Goal: Task Accomplishment & Management: Use online tool/utility

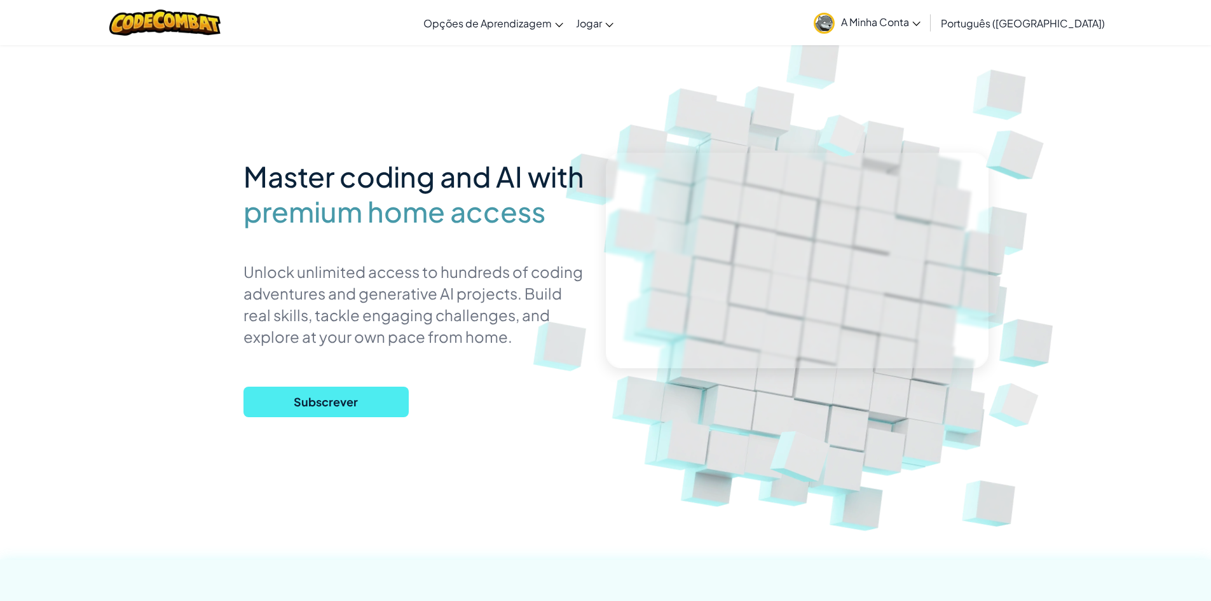
click at [921, 22] on span "A Minha Conta" at bounding box center [880, 21] width 79 height 13
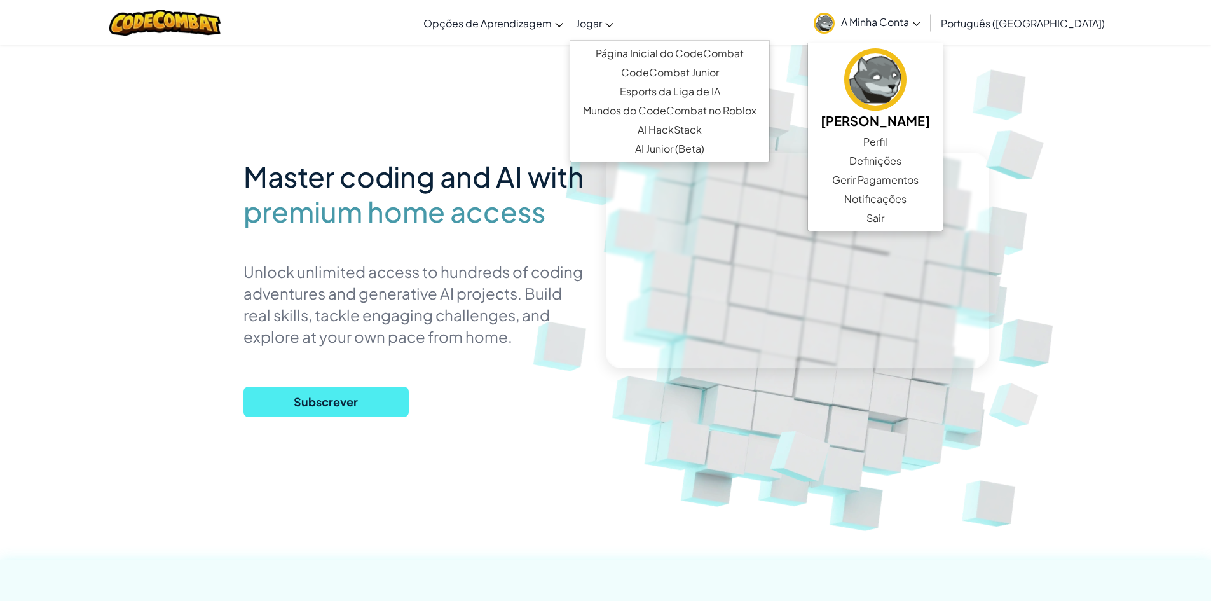
click at [620, 26] on link "Jogar" at bounding box center [595, 23] width 50 height 34
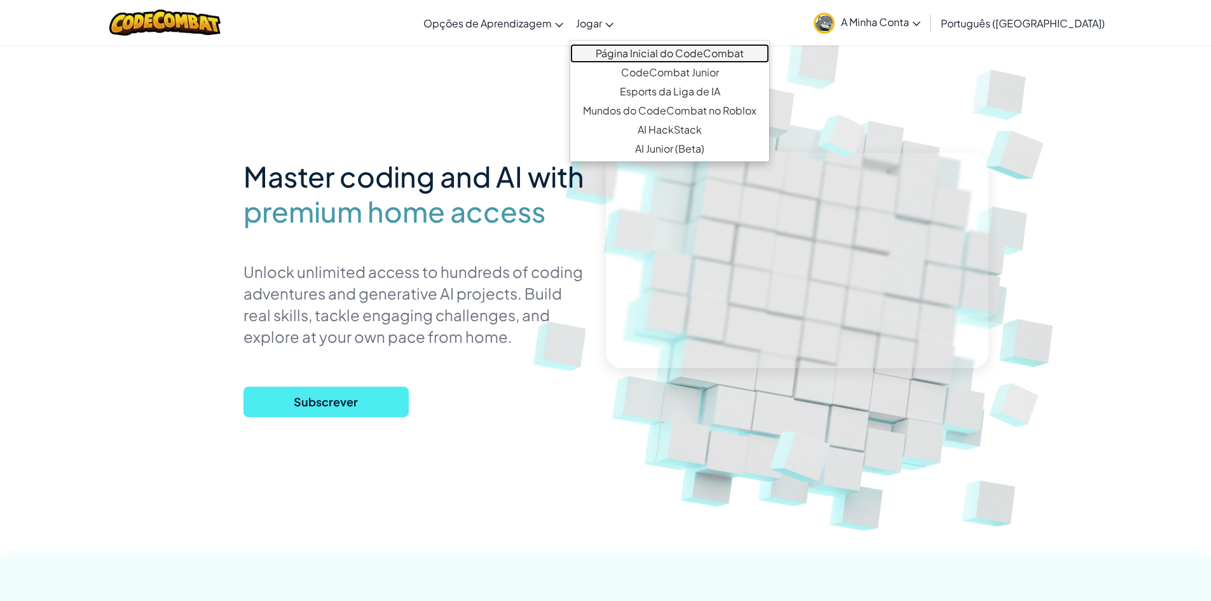
click at [659, 52] on link "Página Inicial do CodeCombat" at bounding box center [669, 53] width 199 height 19
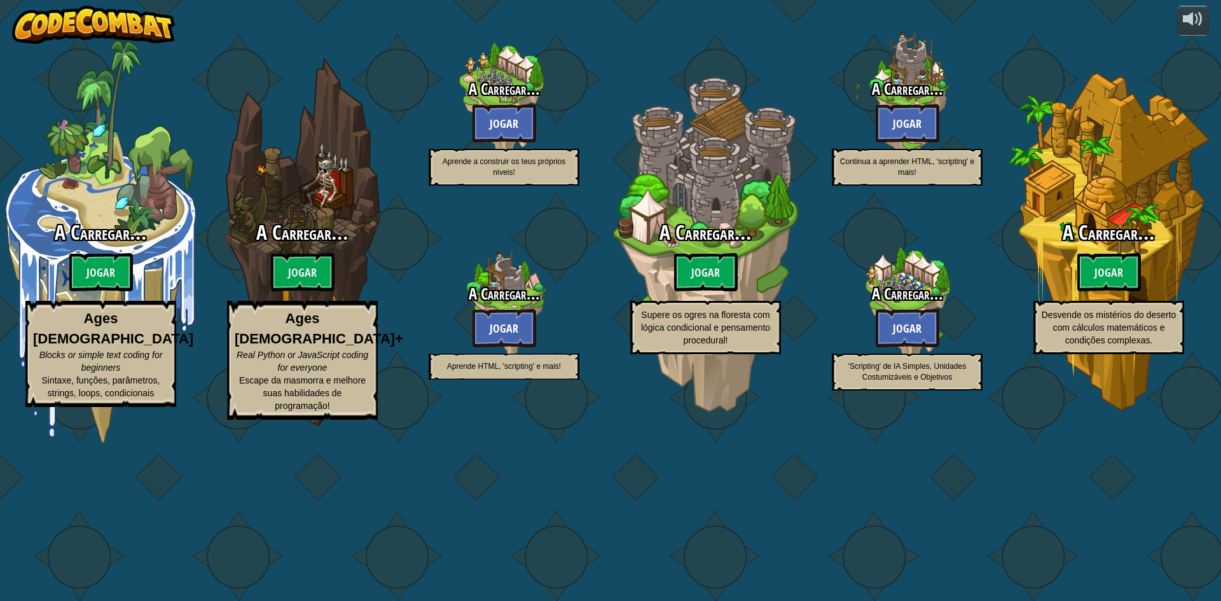
select select "pt-PT"
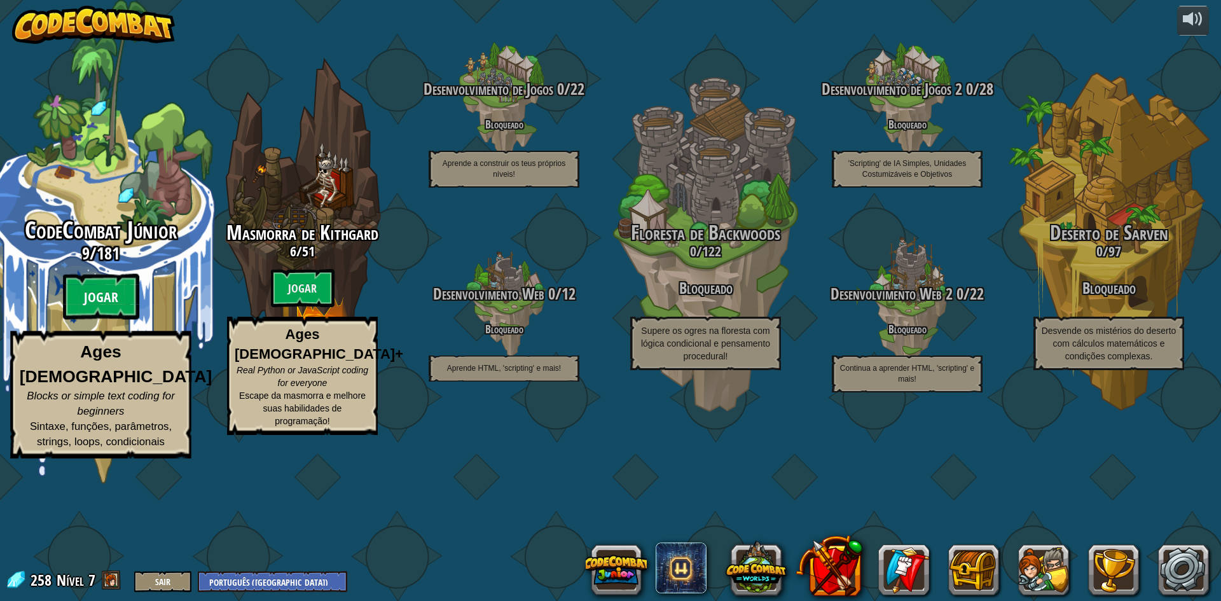
click at [118, 320] on btn "Jogar" at bounding box center [101, 297] width 76 height 46
select select "pt-PT"
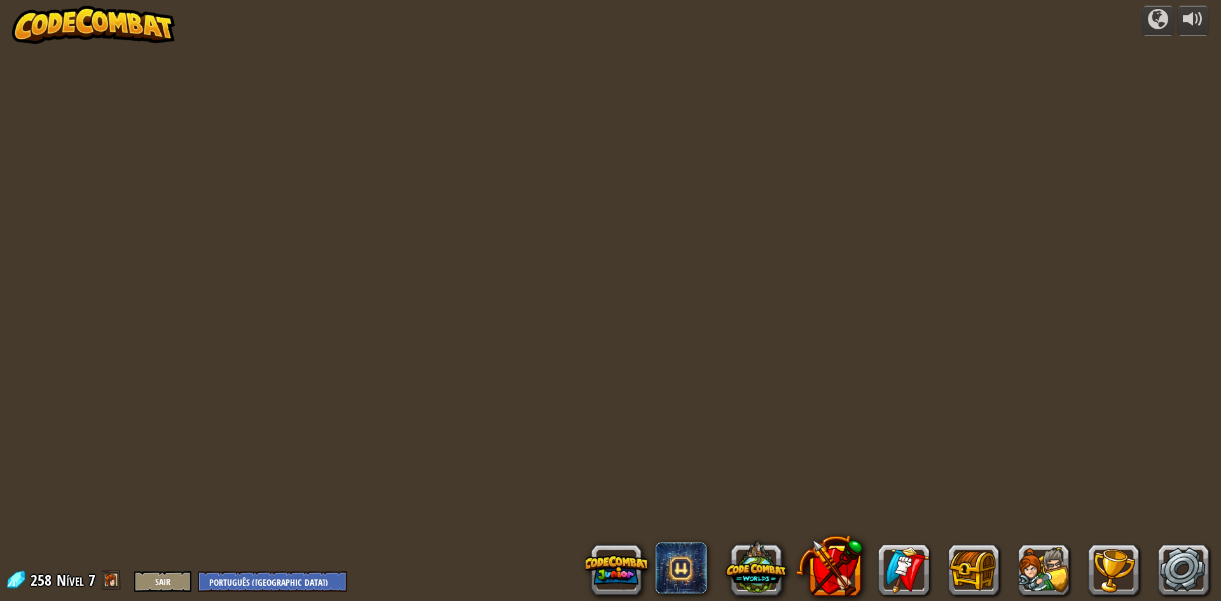
select select "pt-PT"
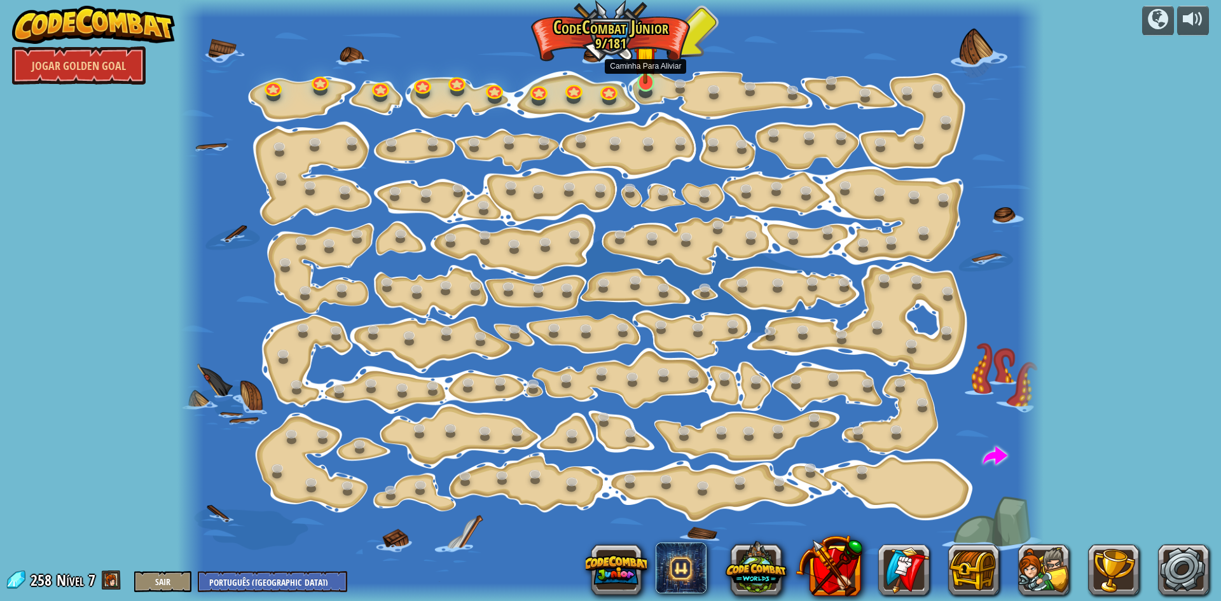
click at [647, 81] on img at bounding box center [645, 58] width 23 height 53
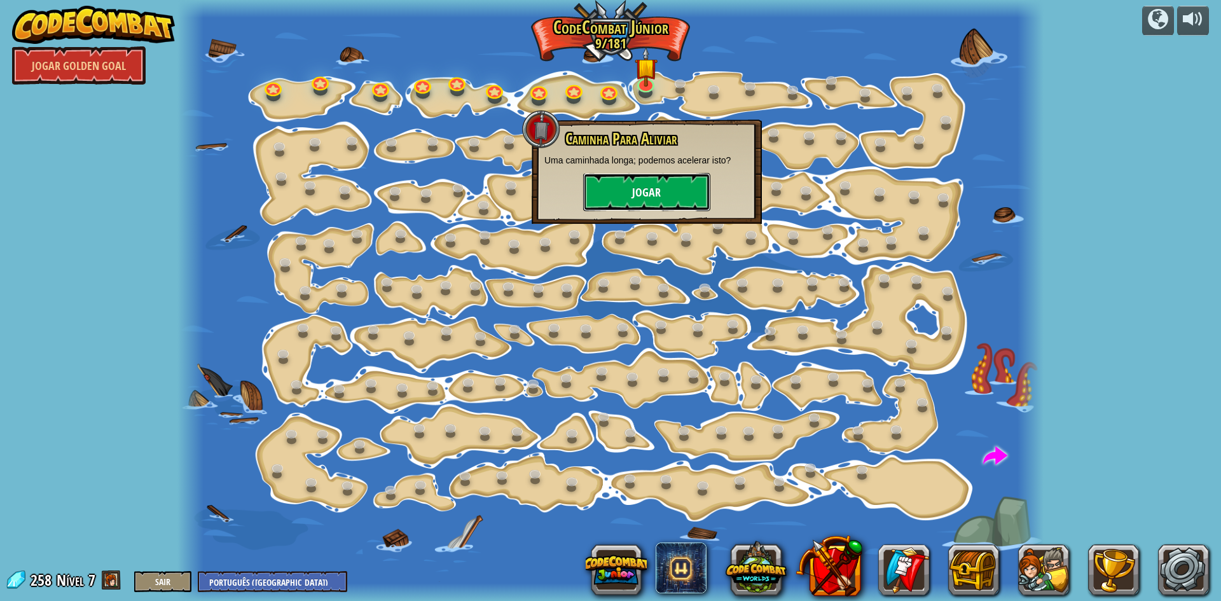
click at [689, 199] on button "Jogar" at bounding box center [646, 192] width 127 height 38
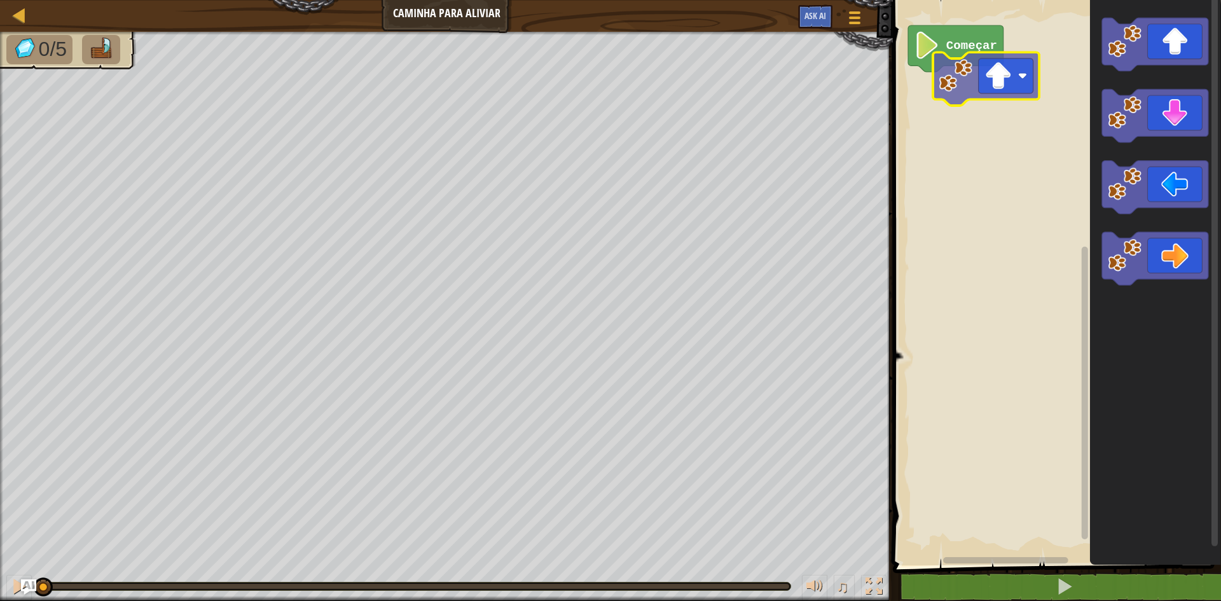
click at [926, 91] on div "Começar" at bounding box center [1055, 280] width 332 height 572
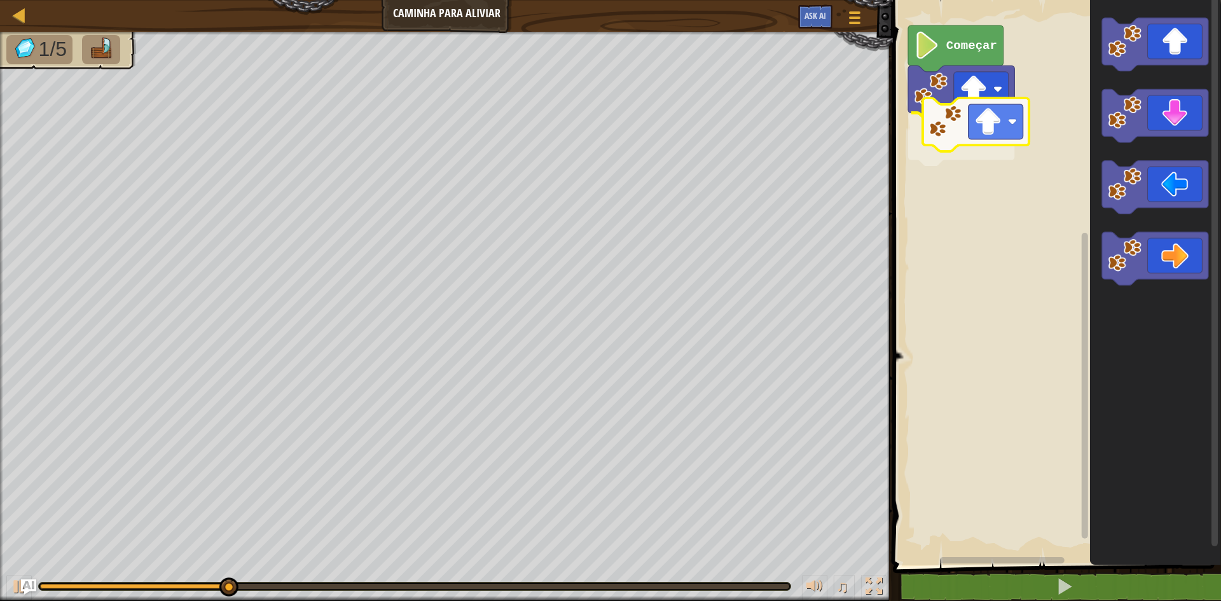
click at [930, 138] on div "Começar" at bounding box center [1055, 280] width 332 height 572
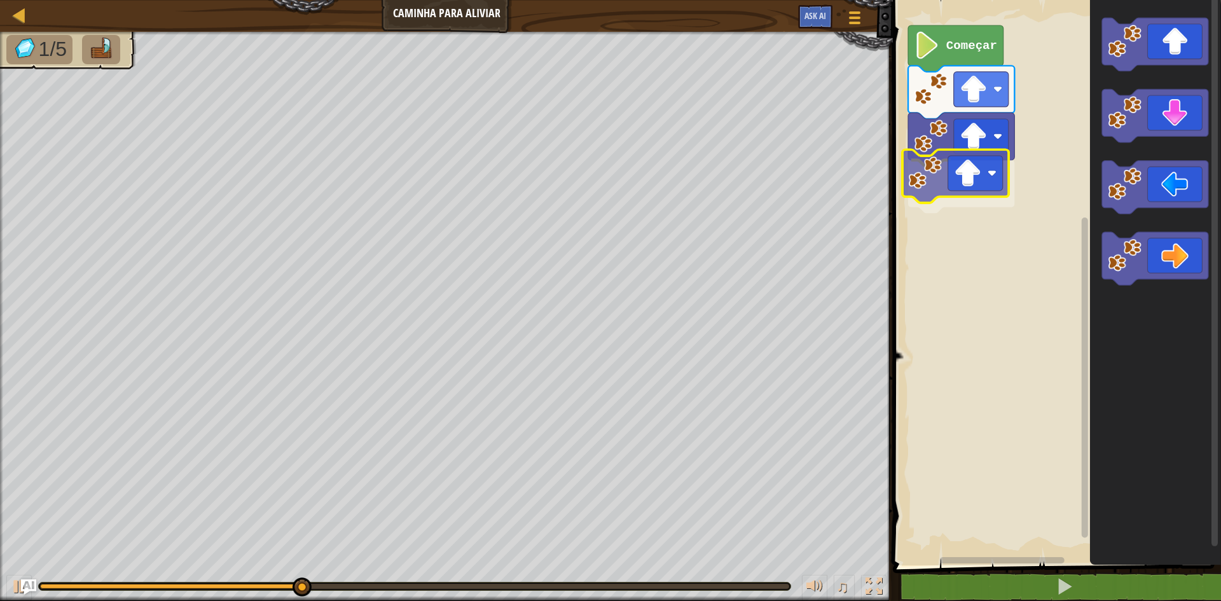
click at [912, 181] on div "Começar" at bounding box center [1055, 280] width 332 height 572
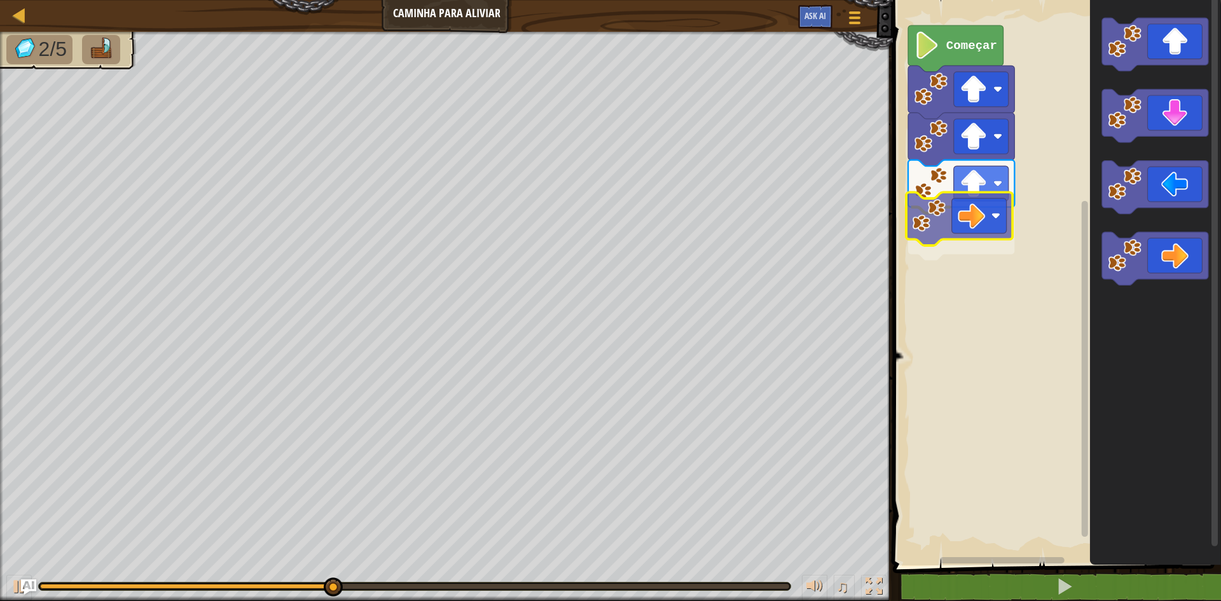
click at [942, 235] on div "Começar" at bounding box center [1055, 280] width 332 height 572
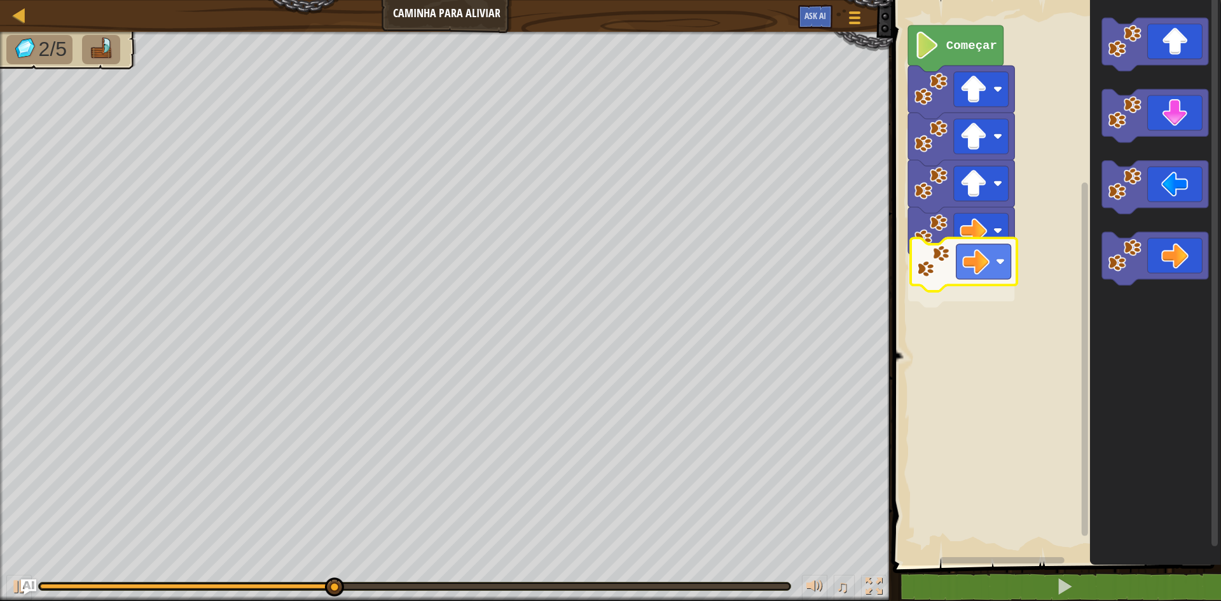
click at [947, 254] on div "Começar" at bounding box center [1055, 280] width 332 height 572
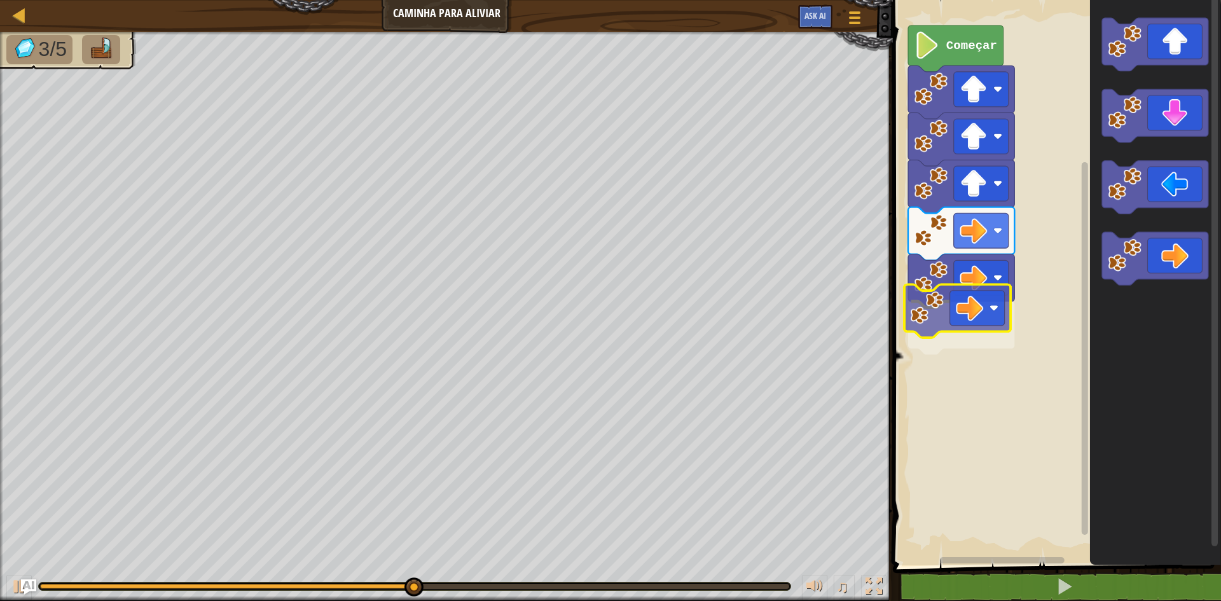
click at [930, 308] on div "Começar" at bounding box center [1055, 280] width 332 height 572
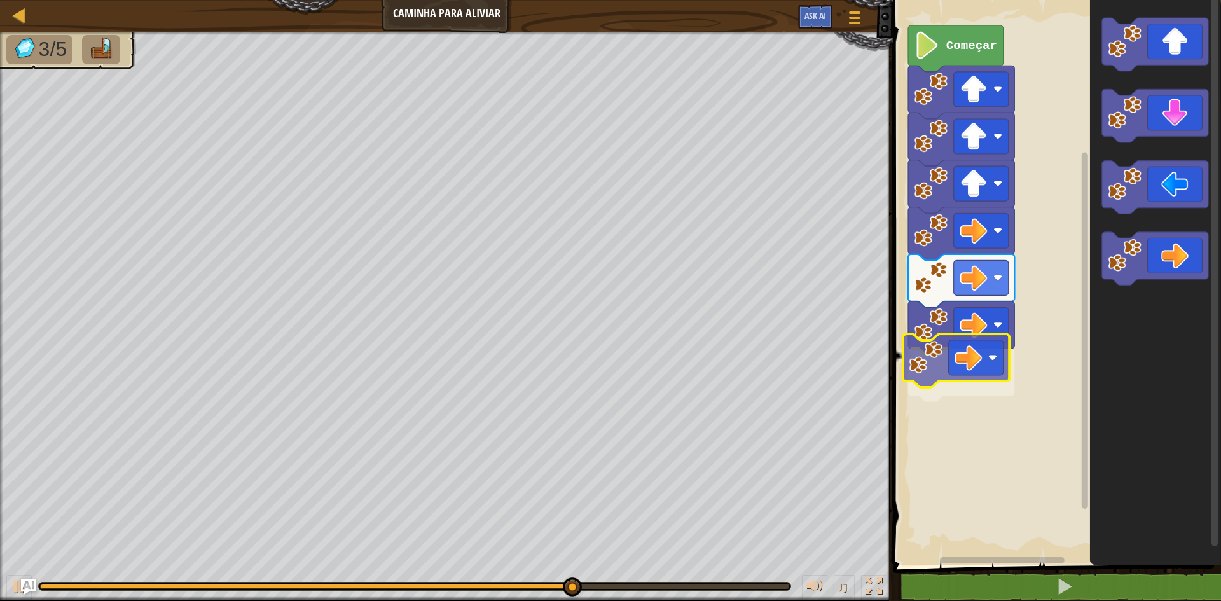
click at [926, 364] on div "Começar" at bounding box center [1055, 280] width 332 height 572
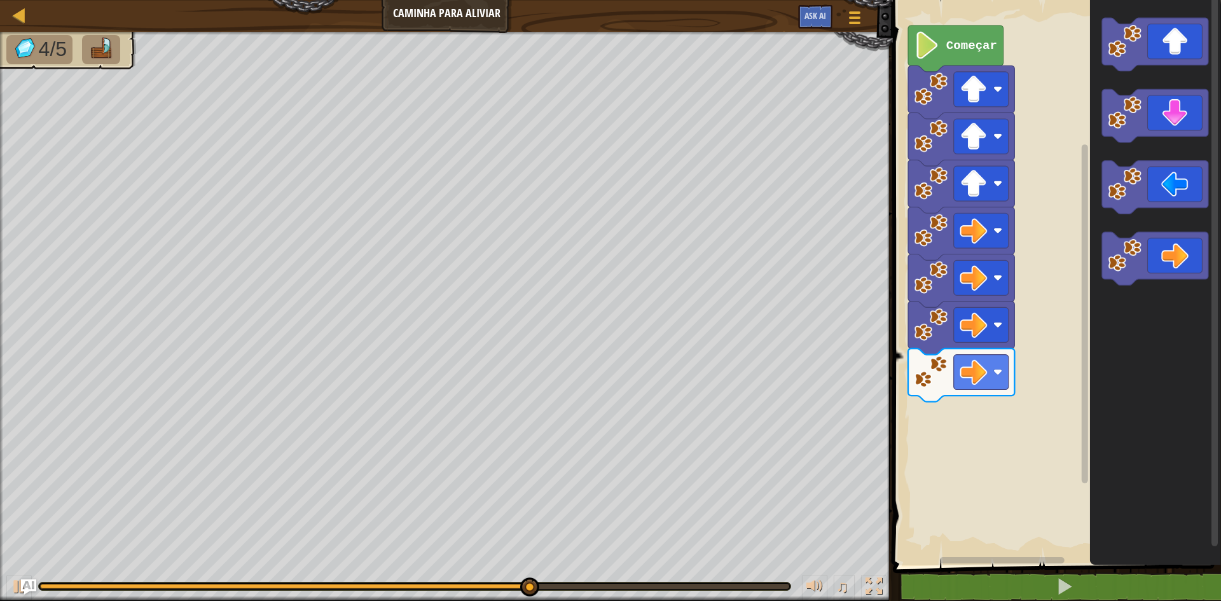
click at [952, 395] on div "Começar" at bounding box center [1055, 280] width 332 height 572
click at [951, 389] on div "Começar" at bounding box center [1055, 280] width 332 height 572
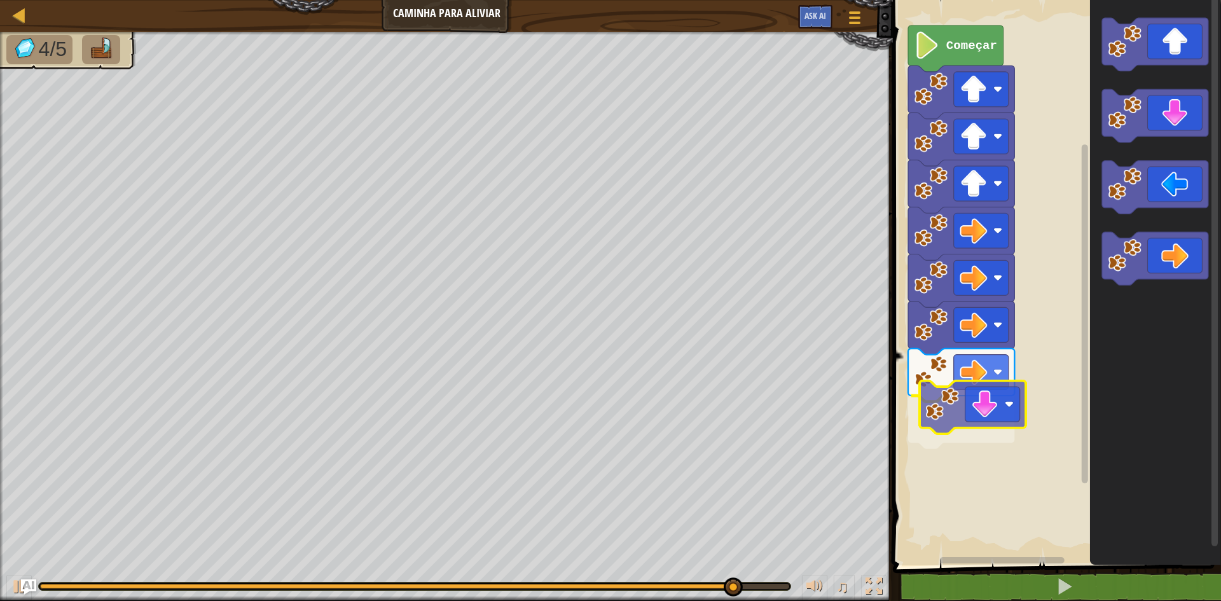
click at [942, 418] on div "Começar" at bounding box center [1055, 280] width 332 height 572
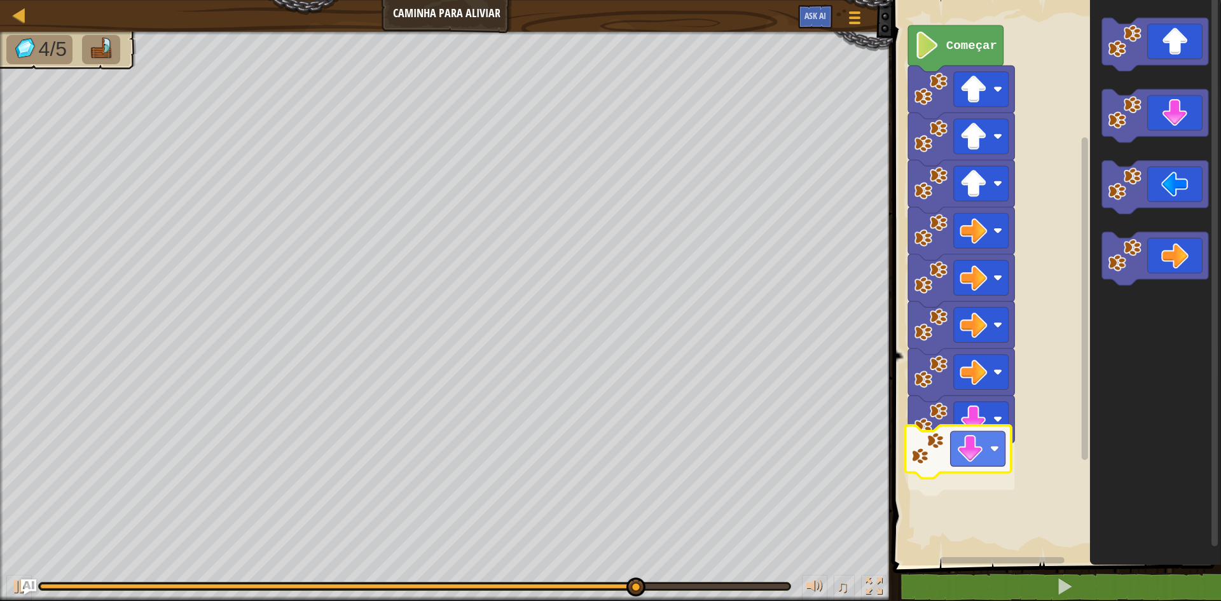
click at [933, 465] on div "Começar" at bounding box center [1055, 280] width 332 height 572
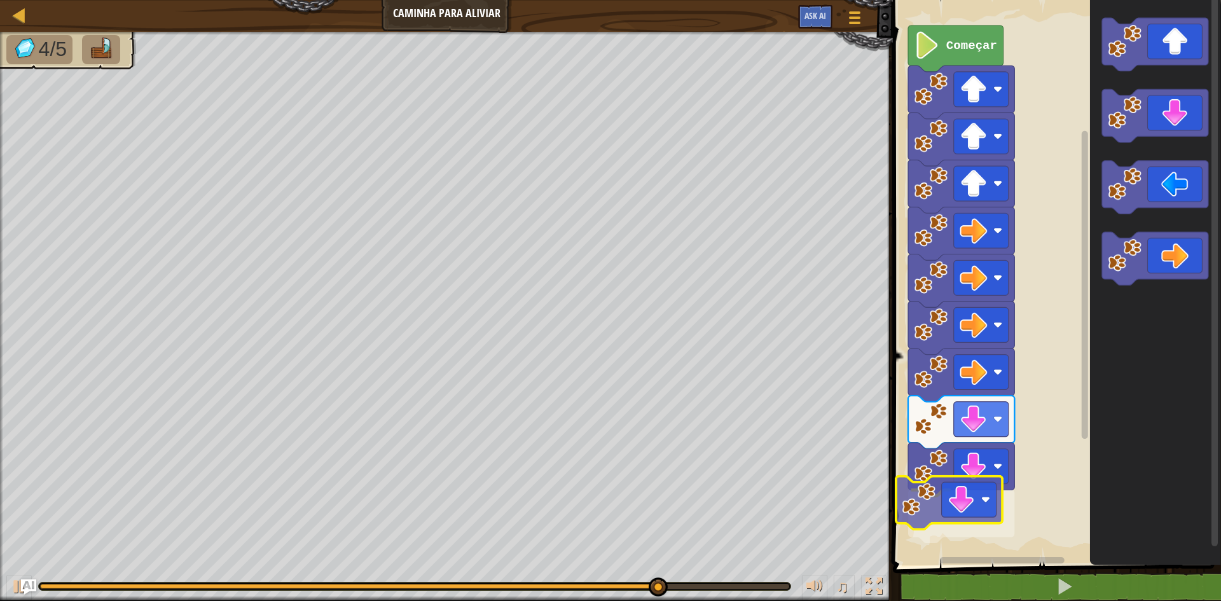
click at [916, 505] on div "Começar" at bounding box center [1055, 280] width 332 height 572
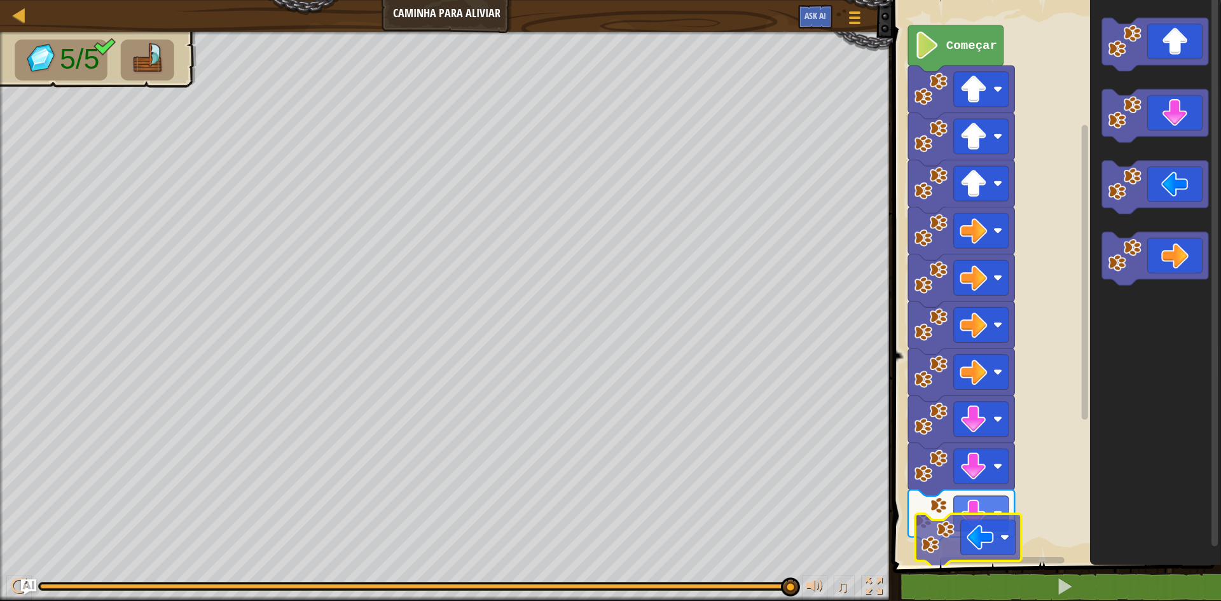
click at [945, 549] on div "Começar" at bounding box center [1055, 280] width 332 height 572
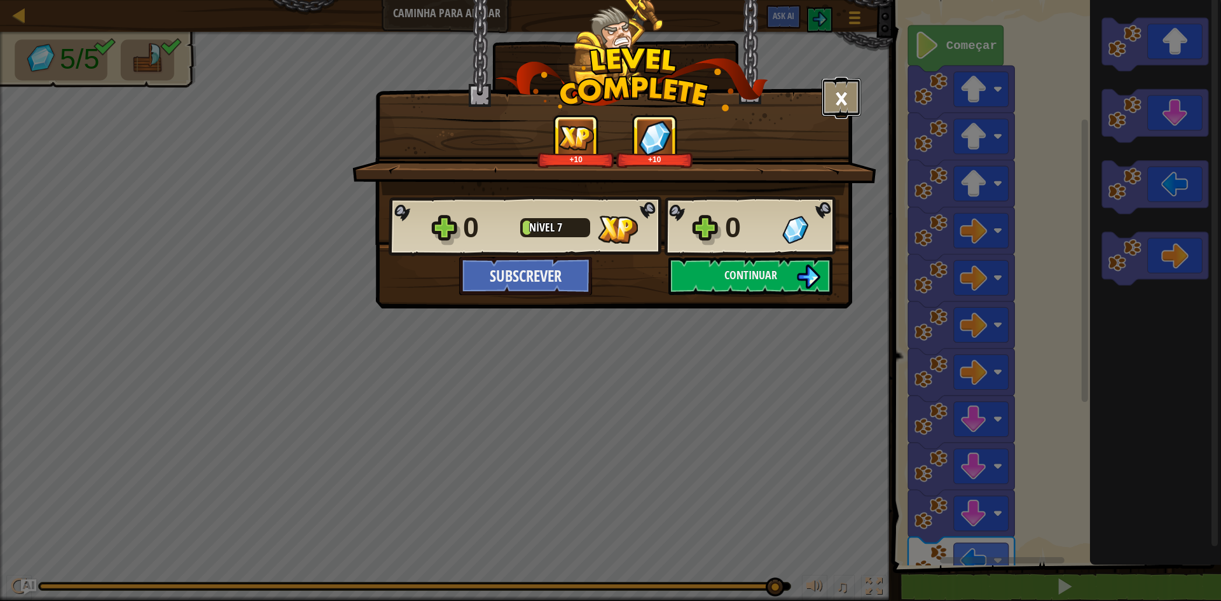
click at [837, 112] on button "×" at bounding box center [841, 97] width 39 height 38
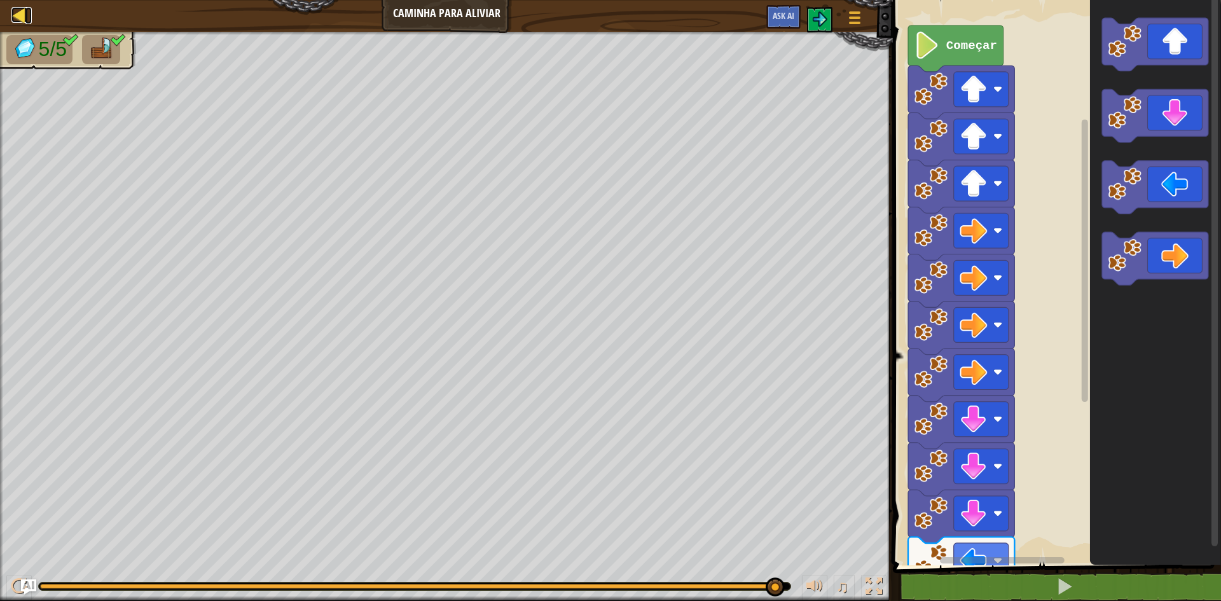
click at [24, 17] on div at bounding box center [19, 15] width 16 height 16
select select "pt-PT"
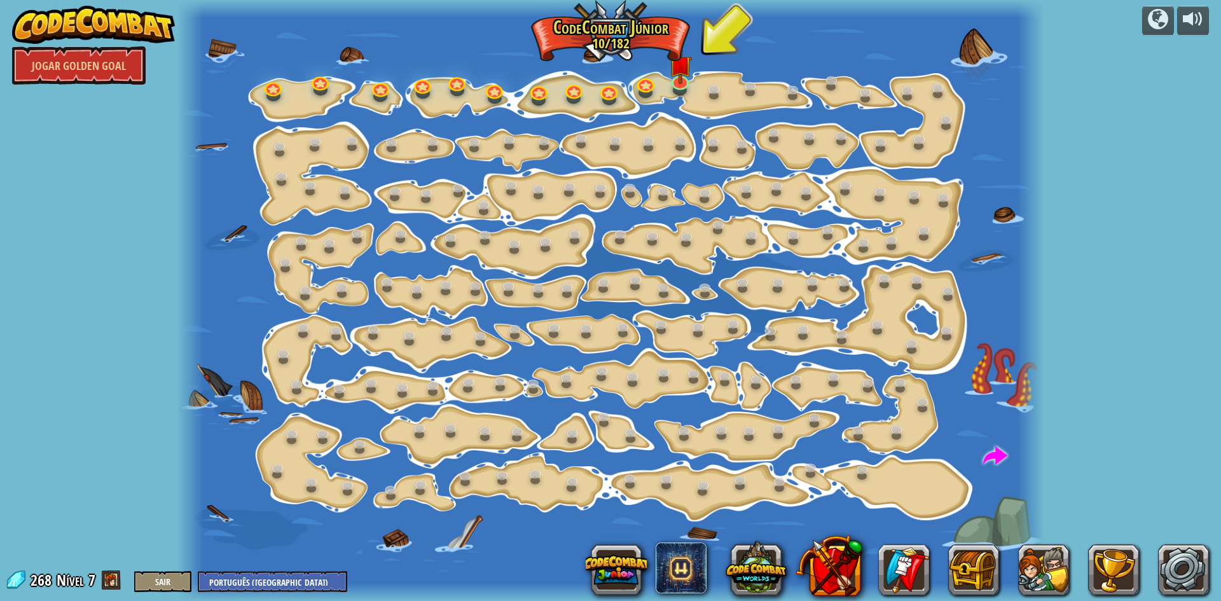
click at [88, 28] on img at bounding box center [93, 25] width 163 height 38
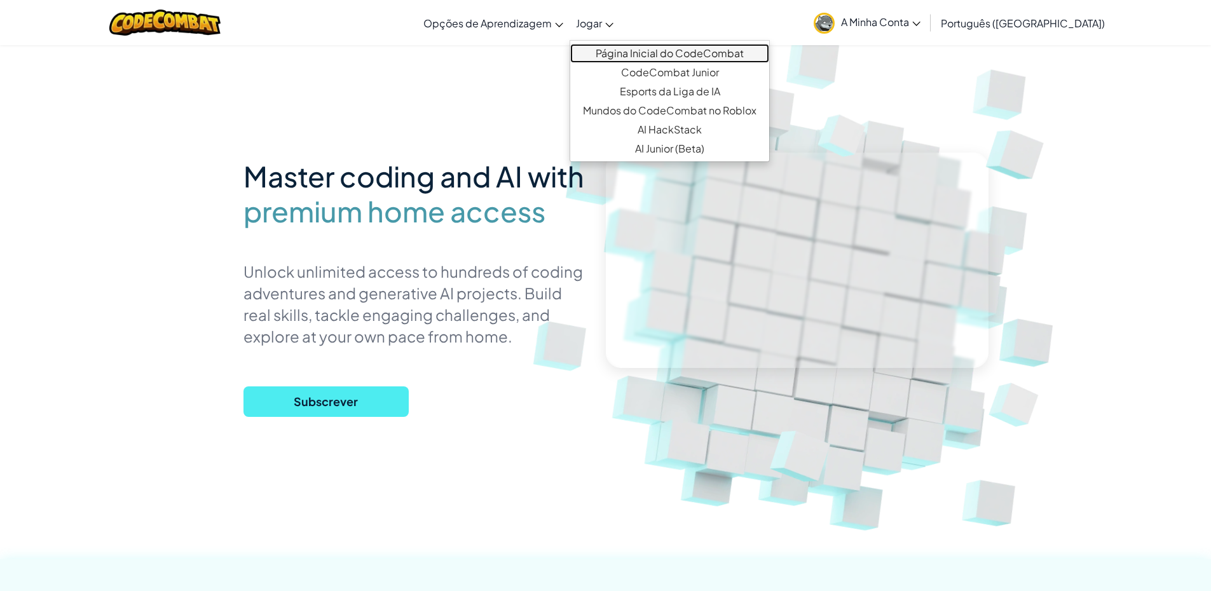
click at [651, 52] on link "Página Inicial do CodeCombat" at bounding box center [669, 53] width 199 height 19
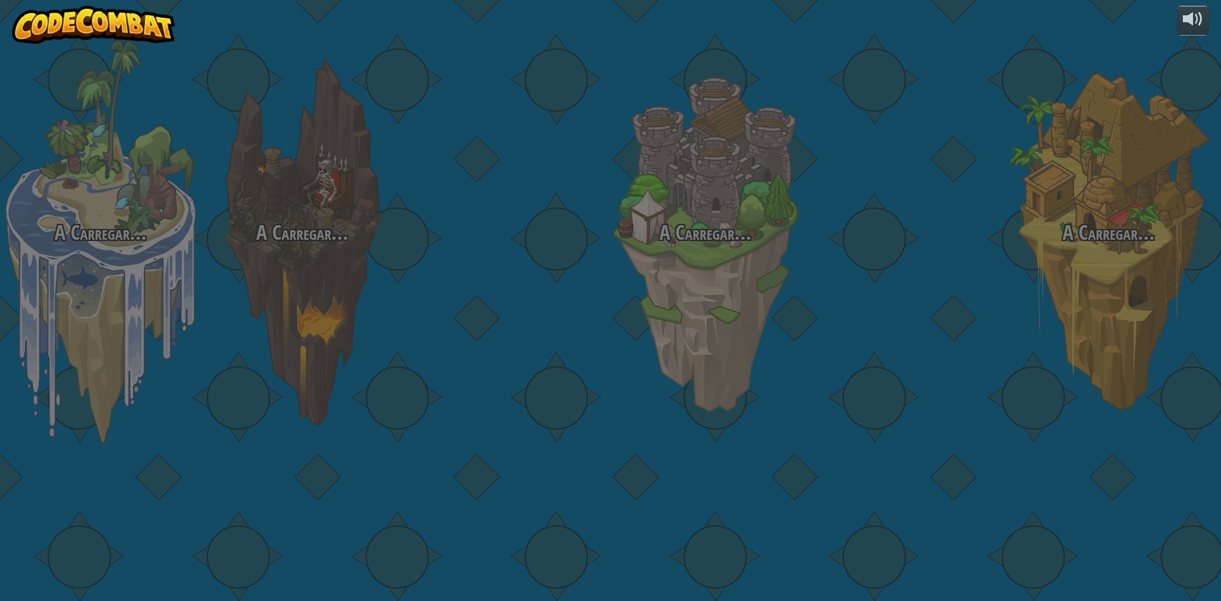
select select "pt-PT"
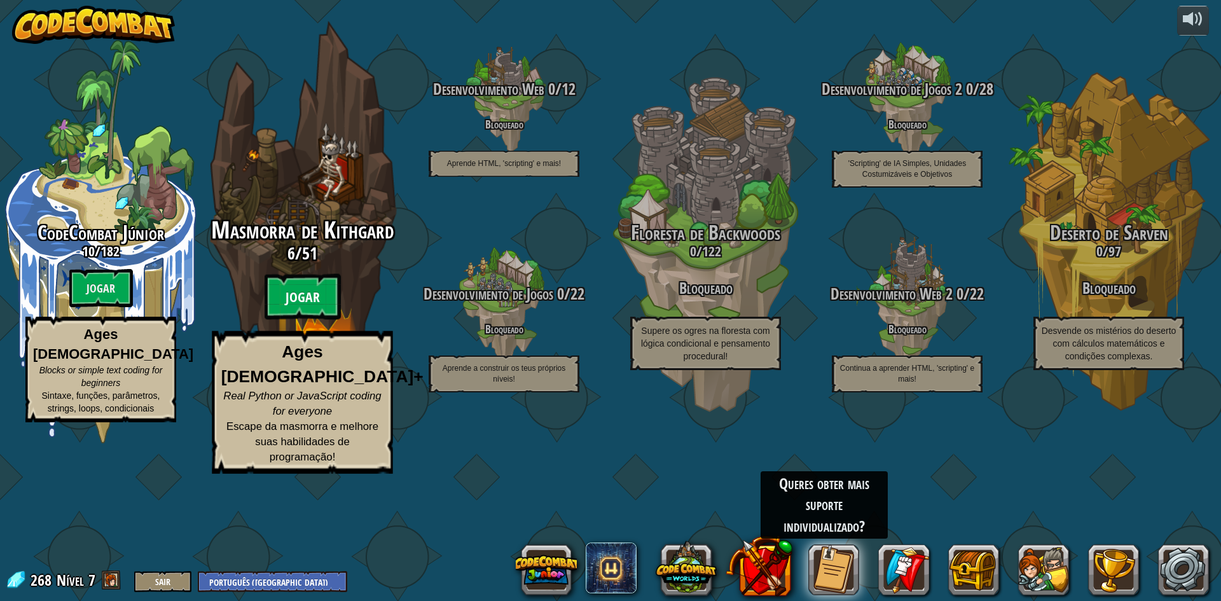
click at [320, 320] on btn "Jogar" at bounding box center [303, 297] width 76 height 46
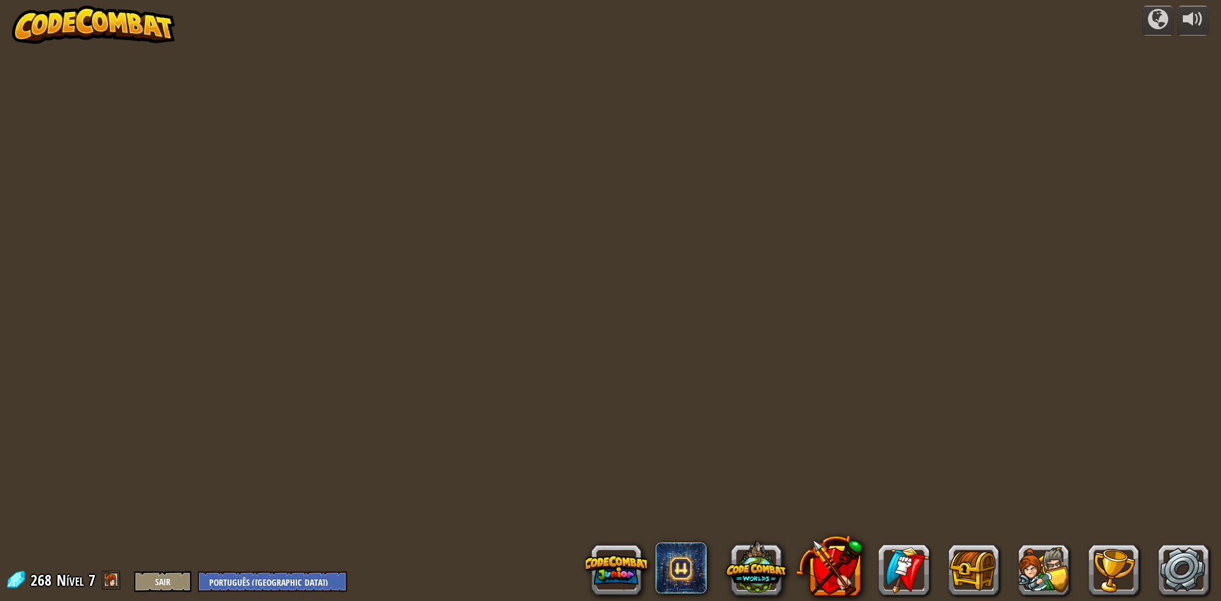
select select "pt-PT"
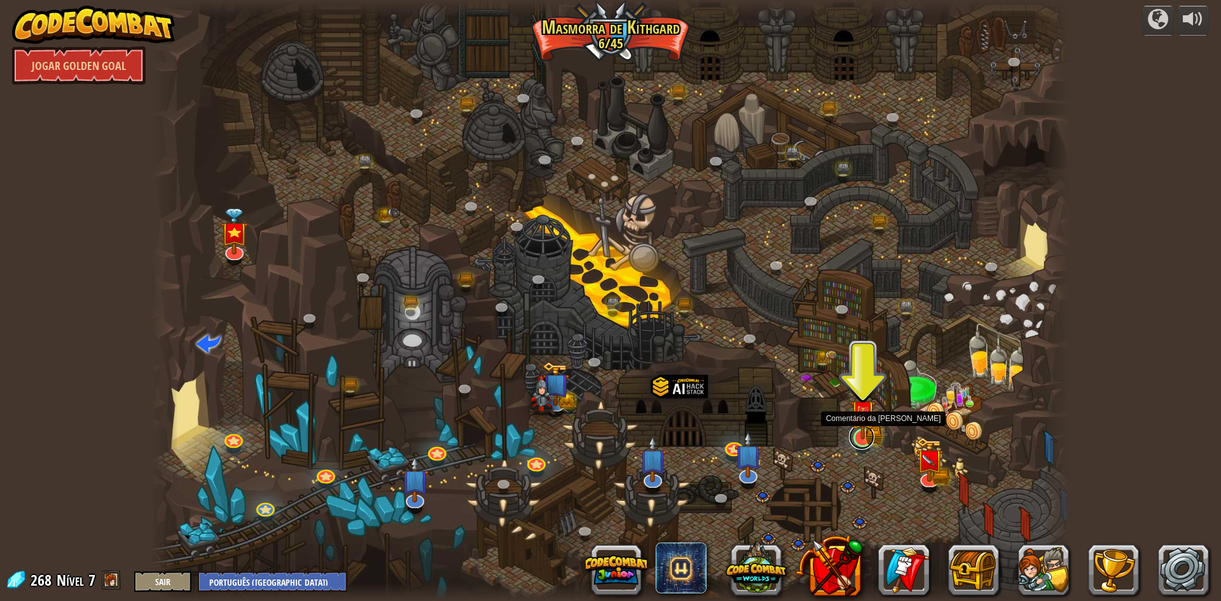
click at [870, 444] on link at bounding box center [861, 436] width 25 height 25
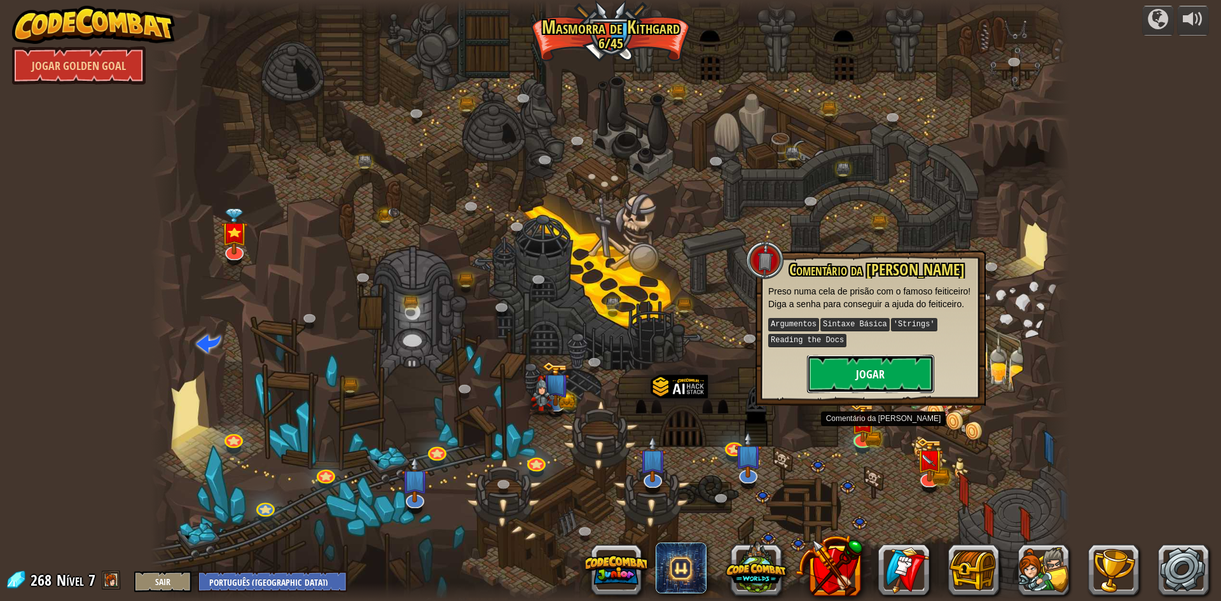
click at [864, 375] on button "Jogar" at bounding box center [870, 374] width 127 height 38
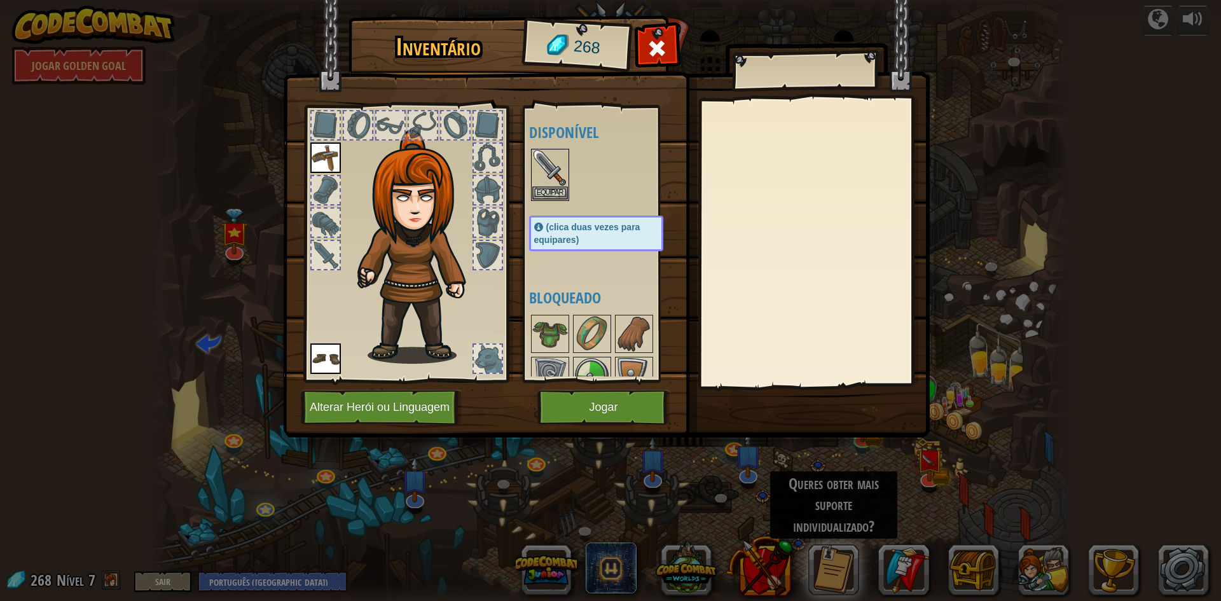
drag, startPoint x: 555, startPoint y: 330, endPoint x: 371, endPoint y: 150, distance: 257.2
click at [372, 155] on div "Inventário 268 Disponível [GEOGRAPHIC_DATA] [GEOGRAPHIC_DATA] [GEOGRAPHIC_DATA]…" at bounding box center [610, 229] width 647 height 420
click at [546, 331] on img at bounding box center [550, 334] width 36 height 36
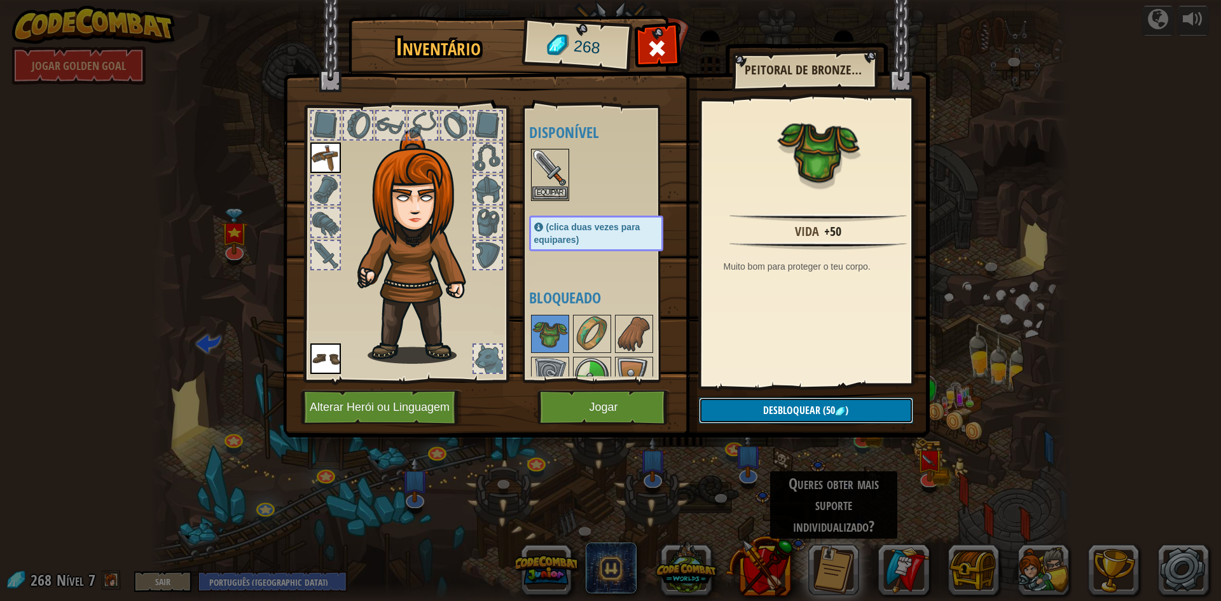
click at [773, 407] on span "Desbloquear" at bounding box center [791, 410] width 57 height 14
click at [787, 406] on button "Confirmar" at bounding box center [806, 410] width 214 height 26
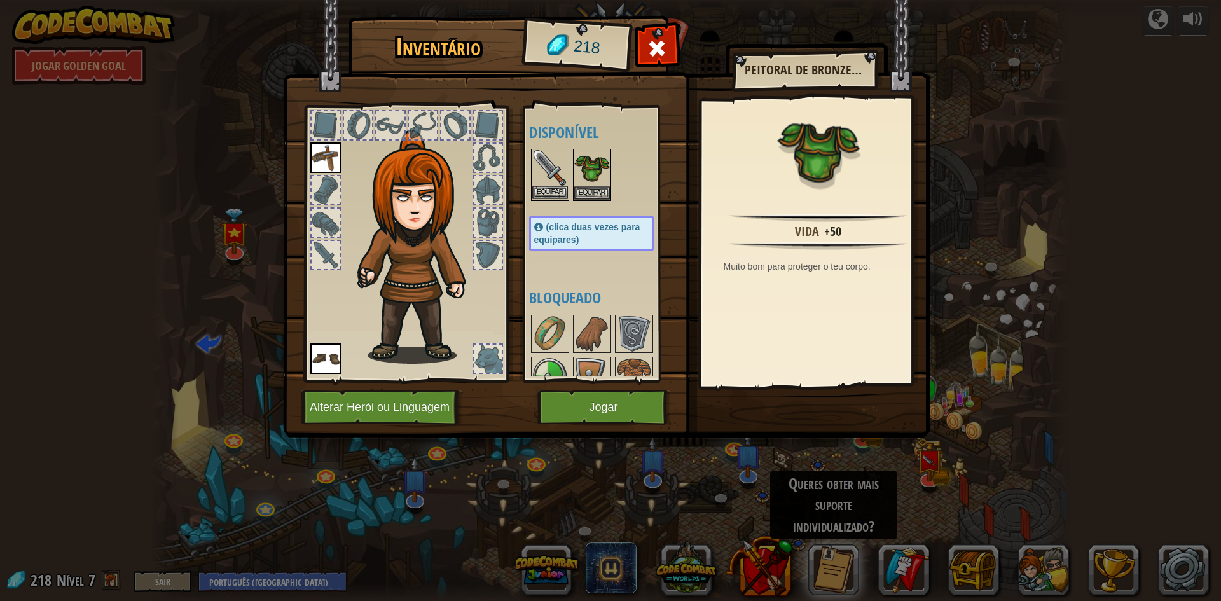
click at [543, 178] on img at bounding box center [550, 168] width 36 height 36
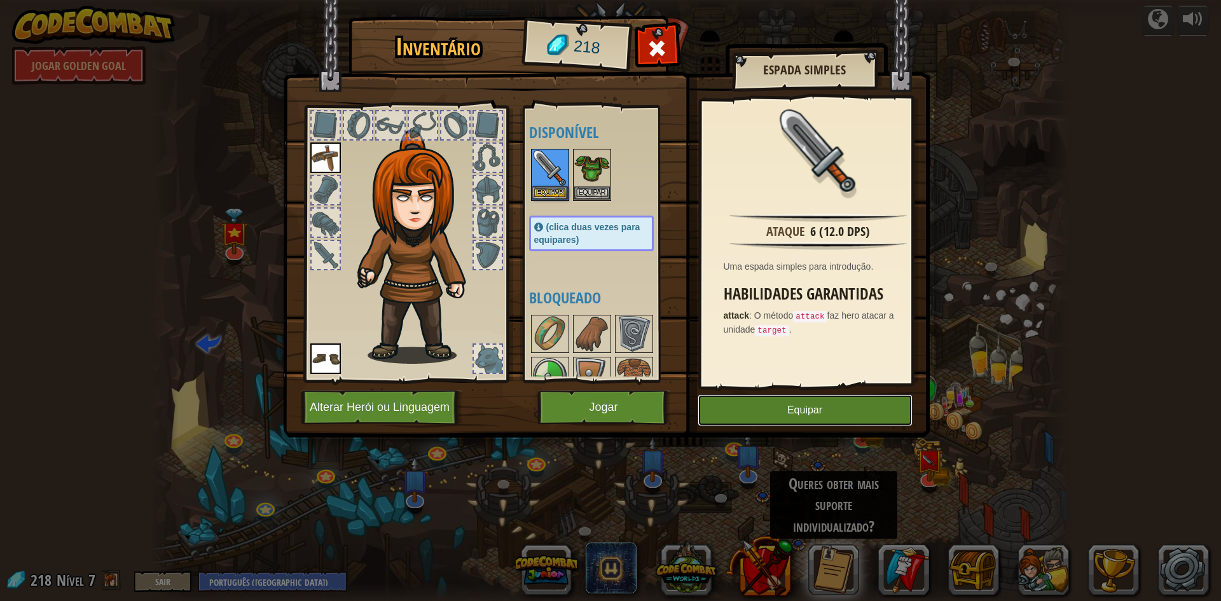
click at [795, 408] on button "Equipar" at bounding box center [805, 410] width 215 height 32
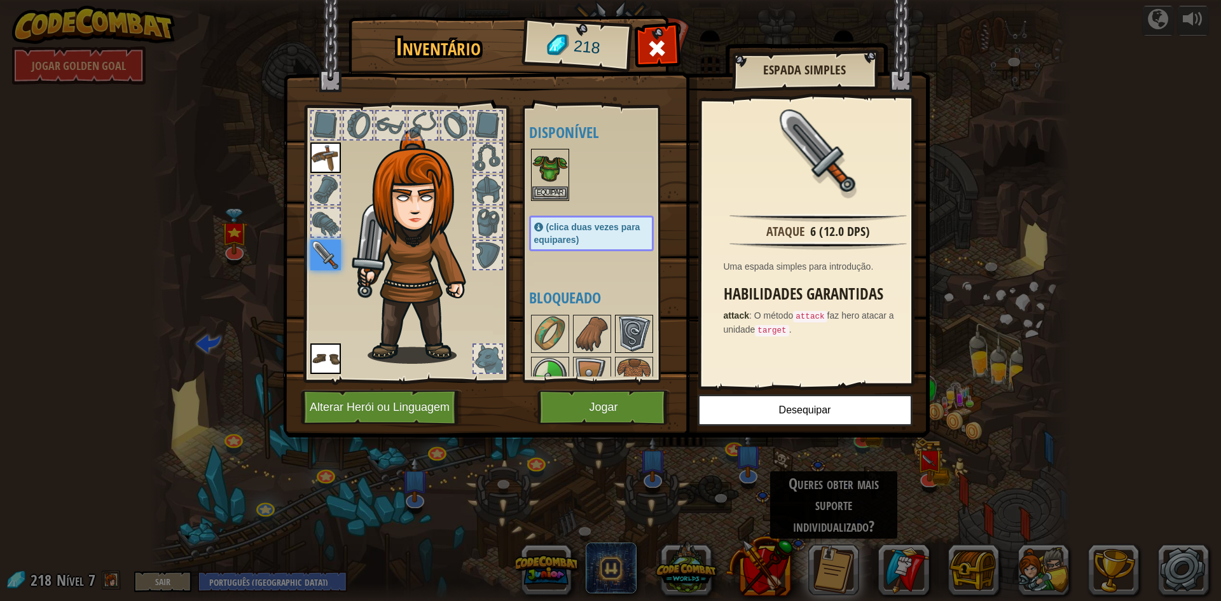
click at [629, 333] on img at bounding box center [634, 334] width 36 height 36
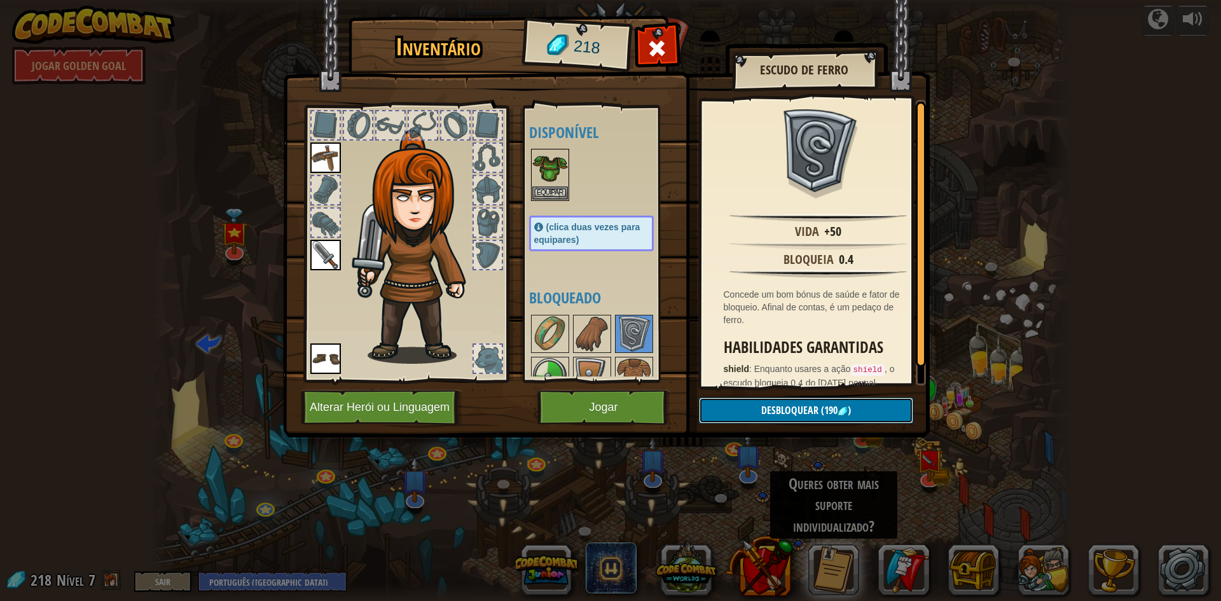
click at [766, 411] on span "Desbloquear" at bounding box center [789, 410] width 57 height 14
click at [766, 409] on button "Confirmar" at bounding box center [806, 410] width 214 height 26
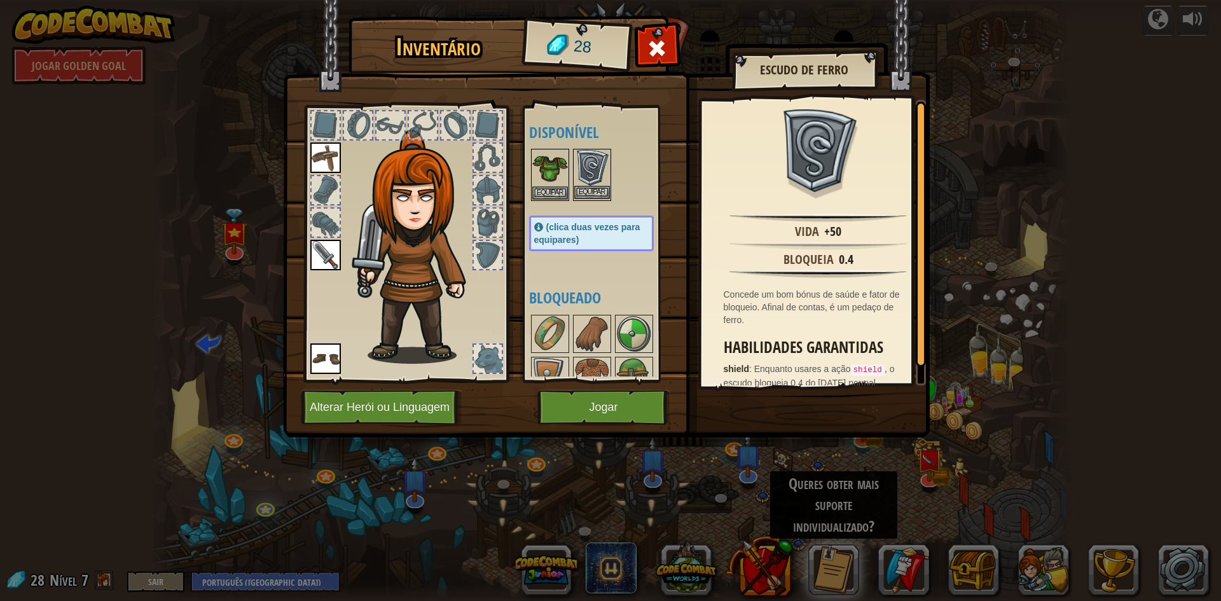
click at [585, 180] on img at bounding box center [592, 168] width 36 height 36
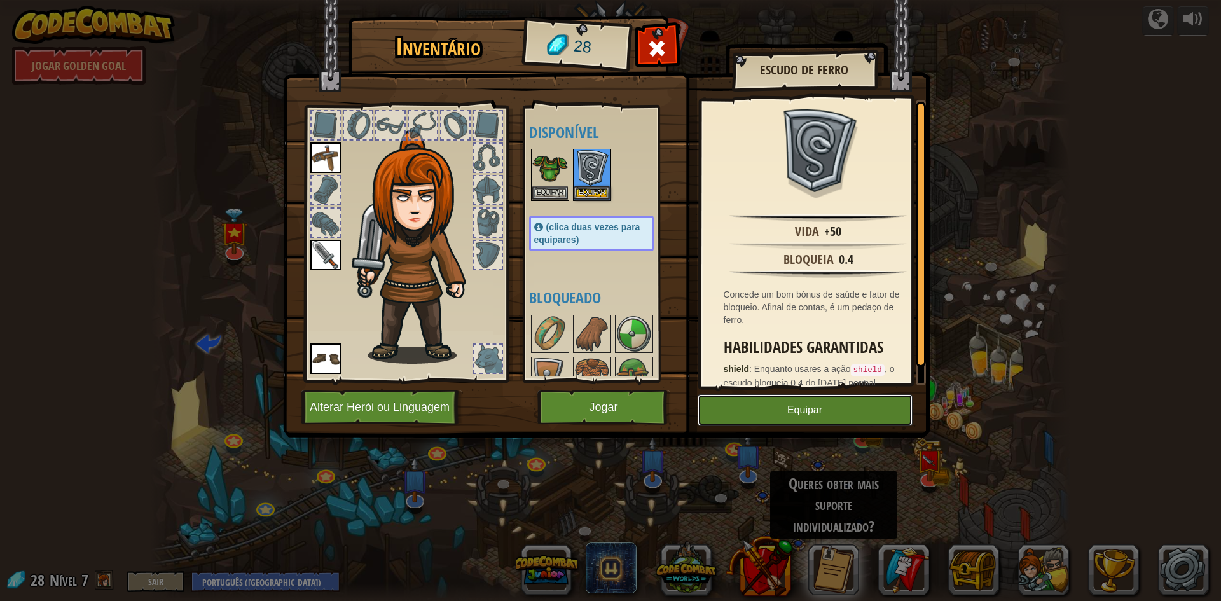
click at [748, 411] on button "Equipar" at bounding box center [805, 410] width 215 height 32
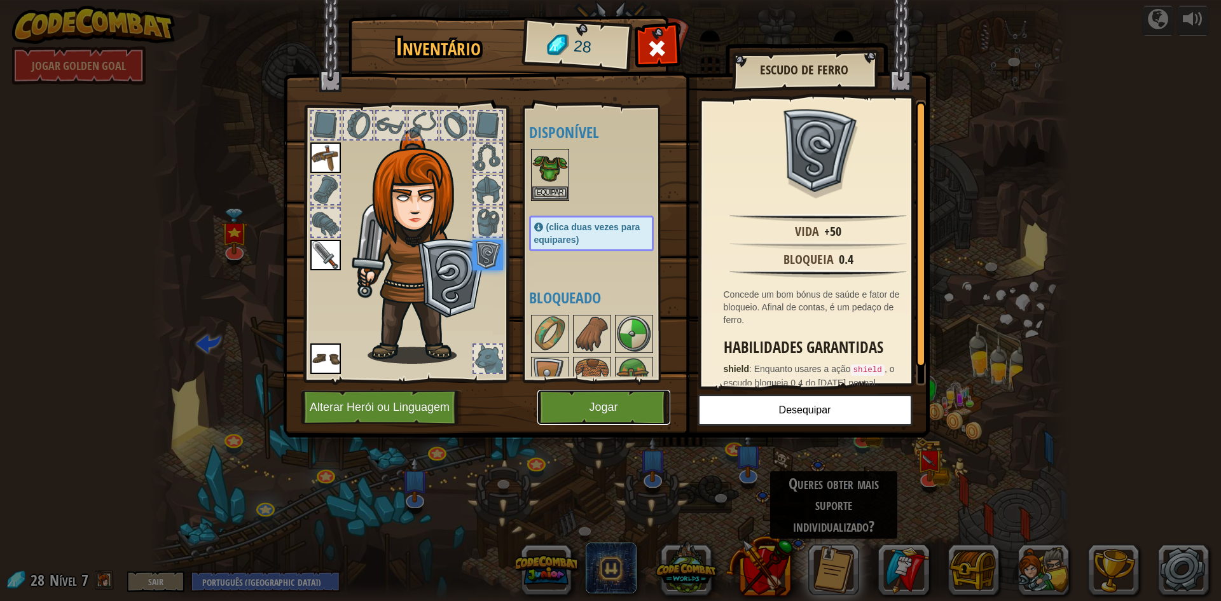
click at [608, 413] on button "Jogar" at bounding box center [603, 407] width 133 height 35
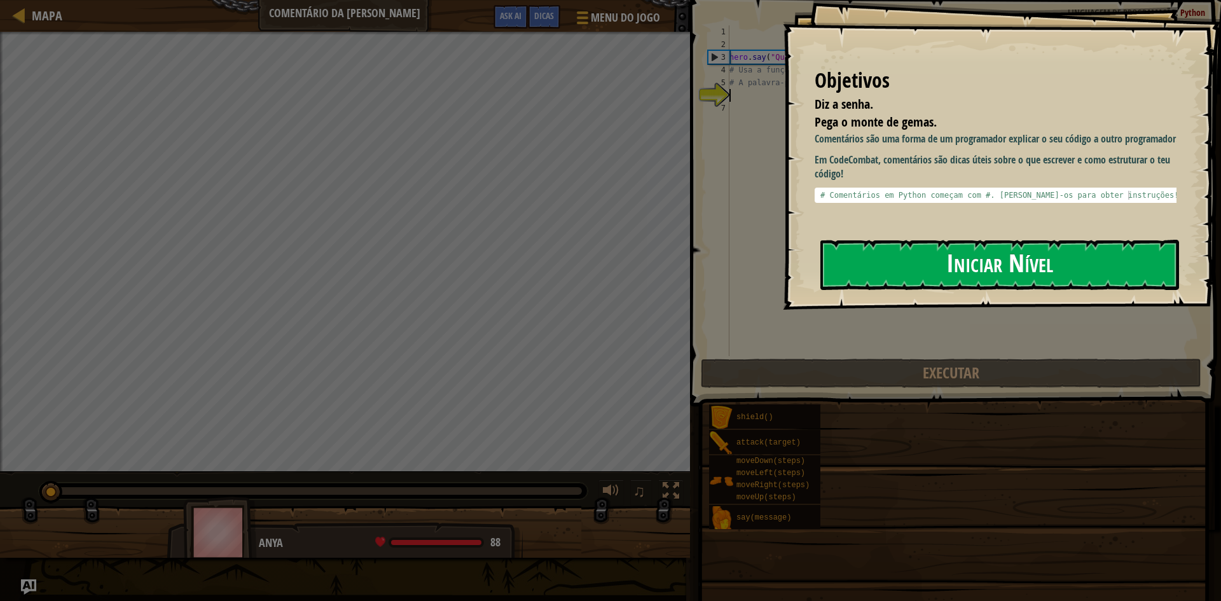
click at [924, 266] on button "Iniciar Nível" at bounding box center [999, 265] width 359 height 50
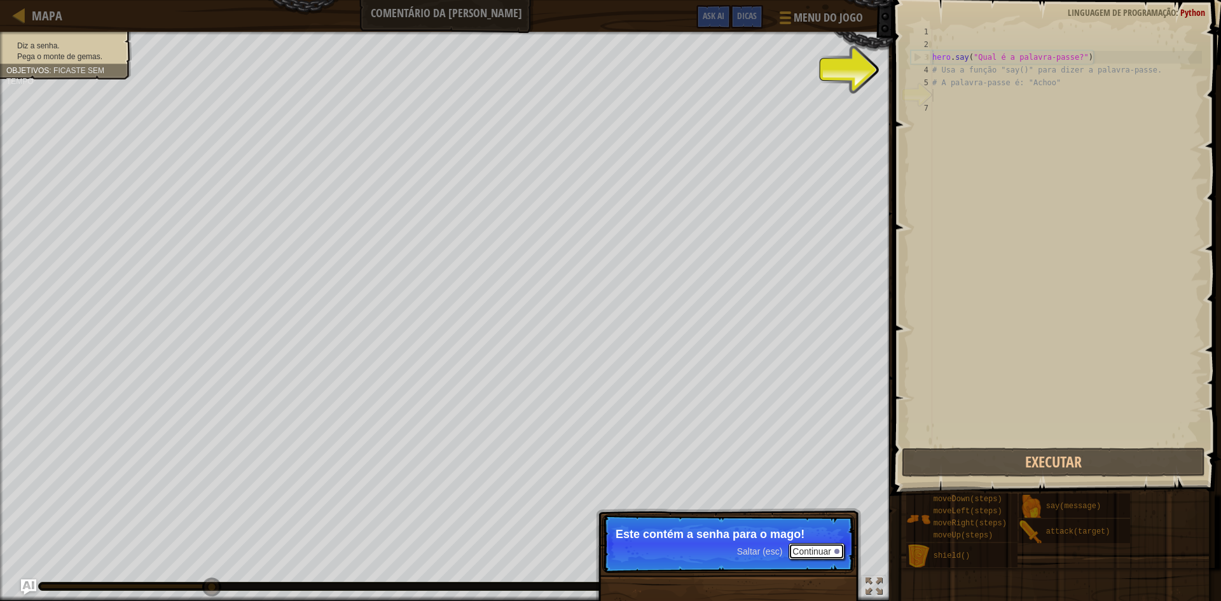
click at [806, 557] on button "Continuar" at bounding box center [816, 551] width 56 height 17
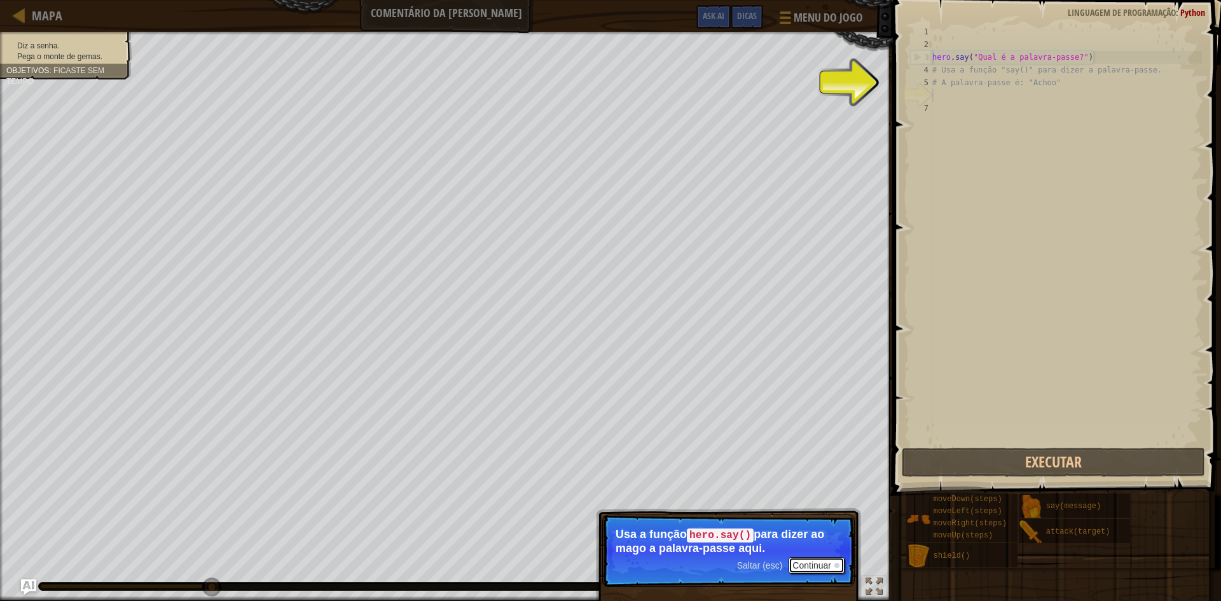
click at [802, 567] on button "Continuar" at bounding box center [816, 565] width 56 height 17
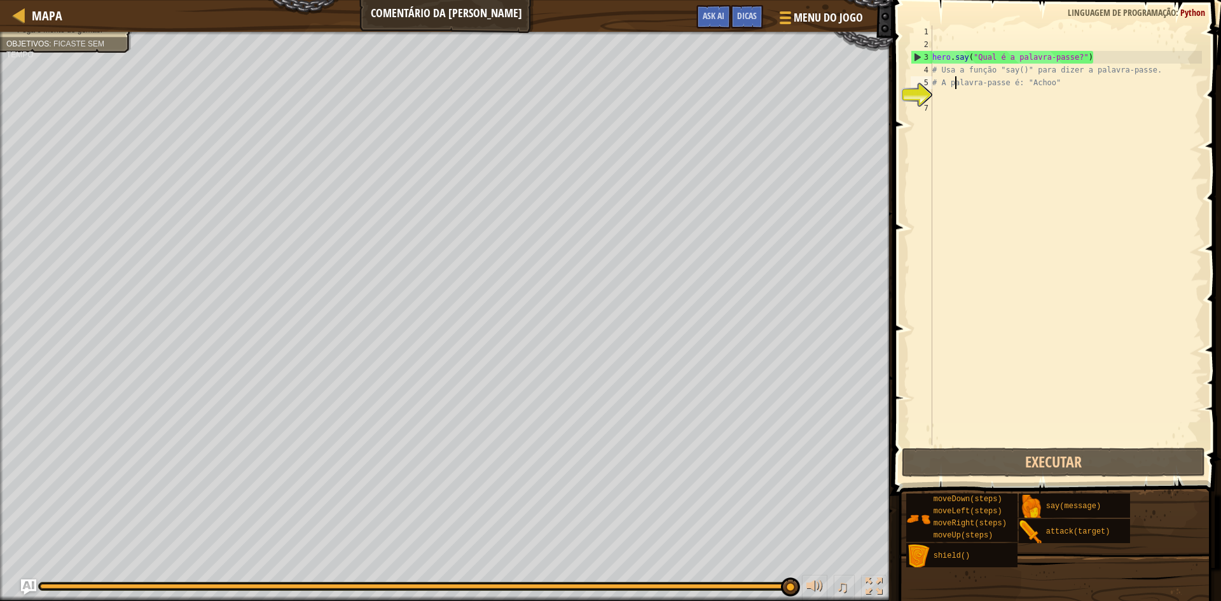
click at [956, 81] on div "hero . say ( "Qual é a palavra-passe?" ) # Usa a função "say()" para dizer a pa…" at bounding box center [1066, 247] width 272 height 445
click at [1071, 60] on div "hero . say ( "Qual é a palavra-passe?" ) # Usa a função "say()" para dizer a pa…" at bounding box center [1066, 247] width 272 height 445
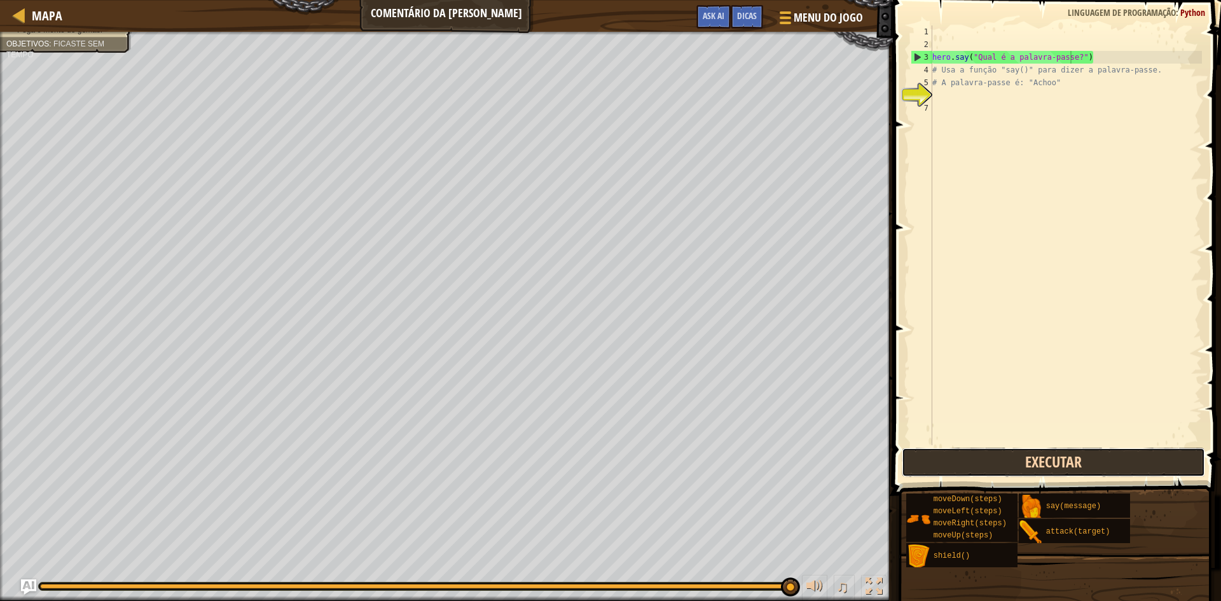
click at [1065, 460] on button "Executar" at bounding box center [1053, 462] width 303 height 29
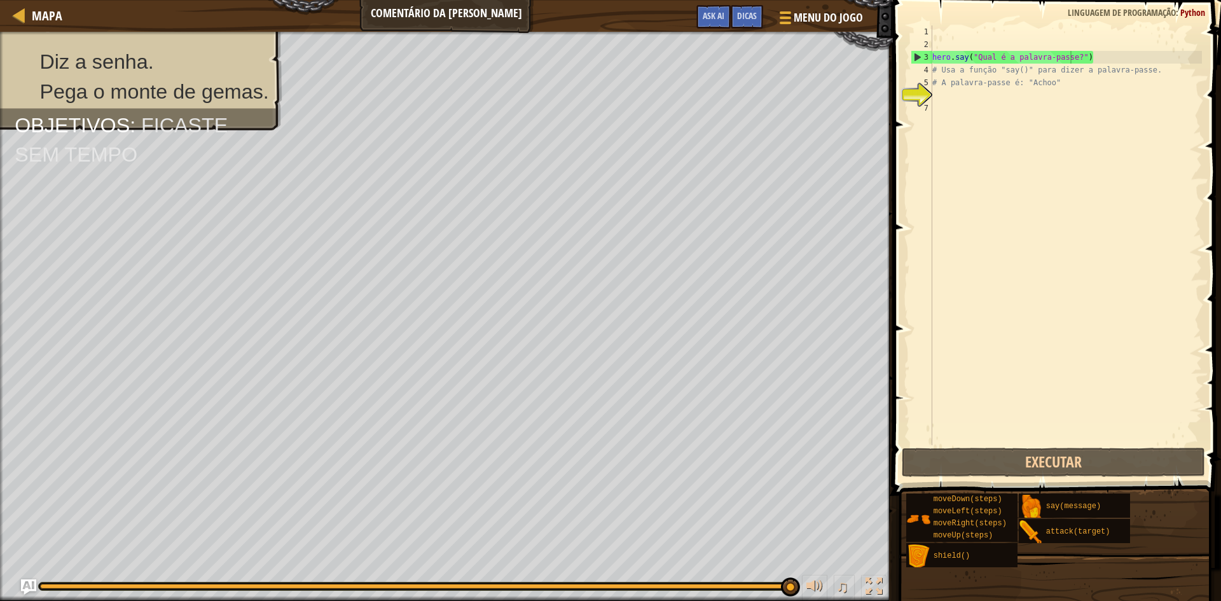
click at [461, 17] on div "Mapa Comentário da Célula Menu do Jogo Concluir Dicas Ask AI" at bounding box center [446, 16] width 893 height 32
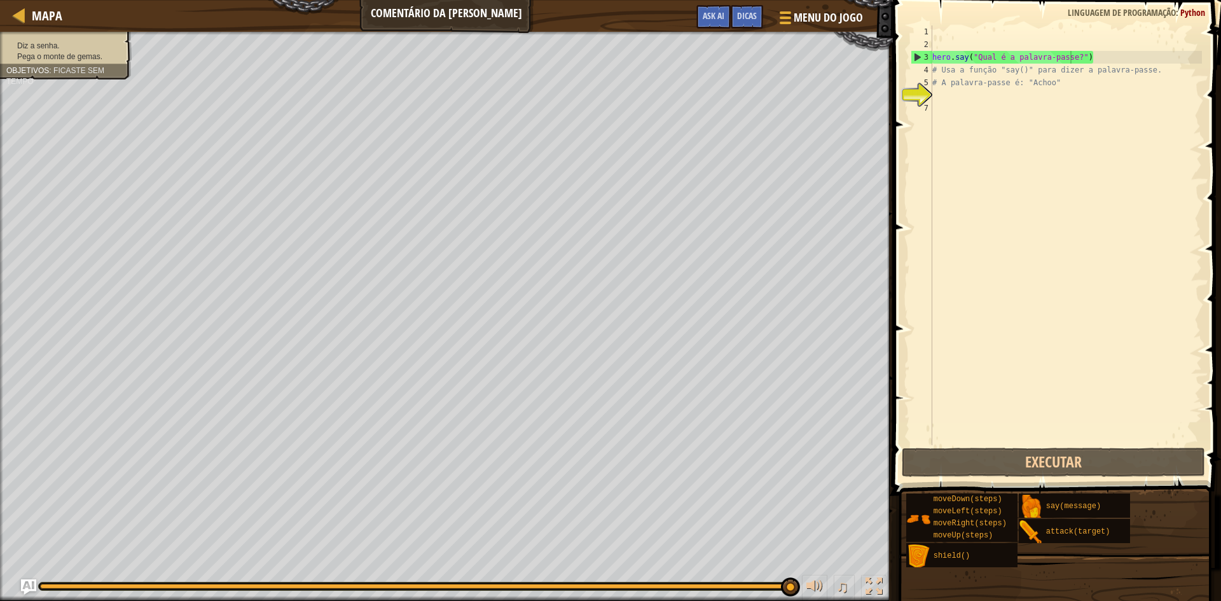
click at [58, 43] on span "Diz a senha." at bounding box center [38, 45] width 43 height 9
click at [736, 22] on div "Dicas" at bounding box center [747, 17] width 32 height 24
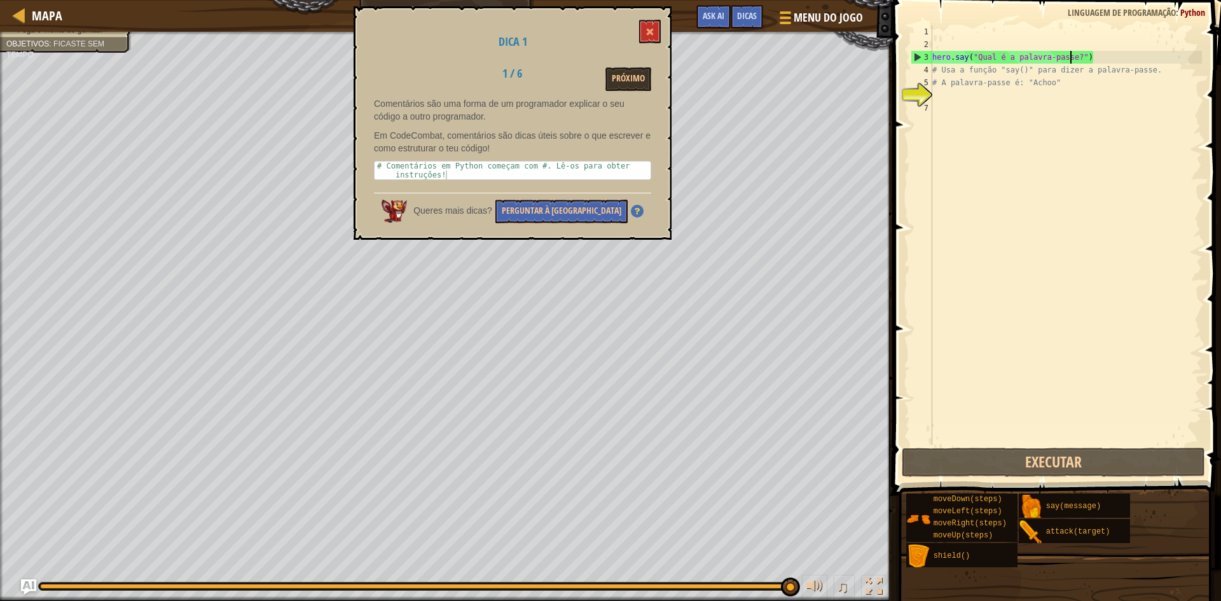
click at [943, 76] on div "hero . say ( "Qual é a palavra-passe?" ) # Usa a função "say()" para dizer a pa…" at bounding box center [1066, 247] width 272 height 445
type textarea "# A palavra-passe é: "Achoo""
click at [1051, 99] on div "hero . say ( "Qual é a palavra-passe?" ) # Usa a função "say()" para dizer a pa…" at bounding box center [1066, 247] width 272 height 445
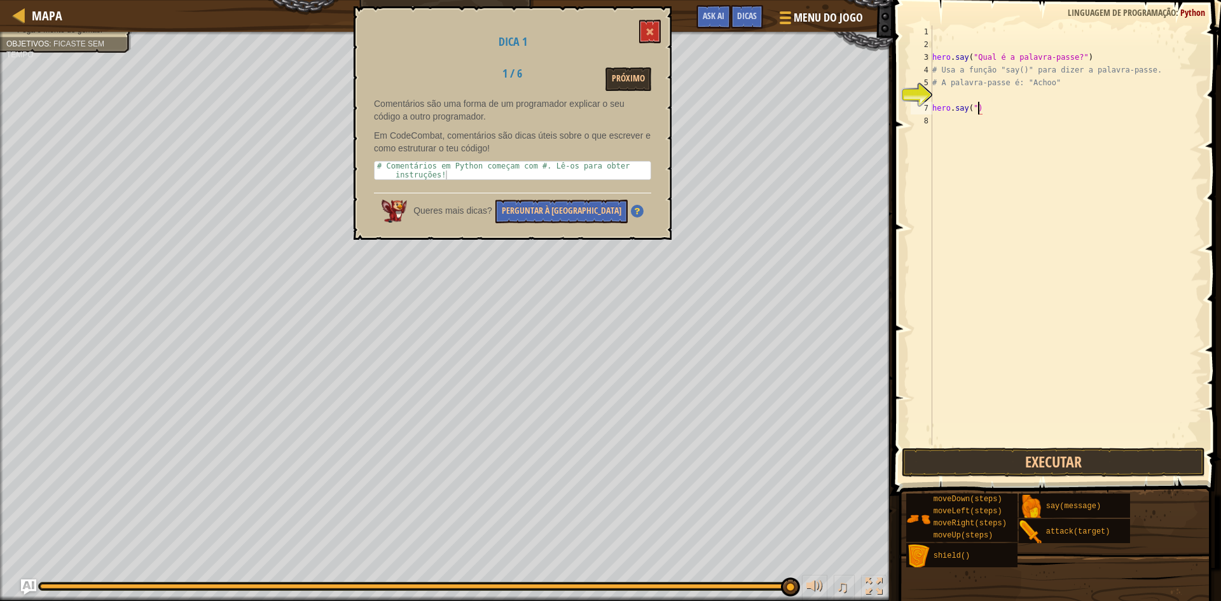
scroll to position [6, 4]
type textarea "hero.say("")"
click at [1048, 104] on div "hero . say ( "Qual é a palavra-passe?" ) # Usa a função "say()" para dizer a pa…" at bounding box center [1066, 247] width 272 height 445
click at [1048, 83] on div "hero . say ( "Qual é a palavra-passe?" ) # Usa a função "say()" para dizer a pa…" at bounding box center [1066, 247] width 272 height 445
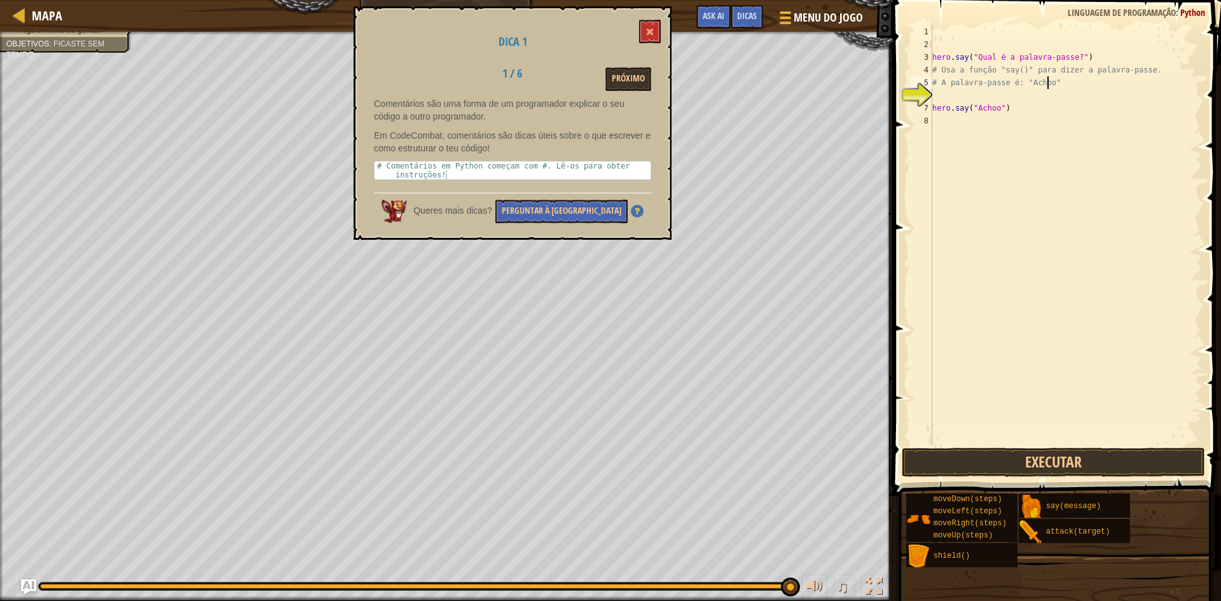
click at [1048, 83] on div "hero . say ( "Qual é a palavra-passe?" ) # Usa a função "say()" para dizer a pa…" at bounding box center [1066, 247] width 272 height 445
click at [651, 37] on button at bounding box center [650, 32] width 22 height 24
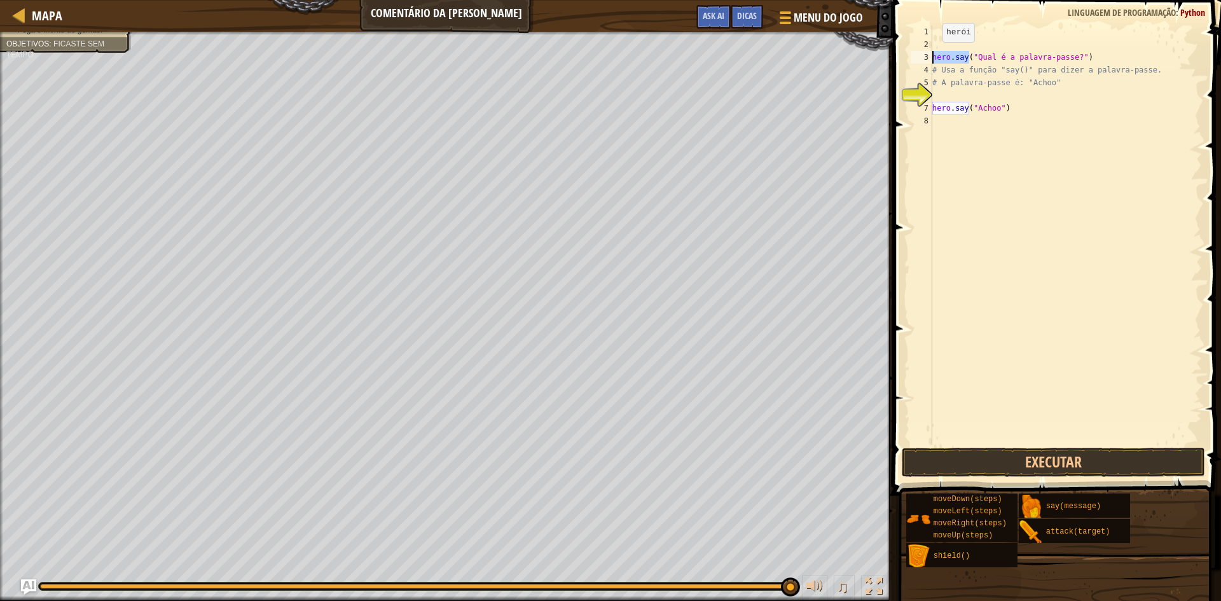
drag, startPoint x: 971, startPoint y: 55, endPoint x: 932, endPoint y: 55, distance: 39.4
click at [932, 55] on div "hero.say("Qual é a palavra-passe?") 1 2 3 4 5 6 7 8 hero . say ( "Qual é a pala…" at bounding box center [1055, 235] width 294 height 420
click at [1083, 466] on button "Executar" at bounding box center [1053, 462] width 303 height 29
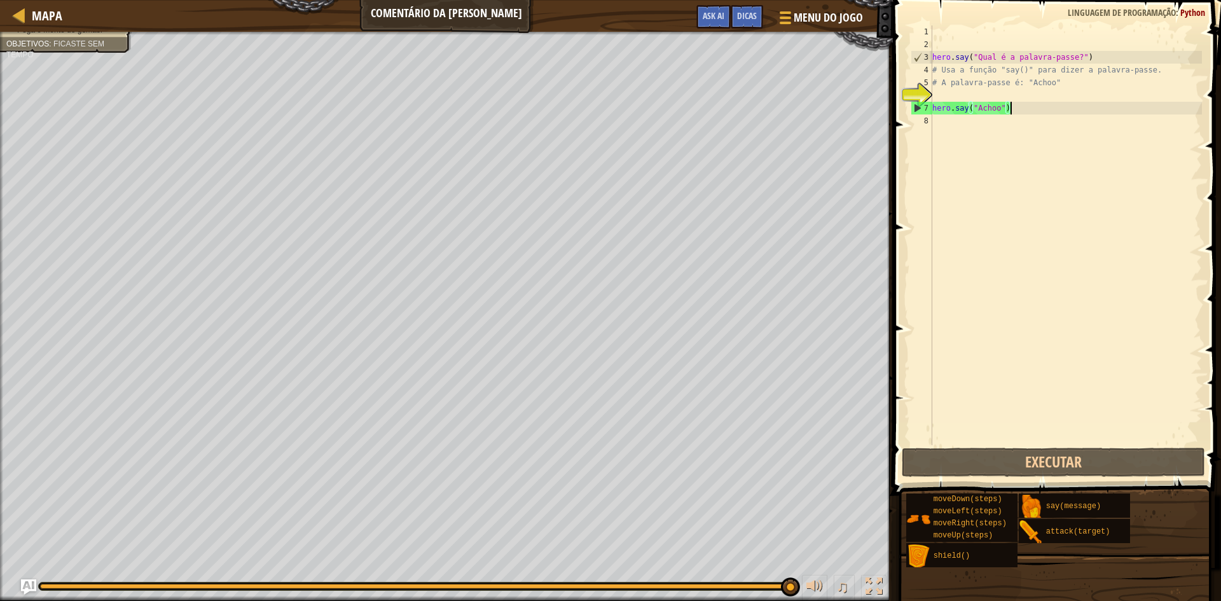
click at [1052, 107] on div "hero . say ( "Qual é a palavra-passe?" ) # Usa a função "say()" para dizer a pa…" at bounding box center [1066, 247] width 272 height 445
type textarea "hero.say("Achoo")"
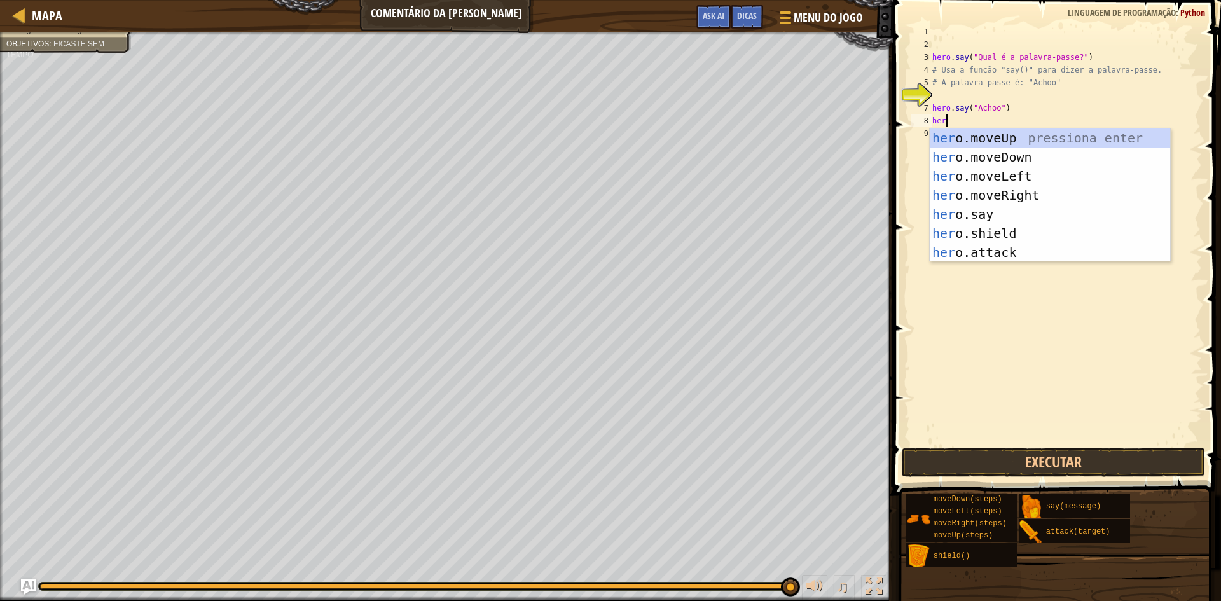
scroll to position [6, 1]
type textarea "hero."
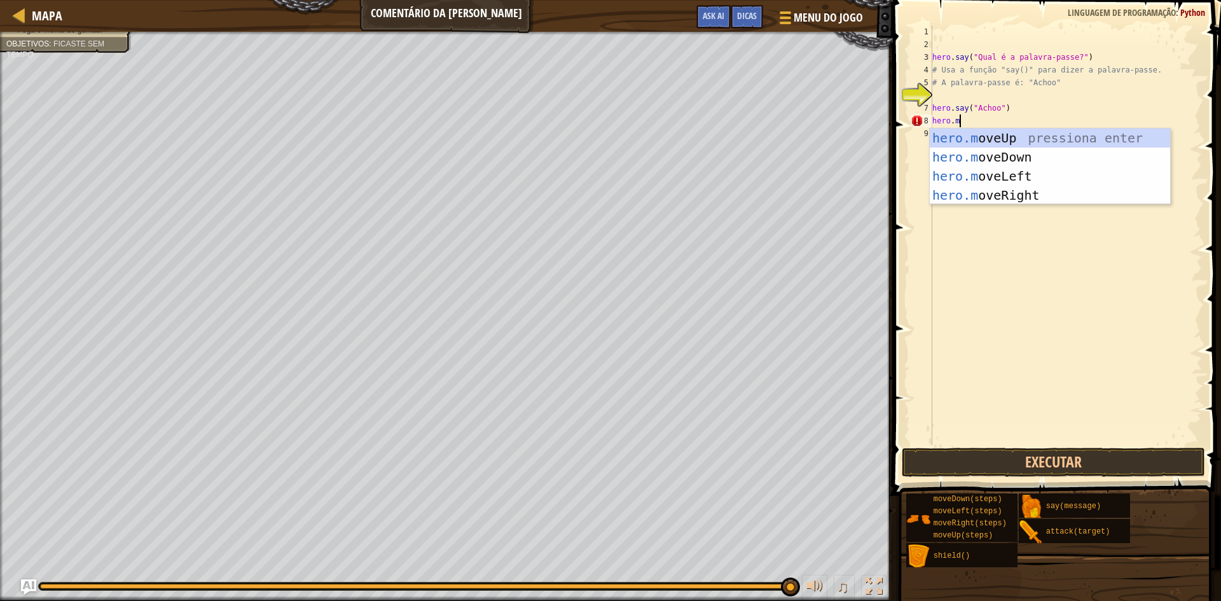
scroll to position [6, 2]
type textarea "[DOMAIN_NAME]"
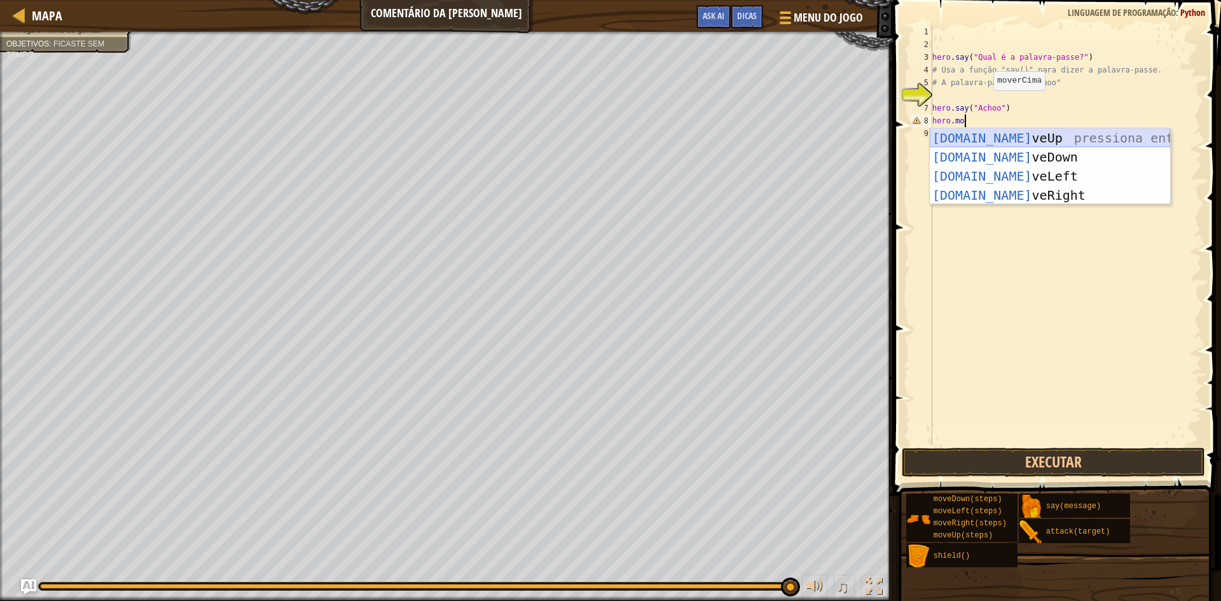
click at [1065, 139] on div "[DOMAIN_NAME] veUp pressiona enter [DOMAIN_NAME] veDown pressiona enter [DOMAIN…" at bounding box center [1050, 185] width 240 height 114
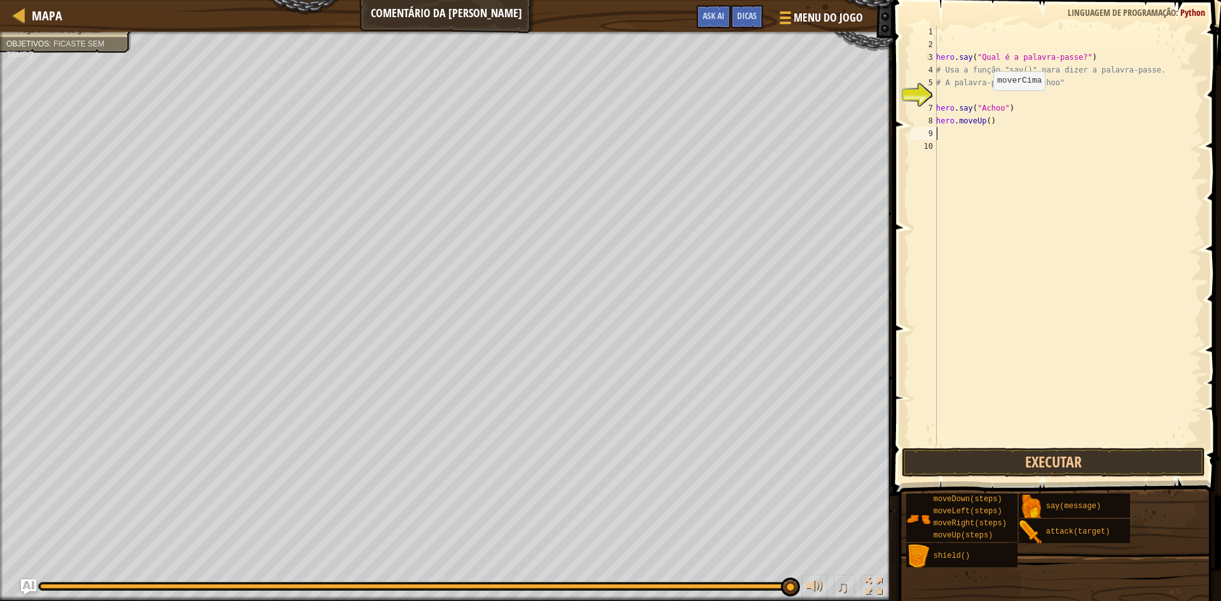
scroll to position [6, 0]
click at [998, 120] on div "hero . say ( "Qual é a palavra-passe?" ) # Usa a função "say()" para dizer a pa…" at bounding box center [1067, 247] width 268 height 445
click at [993, 120] on div "hero . say ( "Qual é a palavra-passe?" ) # Usa a função "say()" para dizer a pa…" at bounding box center [1067, 247] width 268 height 445
type textarea "hero.moveUp(3)"
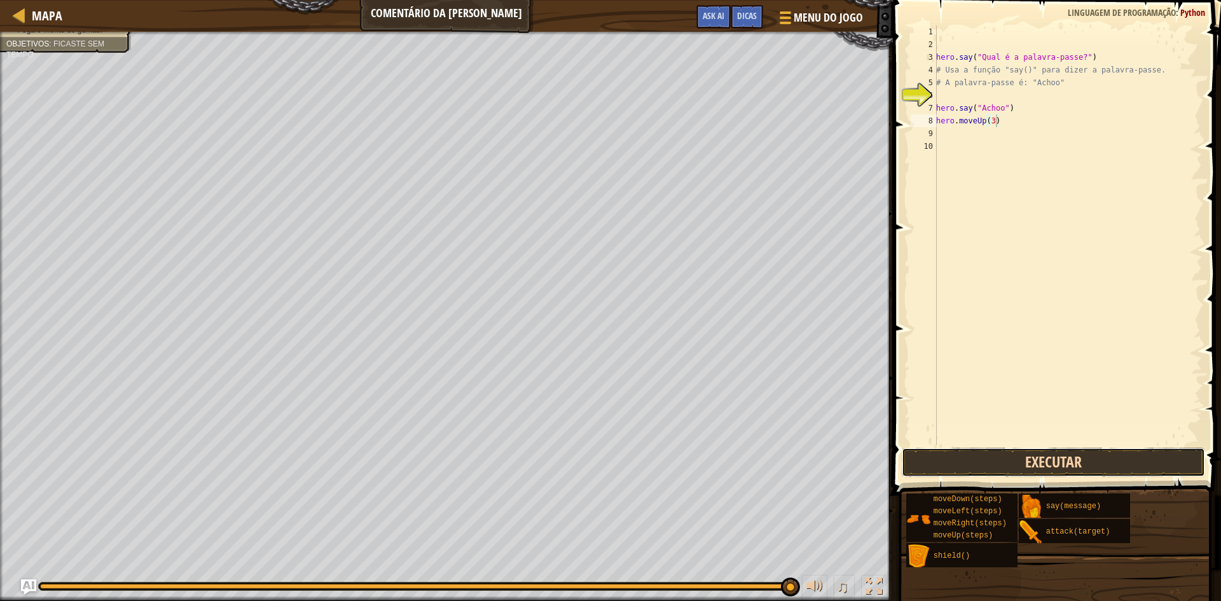
click at [1064, 459] on button "Executar" at bounding box center [1053, 462] width 303 height 29
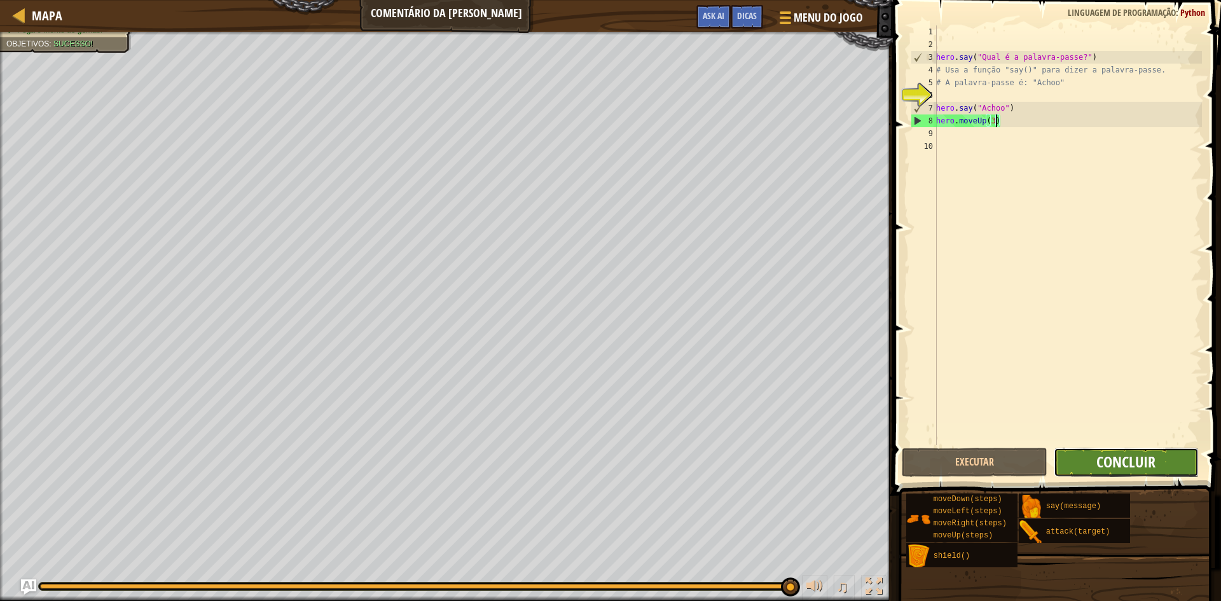
click at [1103, 467] on span "Concluir" at bounding box center [1125, 461] width 59 height 20
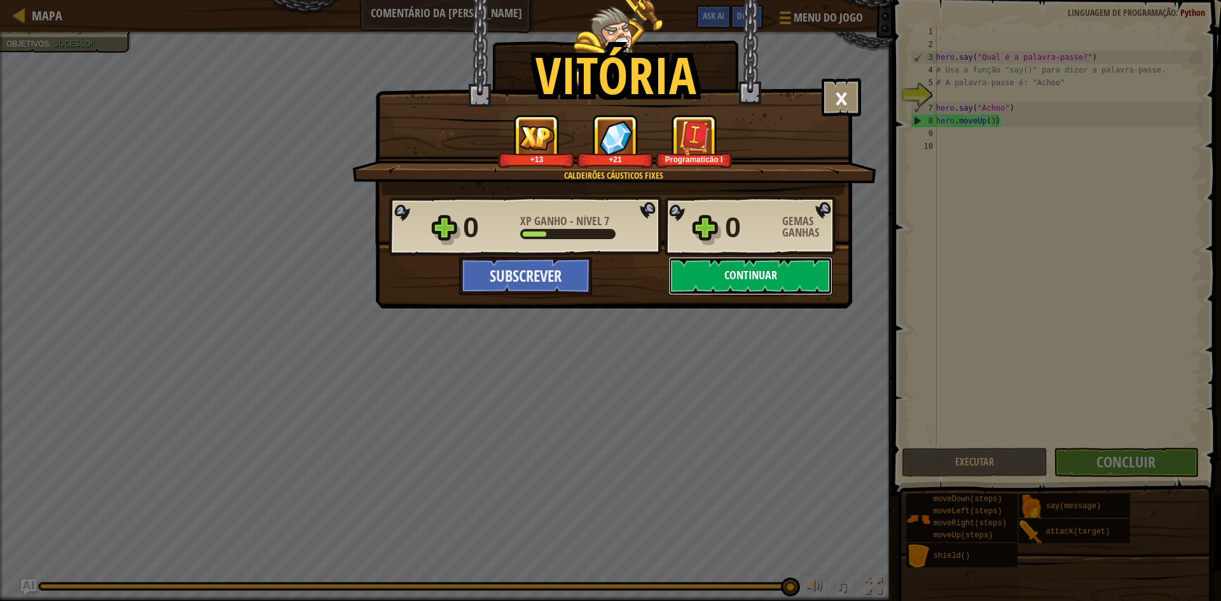
click at [722, 286] on button "Continuar" at bounding box center [750, 276] width 164 height 38
select select "pt-PT"
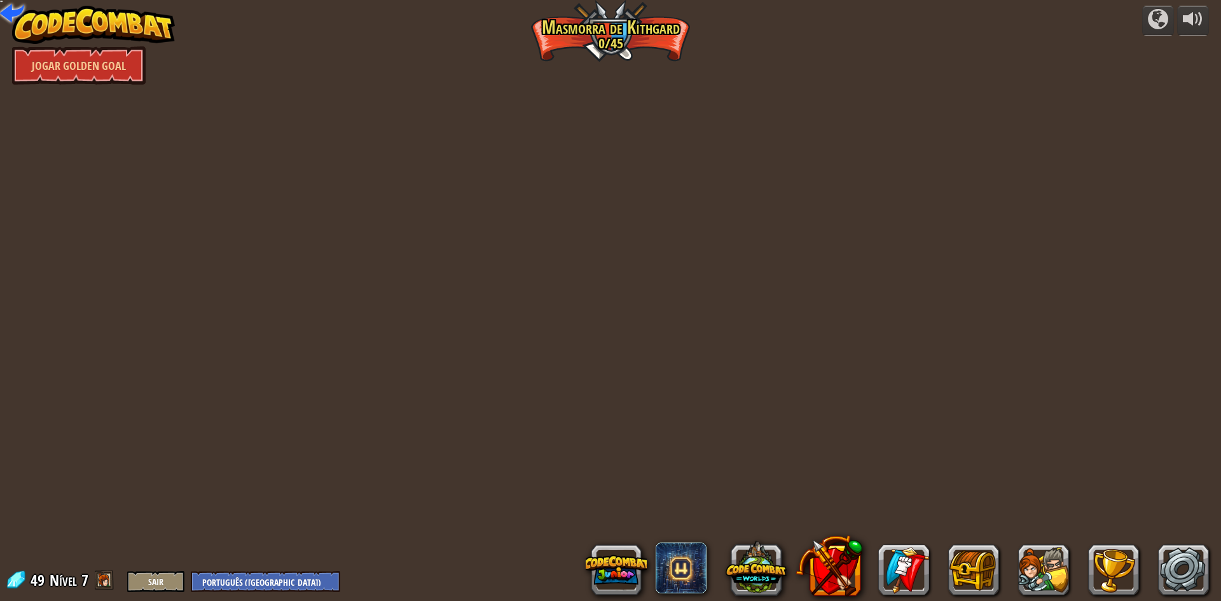
select select "pt-PT"
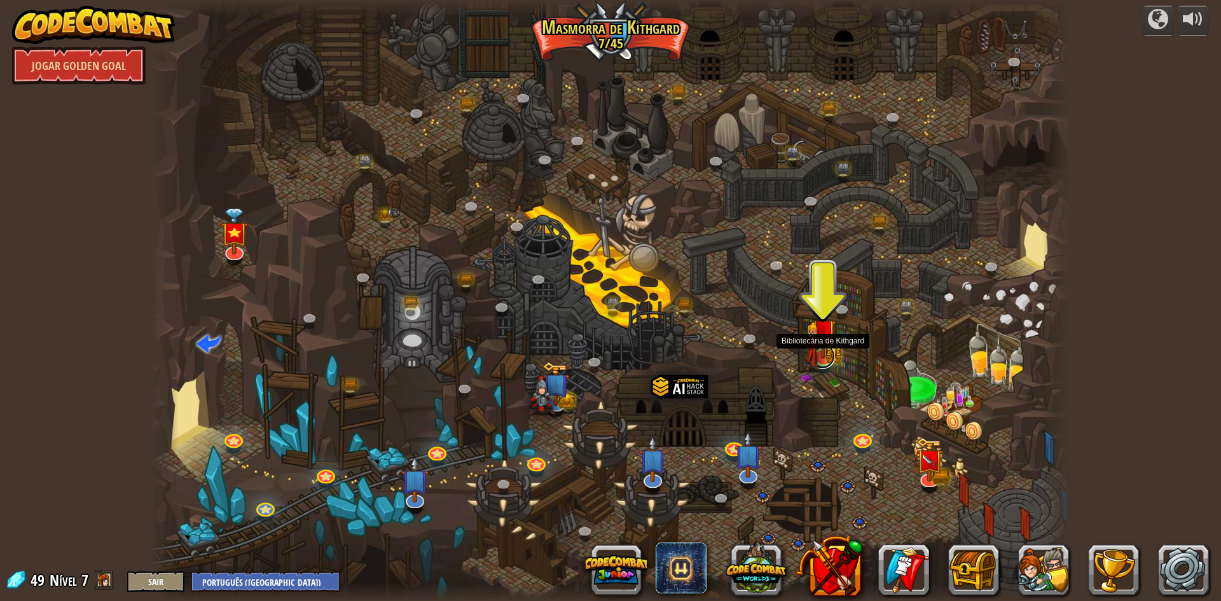
click at [823, 362] on link at bounding box center [821, 355] width 25 height 25
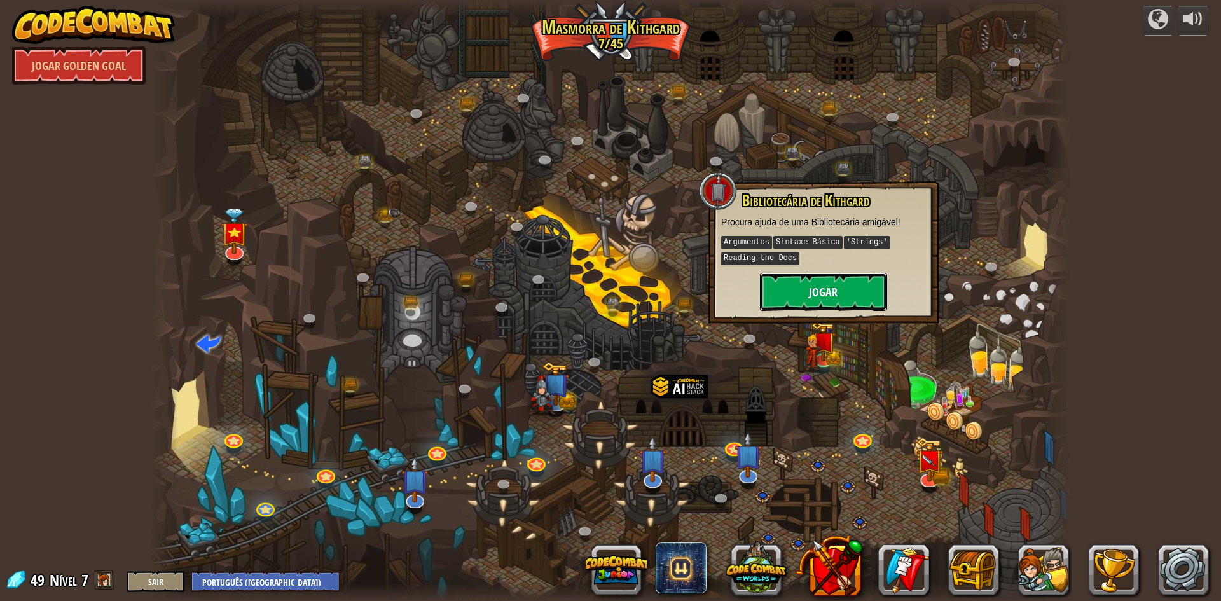
click at [824, 292] on button "Jogar" at bounding box center [823, 292] width 127 height 38
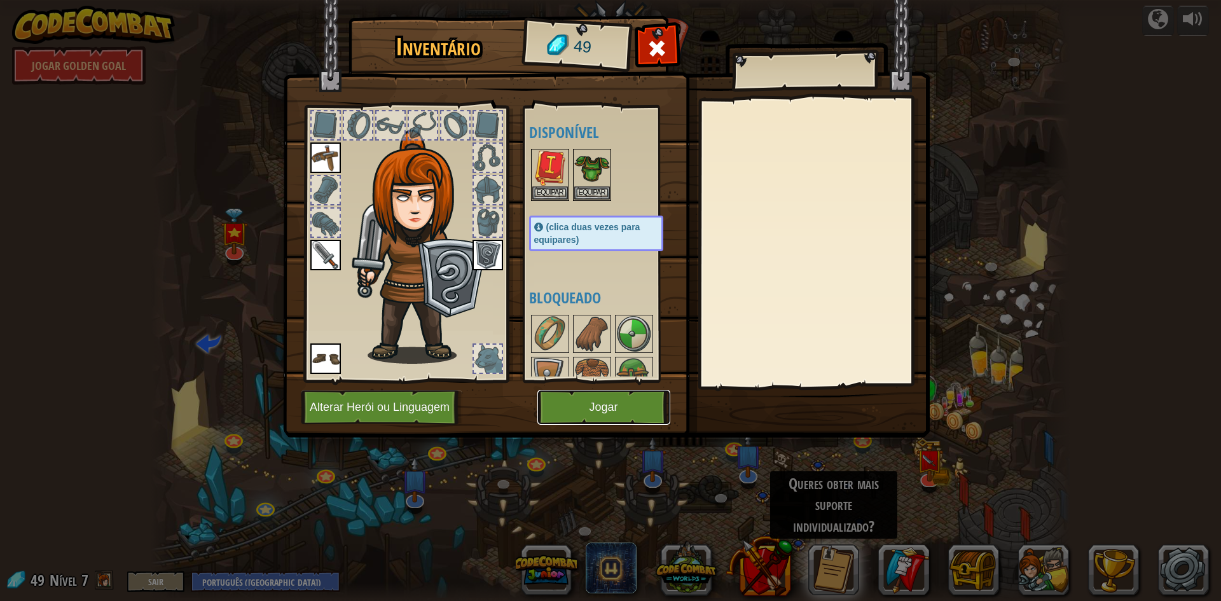
click at [626, 423] on button "Jogar" at bounding box center [603, 407] width 133 height 35
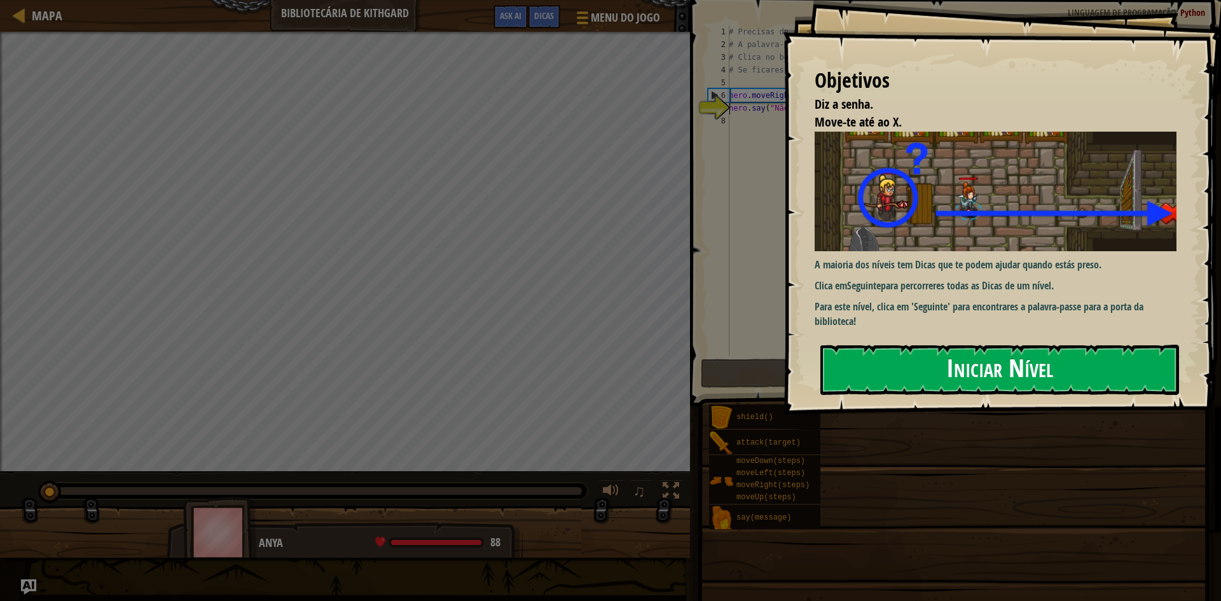
click at [959, 371] on button "Iniciar Nível" at bounding box center [999, 370] width 359 height 50
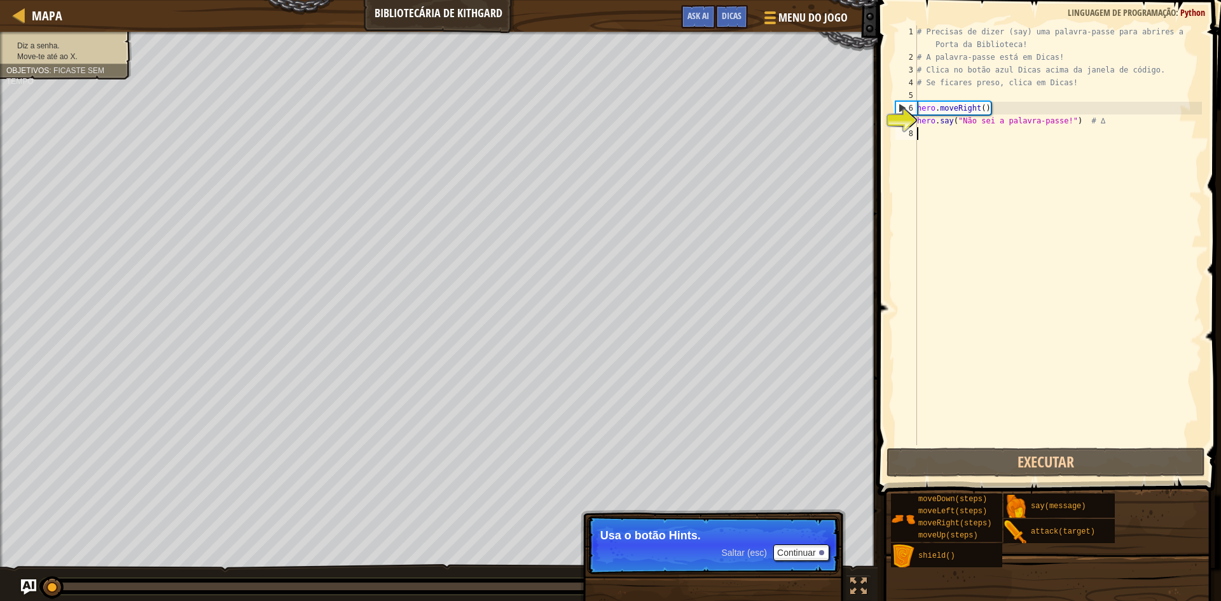
click at [963, 139] on div "# Precisas de dizer (say) uma palavra-passe para abrires a Porta da Biblioteca!…" at bounding box center [1057, 254] width 287 height 458
drag, startPoint x: 943, startPoint y: 28, endPoint x: 1019, endPoint y: 31, distance: 76.4
click at [1019, 31] on div "# Precisas de dizer (say) uma palavra-passe para abrires a Porta da Biblioteca!…" at bounding box center [1057, 254] width 287 height 458
type textarea "# Precisas de dizer (say) uma palavra-passe para abrires a Porta da Biblioteca!"
click at [731, 20] on span "Dicas" at bounding box center [732, 16] width 20 height 12
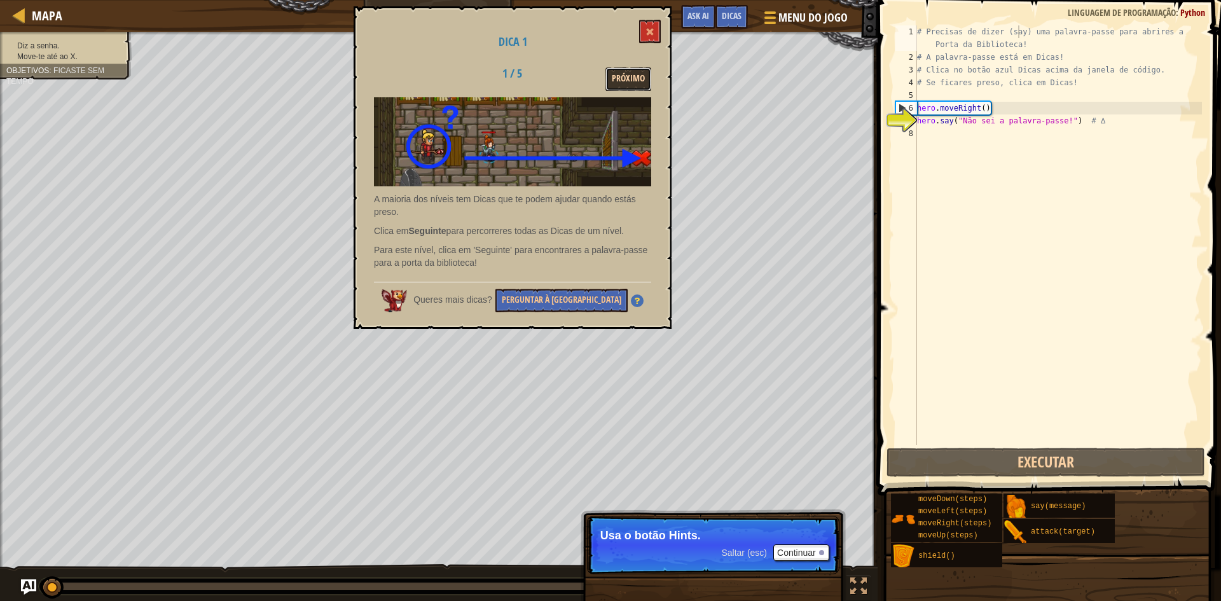
click at [635, 81] on button "Próximo" at bounding box center [628, 79] width 46 height 24
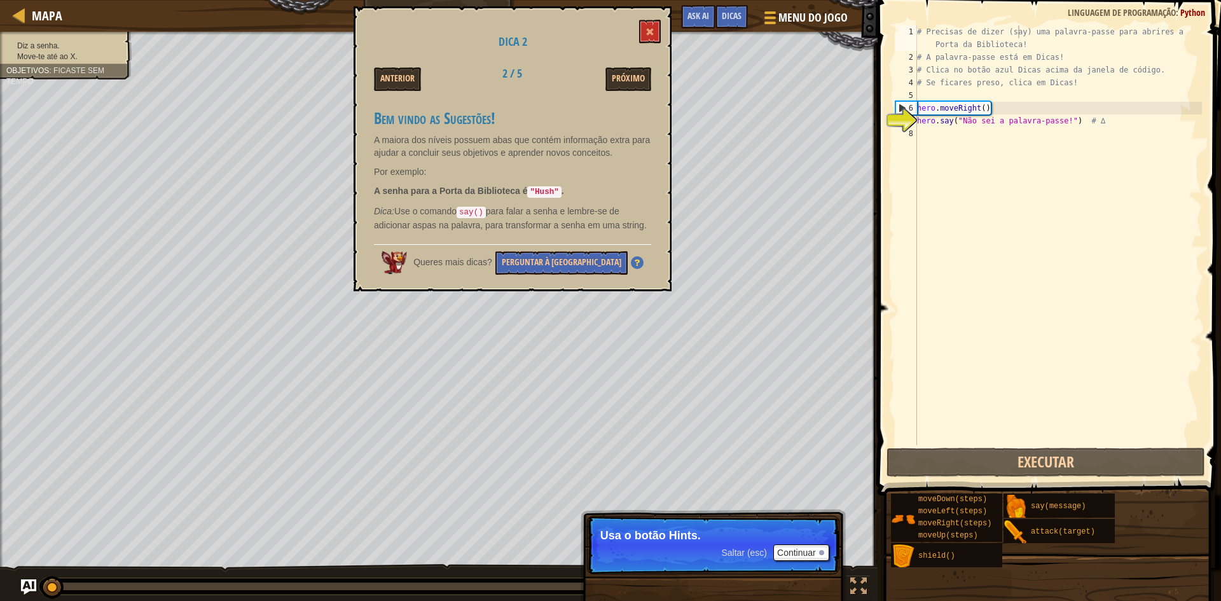
click at [950, 134] on div "# Precisas de dizer (say) uma palavra-passe para abrires a Porta da Biblioteca!…" at bounding box center [1057, 254] width 287 height 458
drag, startPoint x: 965, startPoint y: 121, endPoint x: 1014, endPoint y: 121, distance: 48.3
click at [1014, 121] on div "# Precisas de dizer (say) uma palavra-passe para abrires a Porta da Biblioteca!…" at bounding box center [1057, 254] width 287 height 458
drag, startPoint x: 1076, startPoint y: 121, endPoint x: 965, endPoint y: 125, distance: 110.7
click at [965, 125] on div "# Precisas de dizer (say) uma palavra-passe para abrires a Porta da Biblioteca!…" at bounding box center [1057, 254] width 287 height 458
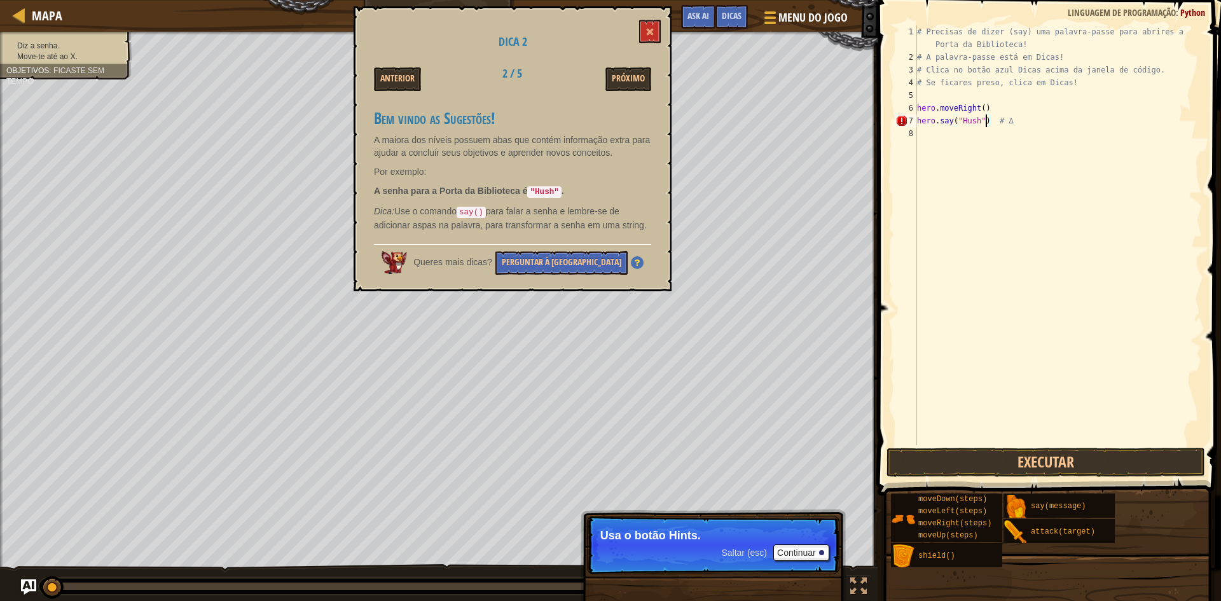
scroll to position [6, 6]
click at [1086, 469] on button "Executar" at bounding box center [1045, 462] width 319 height 29
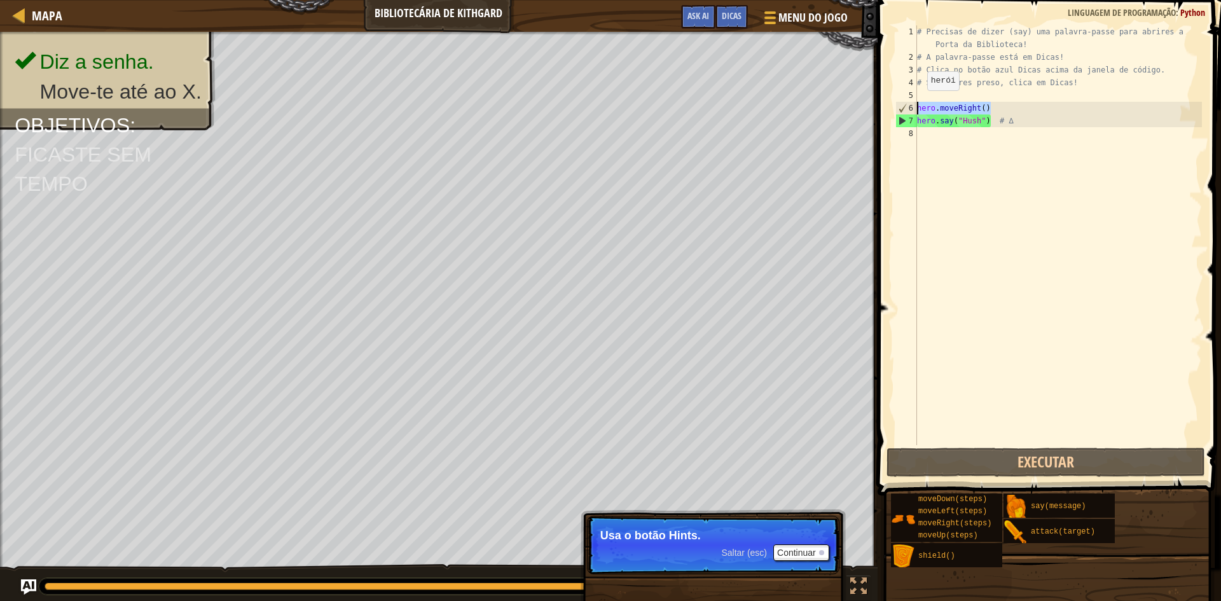
drag, startPoint x: 998, startPoint y: 105, endPoint x: 917, endPoint y: 103, distance: 80.8
click at [917, 103] on div "# Precisas de dizer (say) uma palavra-passe para abrires a Porta da Biblioteca!…" at bounding box center [1057, 254] width 287 height 458
click at [1026, 124] on div "# Precisas de dizer (say) uma palavra-passe para abrires a Porta da Biblioteca!…" at bounding box center [1057, 254] width 287 height 458
type textarea "hero.say("Hush") # ∆"
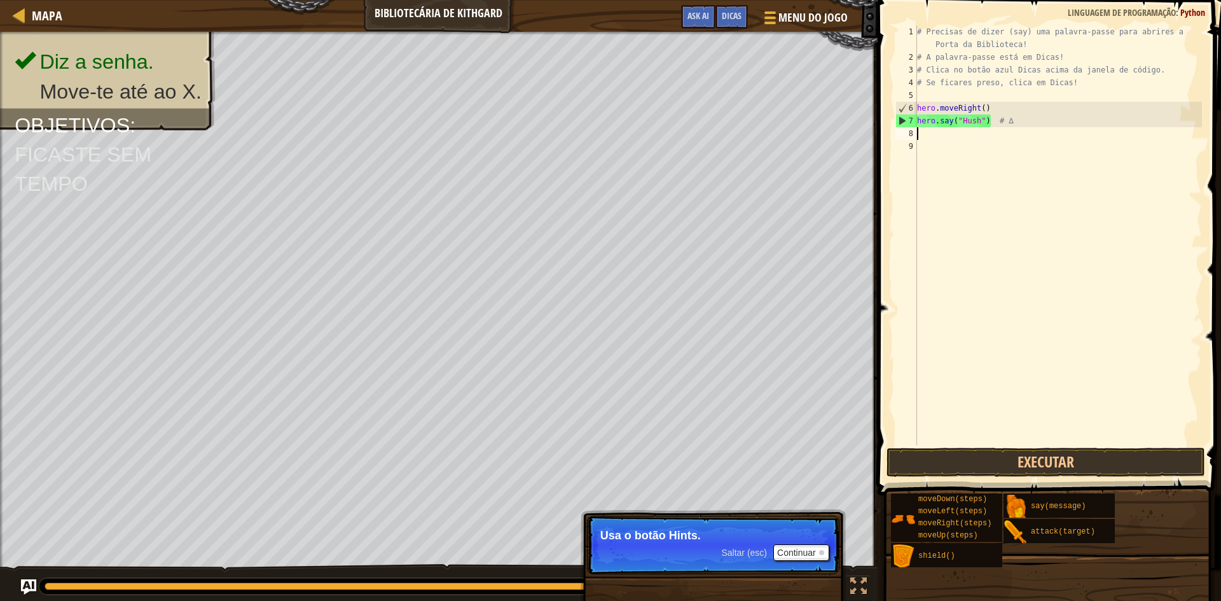
paste textarea "hero.moveRight()"
type textarea "hero.moveRight()"
click at [1073, 460] on button "Executar" at bounding box center [1045, 462] width 319 height 29
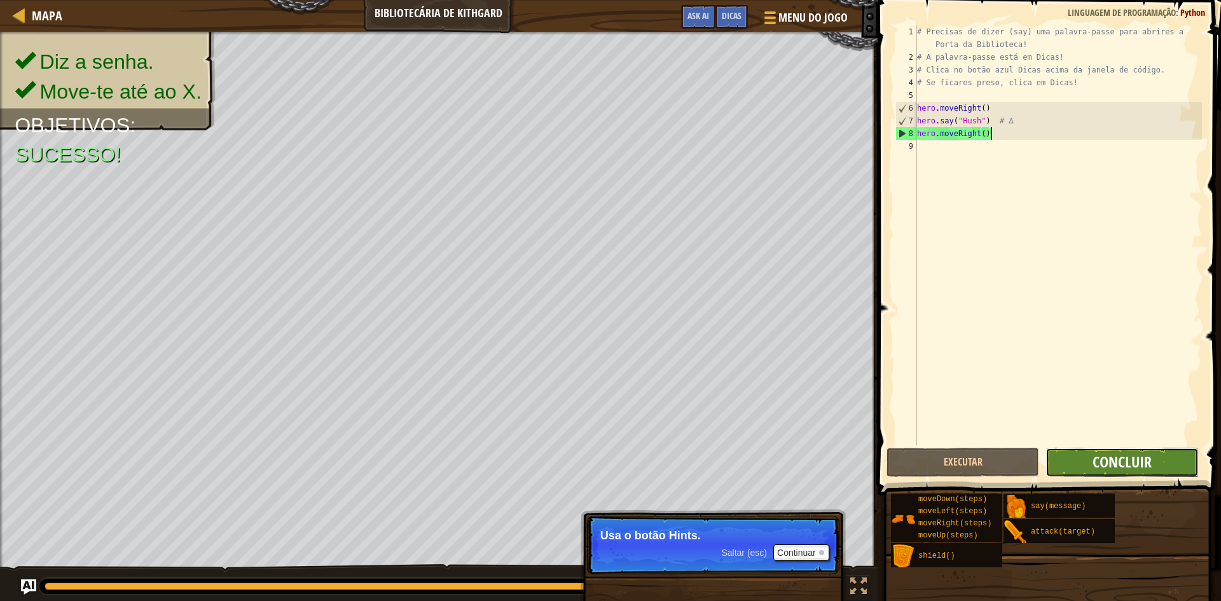
click at [1114, 457] on span "Concluir" at bounding box center [1121, 461] width 59 height 20
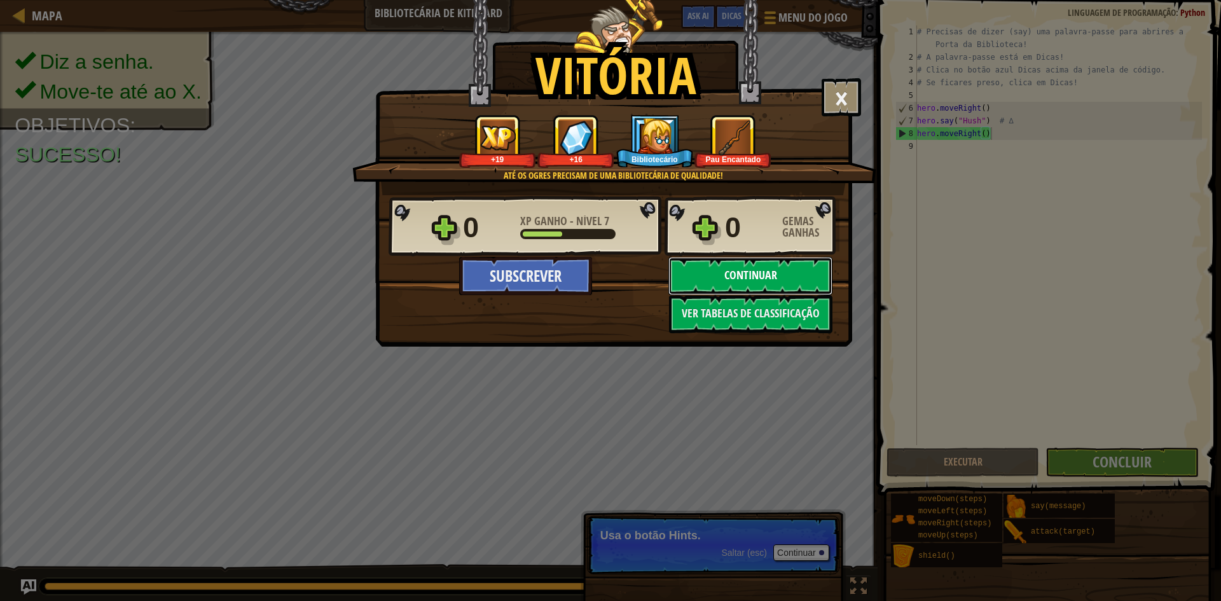
click at [780, 280] on button "Continuar" at bounding box center [750, 276] width 164 height 38
select select "pt-PT"
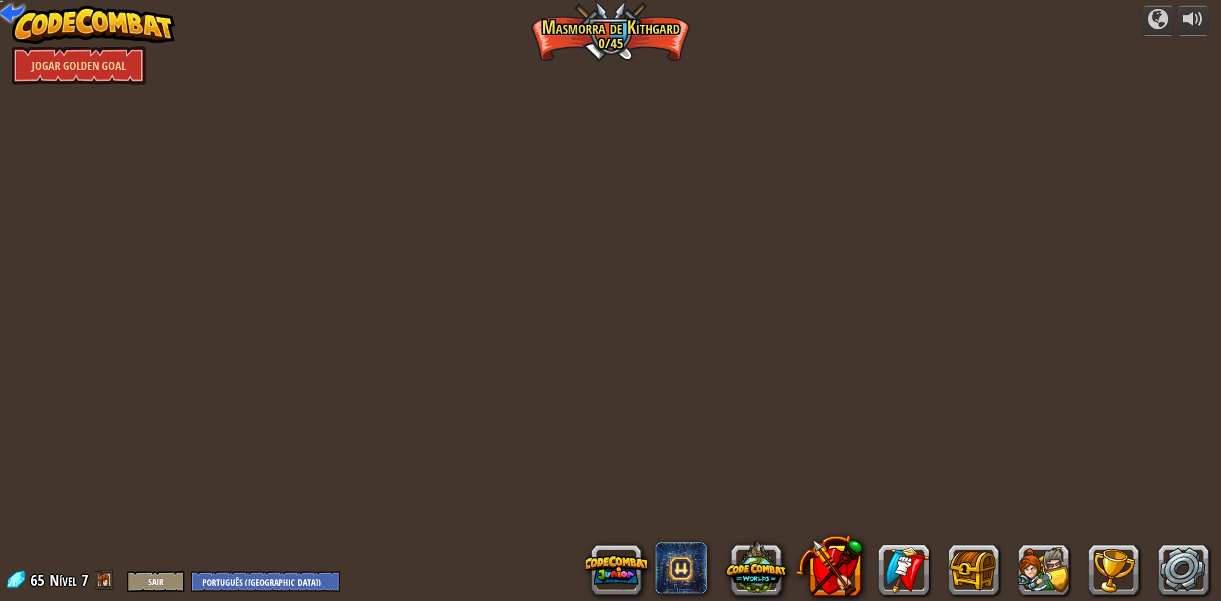
select select "pt-PT"
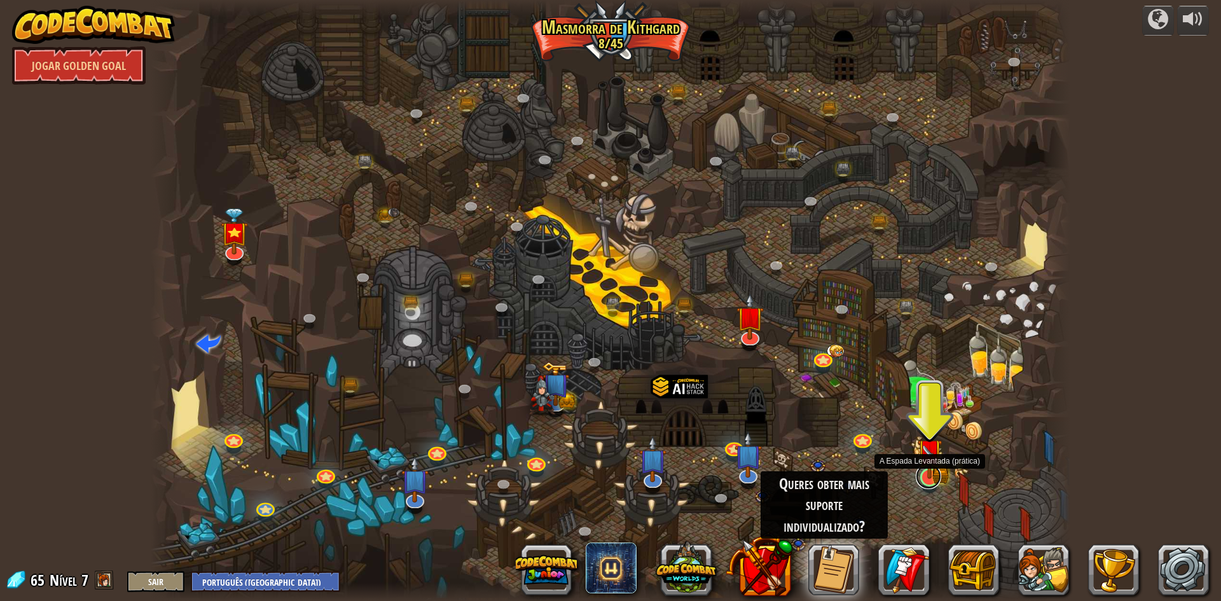
click at [932, 481] on link at bounding box center [928, 476] width 25 height 25
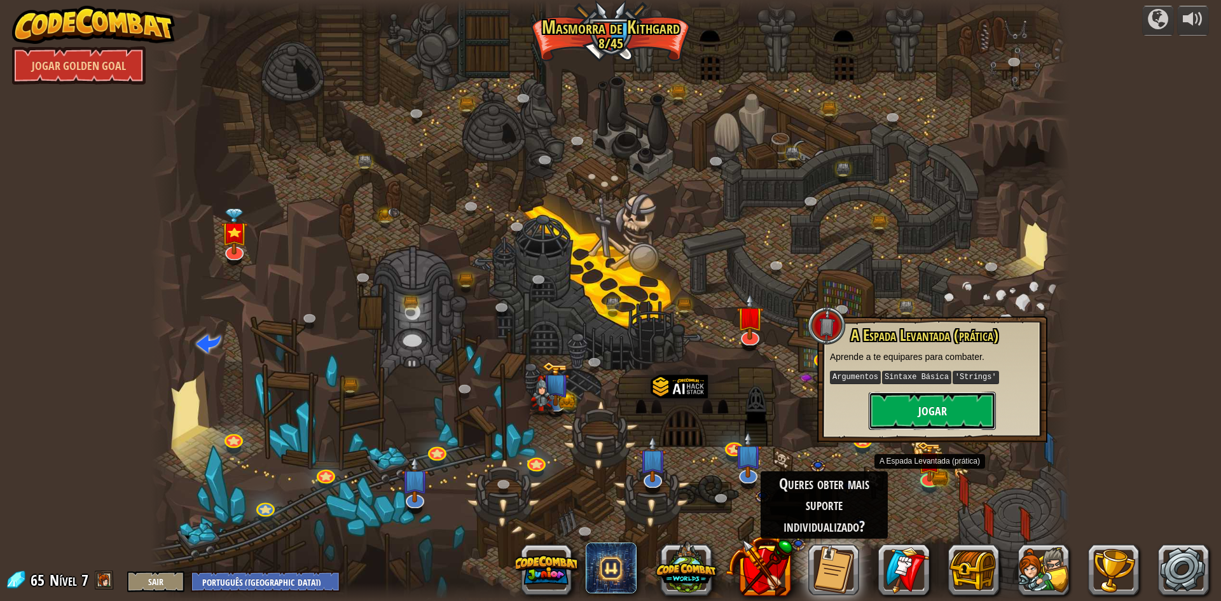
click at [958, 413] on button "Jogar" at bounding box center [932, 411] width 127 height 38
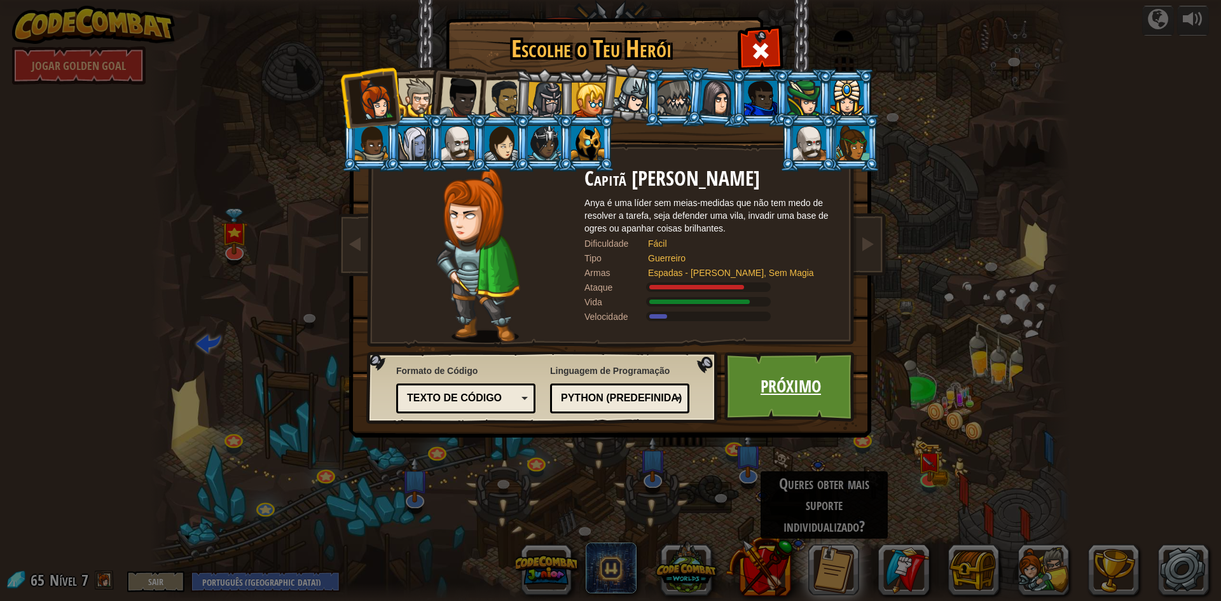
click at [785, 389] on link "Próximo" at bounding box center [790, 387] width 133 height 70
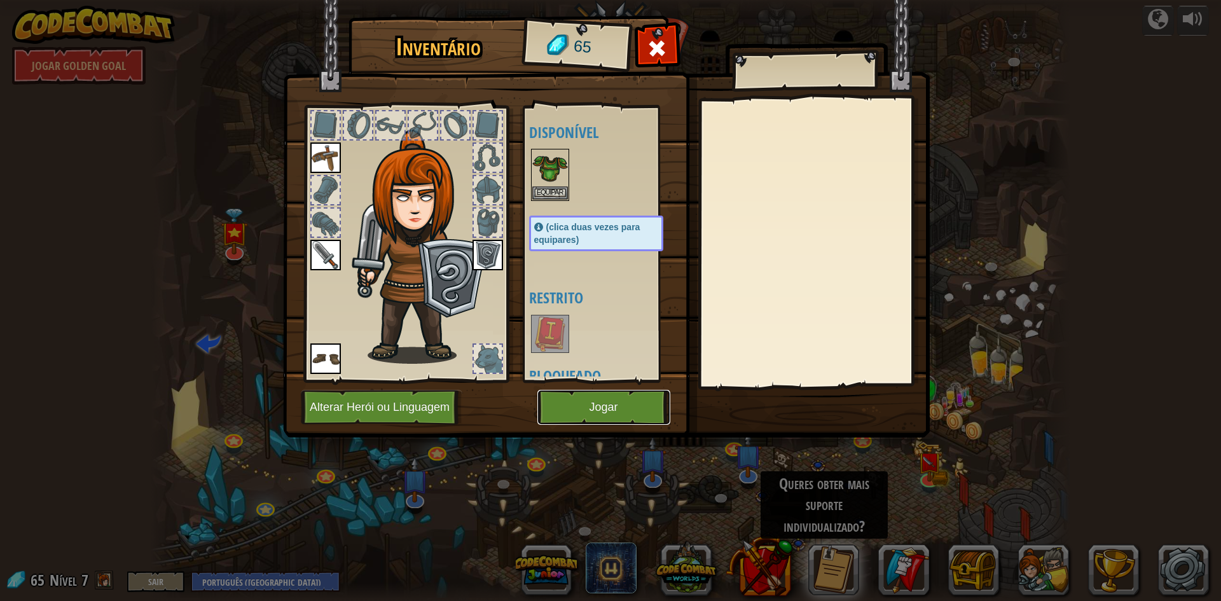
click at [628, 401] on button "Jogar" at bounding box center [603, 407] width 133 height 35
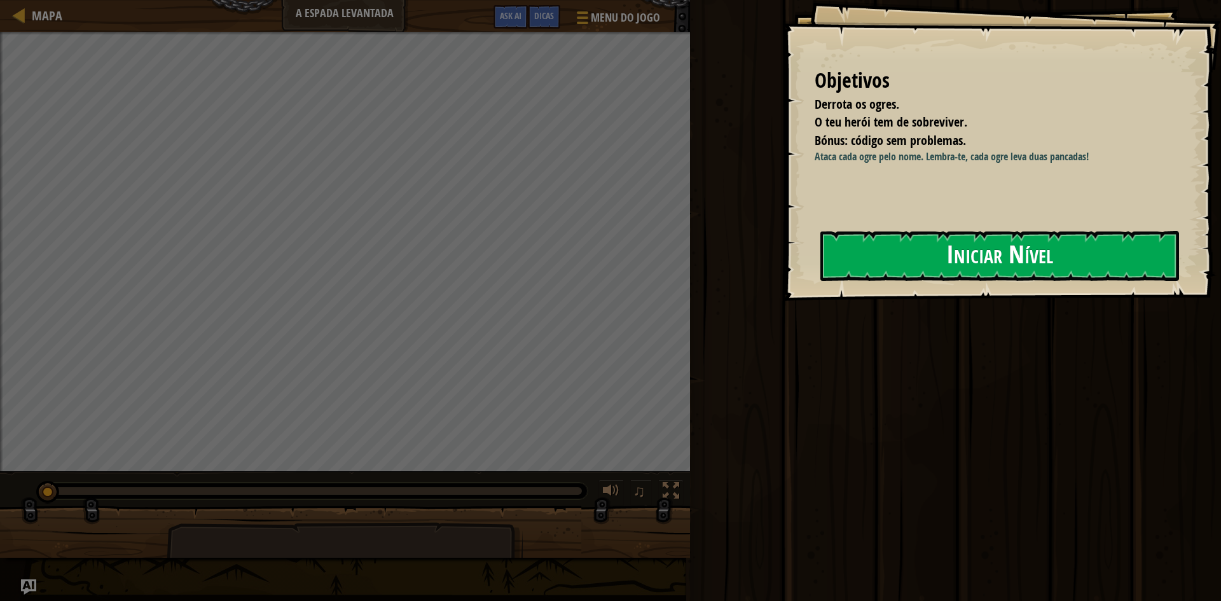
click at [954, 249] on button "Iniciar Nível" at bounding box center [999, 256] width 359 height 50
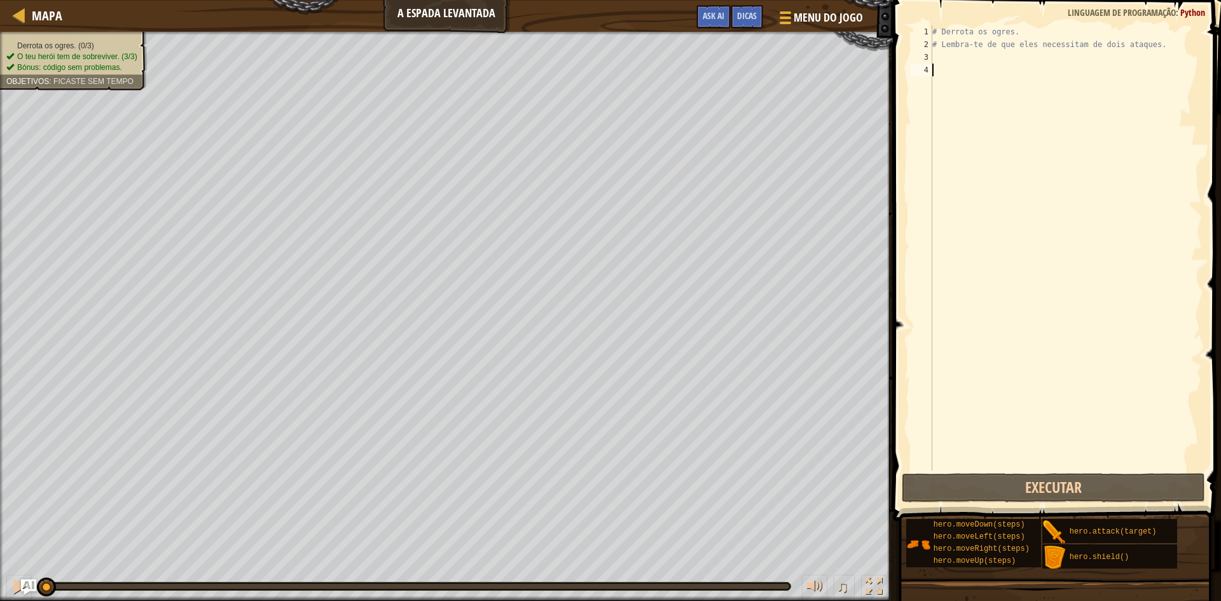
click at [963, 69] on div "# Derrota os ogres. # Lembra-te de que eles necessitam de dois ataques." at bounding box center [1066, 260] width 272 height 471
click at [751, 19] on span "Dicas" at bounding box center [747, 16] width 20 height 12
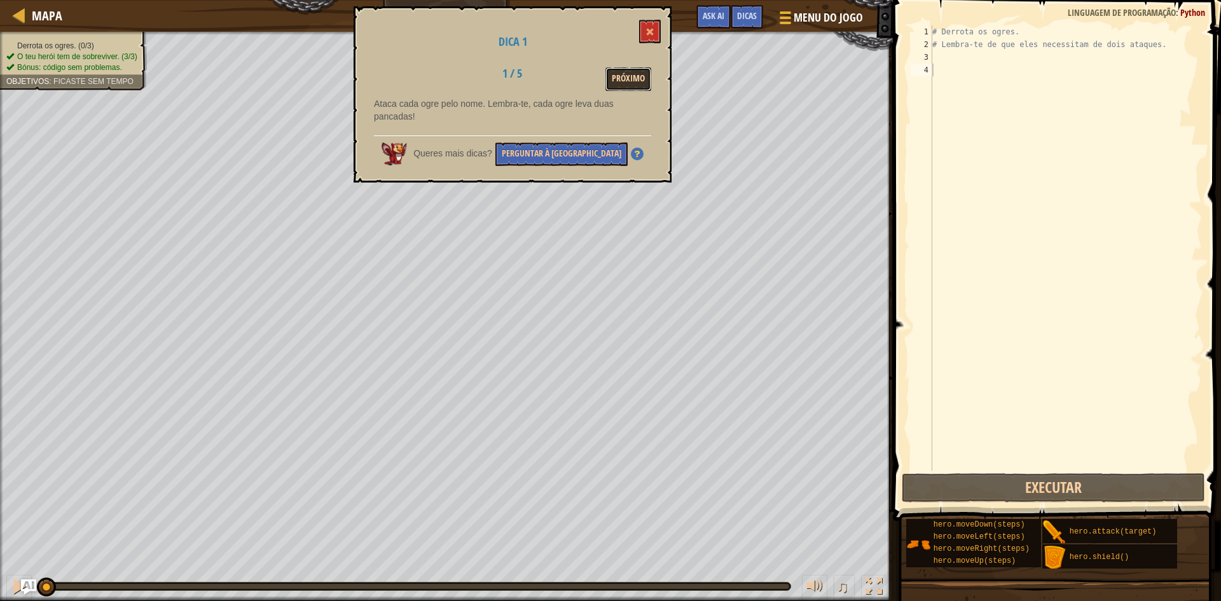
click at [635, 88] on button "Próximo" at bounding box center [628, 79] width 46 height 24
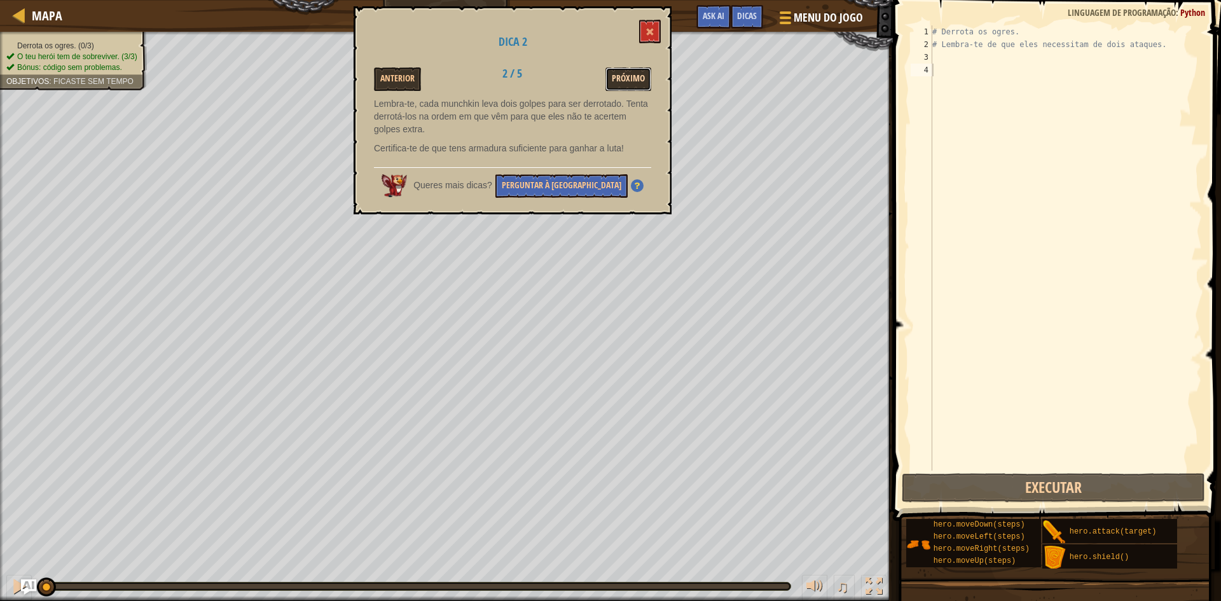
click at [626, 76] on button "Próximo" at bounding box center [628, 79] width 46 height 24
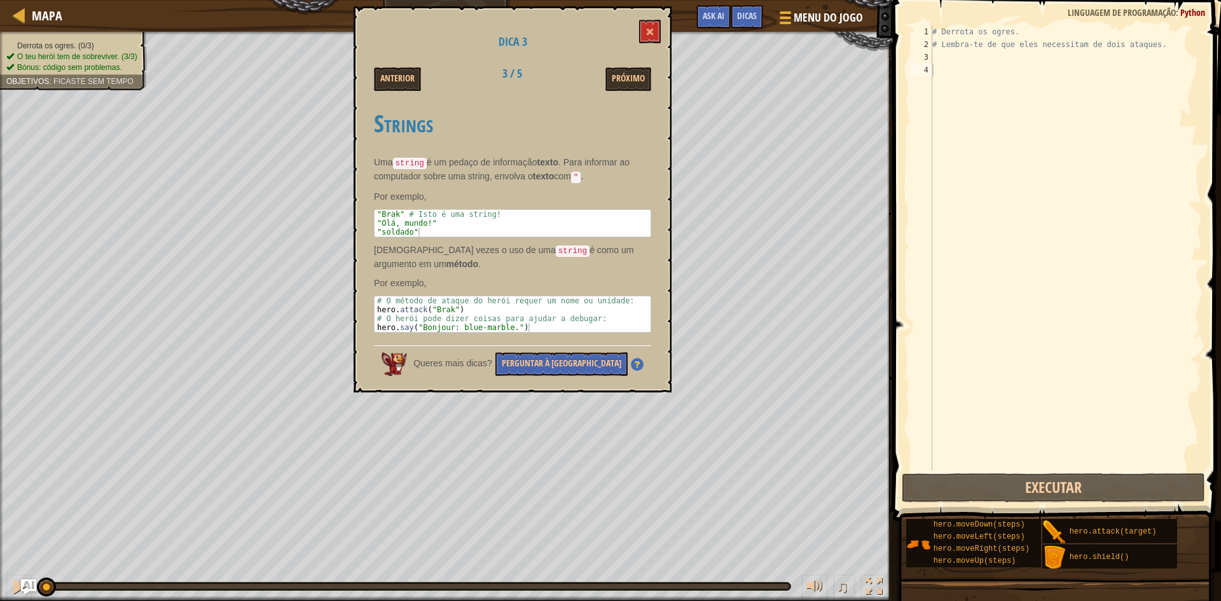
type textarea "hero.attack("Brak")"
drag, startPoint x: 376, startPoint y: 311, endPoint x: 411, endPoint y: 309, distance: 35.0
click at [411, 309] on div "# O método de ataque do herói requer um nome ou unidade: hero . attack ( "Brak"…" at bounding box center [513, 322] width 276 height 53
click at [1019, 75] on div "# Derrota os ogres. # Lembra-te de que eles necessitam de dois ataques." at bounding box center [1066, 260] width 272 height 471
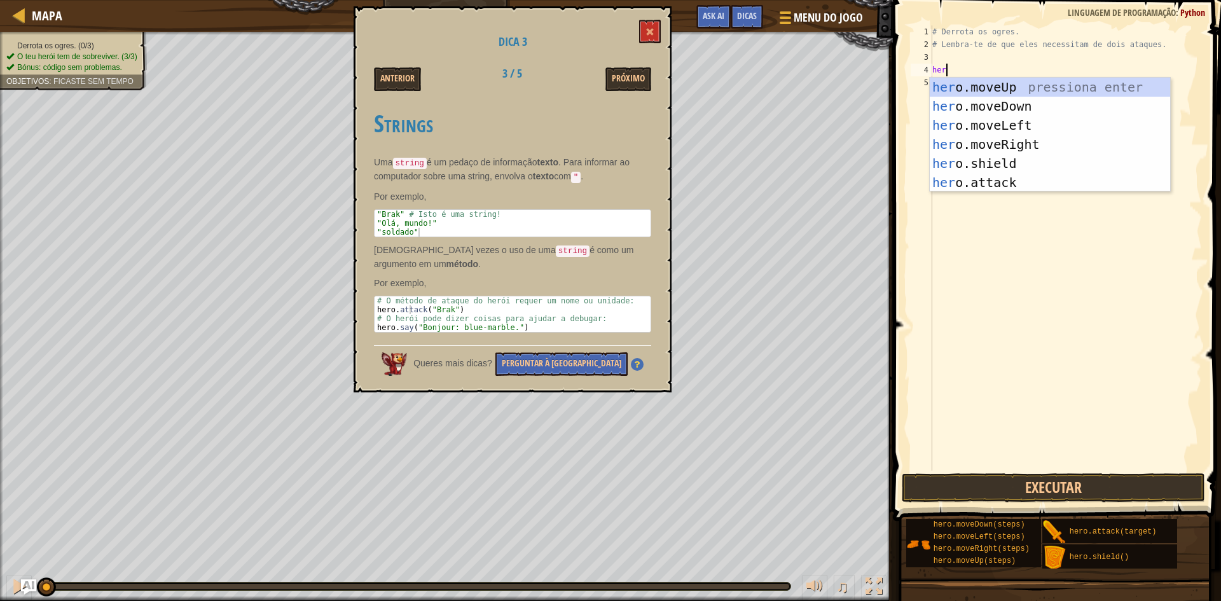
scroll to position [6, 1]
type textarea "hero.a"
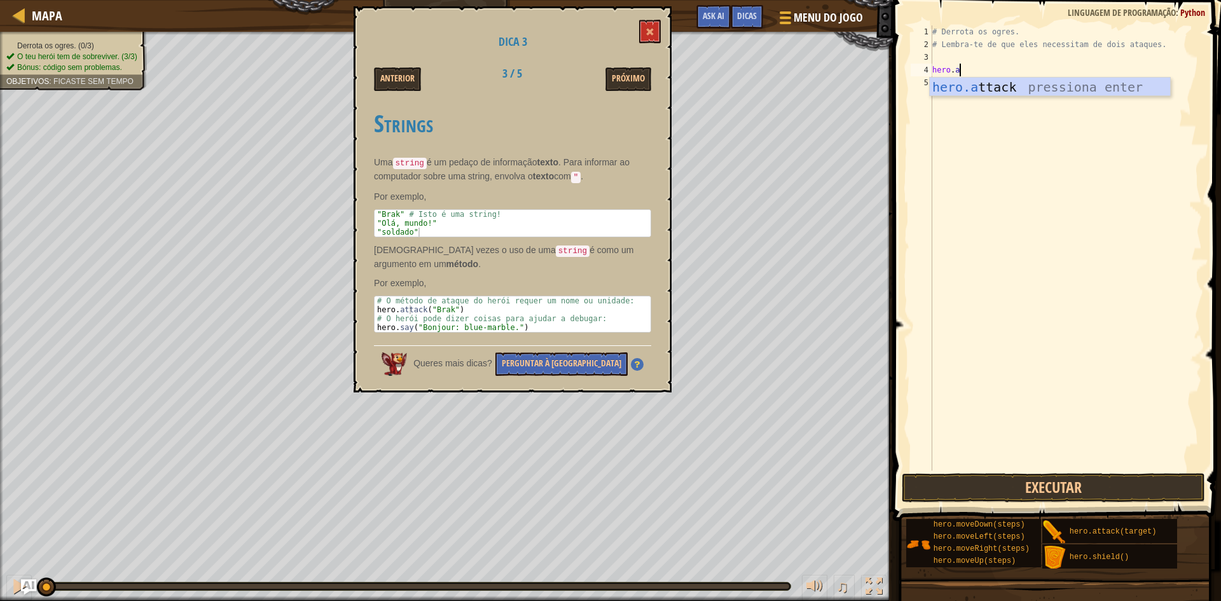
scroll to position [6, 2]
click at [993, 96] on div "# Derrota os ogres. # Lembra-te de que eles necessitam de dois ataques. hero . a" at bounding box center [1066, 260] width 272 height 471
click at [979, 72] on div "# Derrota os ogres. # Lembra-te de que eles necessitam de dois ataques. hero . a" at bounding box center [1066, 260] width 272 height 471
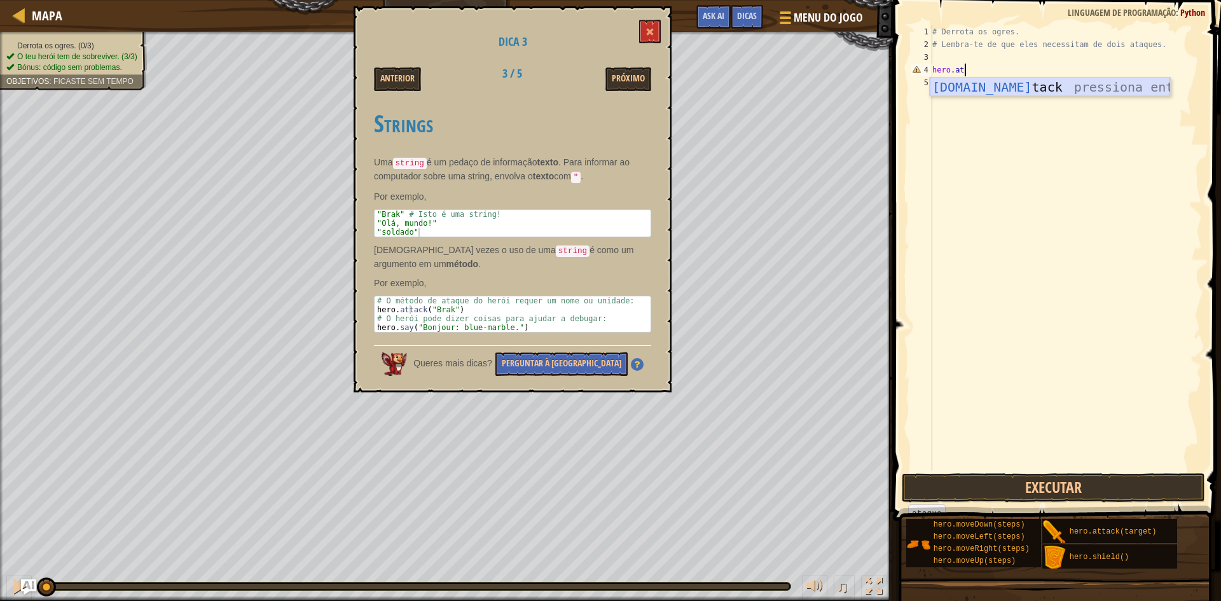
click at [1008, 92] on div "[DOMAIN_NAME] tack pressiona enter" at bounding box center [1050, 106] width 240 height 57
click at [655, 34] on button at bounding box center [650, 32] width 22 height 24
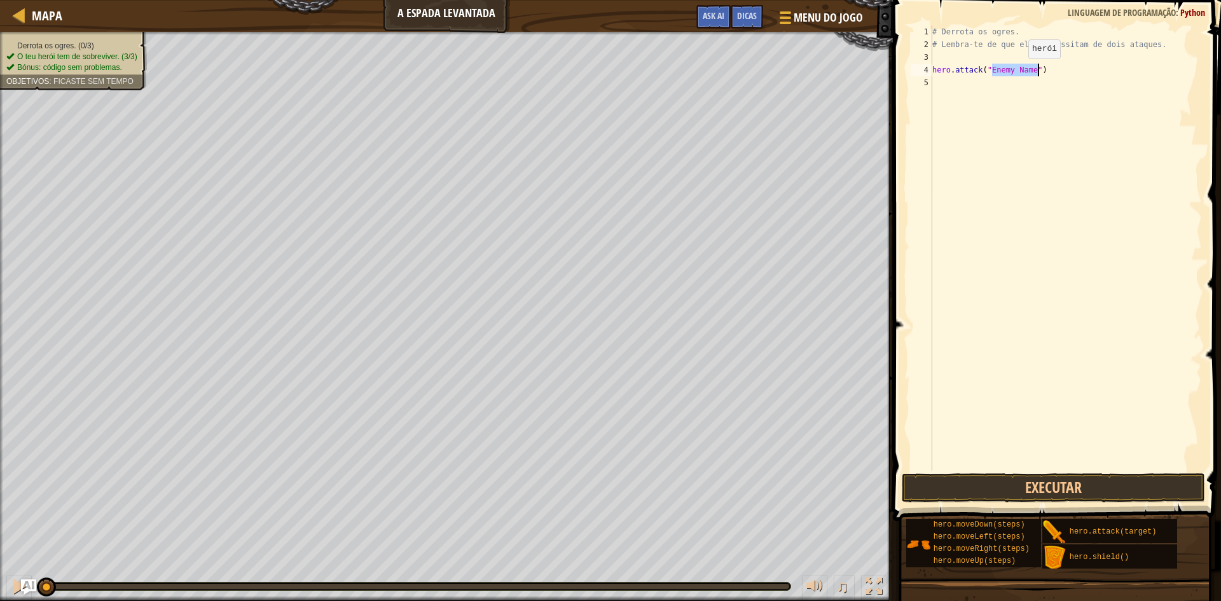
click at [1018, 71] on div "# Derrota os ogres. # Lembra-te de que eles necessitam de dois ataques. hero . …" at bounding box center [1066, 247] width 272 height 445
click at [1018, 71] on div "# Derrota os ogres. # Lembra-te de que eles necessitam de dois ataques. hero . …" at bounding box center [1066, 260] width 272 height 471
type textarea "hero.attack("Rig")"
click at [1036, 76] on div "# Derrota os ogres. # Lembra-te de que eles necessitam de dois ataques. hero . …" at bounding box center [1066, 260] width 272 height 471
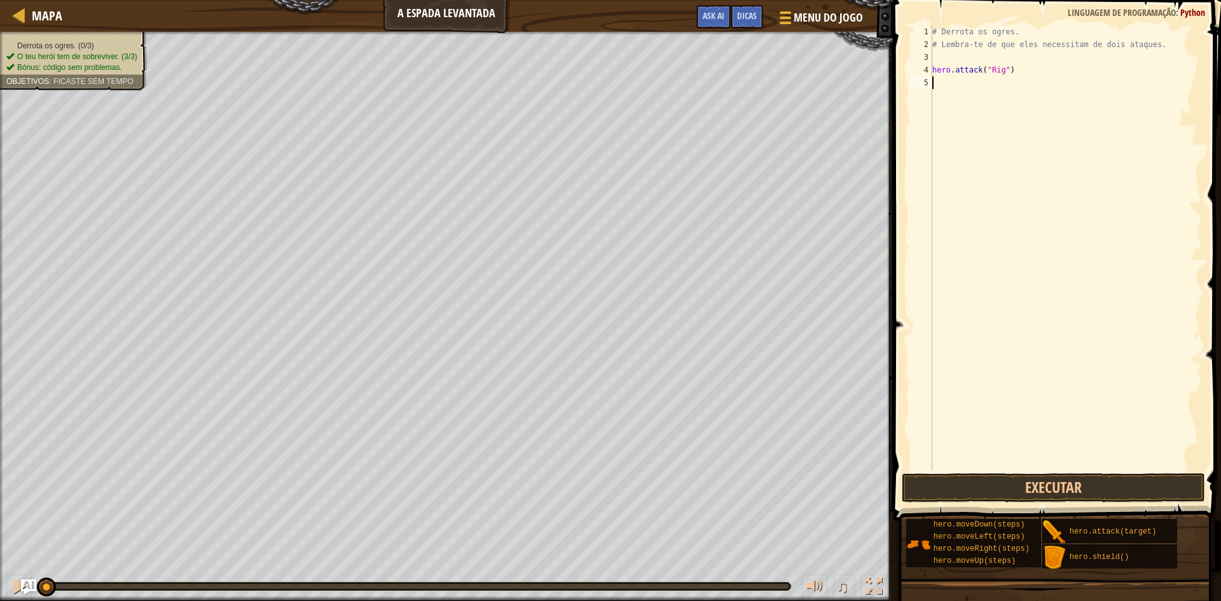
scroll to position [6, 0]
click at [1033, 67] on div "# Derrota os ogres. # Lembra-te de que eles necessitam de dois ataques. hero . …" at bounding box center [1066, 260] width 272 height 471
drag, startPoint x: 1031, startPoint y: 66, endPoint x: 930, endPoint y: 69, distance: 101.8
click at [930, 69] on div "hero.attack("Rig") 1 2 3 4 5 # Derrota os ogres. # Lembra-te de que eles necess…" at bounding box center [1055, 247] width 294 height 445
type textarea "hero.attack("Rig")"
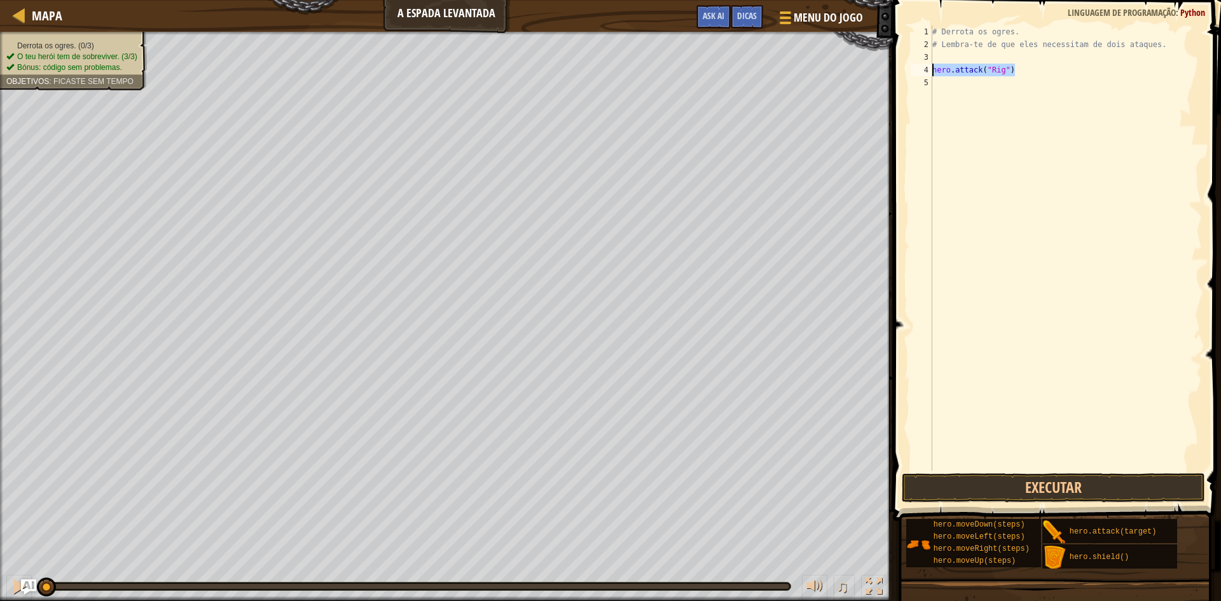
click at [1084, 72] on div "# Derrota os ogres. # Lembra-te de que eles necessitam de dois ataques. hero . …" at bounding box center [1066, 247] width 272 height 445
paste textarea "hero.attack("Rig")"
drag, startPoint x: 1033, startPoint y: 86, endPoint x: 928, endPoint y: 71, distance: 106.0
click at [928, 71] on div "hero.attack("Rig") 1 2 3 4 5 6 # Derrota os ogres. # Lembra-te de que eles nece…" at bounding box center [1055, 247] width 294 height 445
click at [1033, 79] on div "# Derrota os ogres. # Lembra-te de que eles necessitam de dois ataques. hero . …" at bounding box center [1066, 247] width 272 height 445
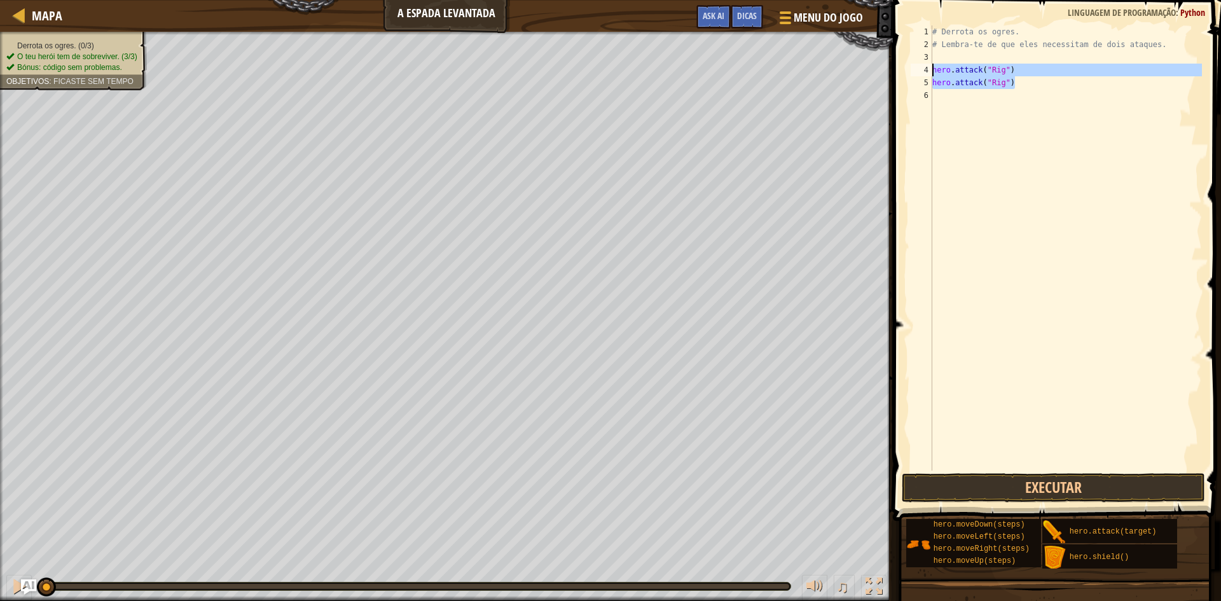
type textarea "hero.attack("Rig")"
paste textarea "hero.attack("Rig")"
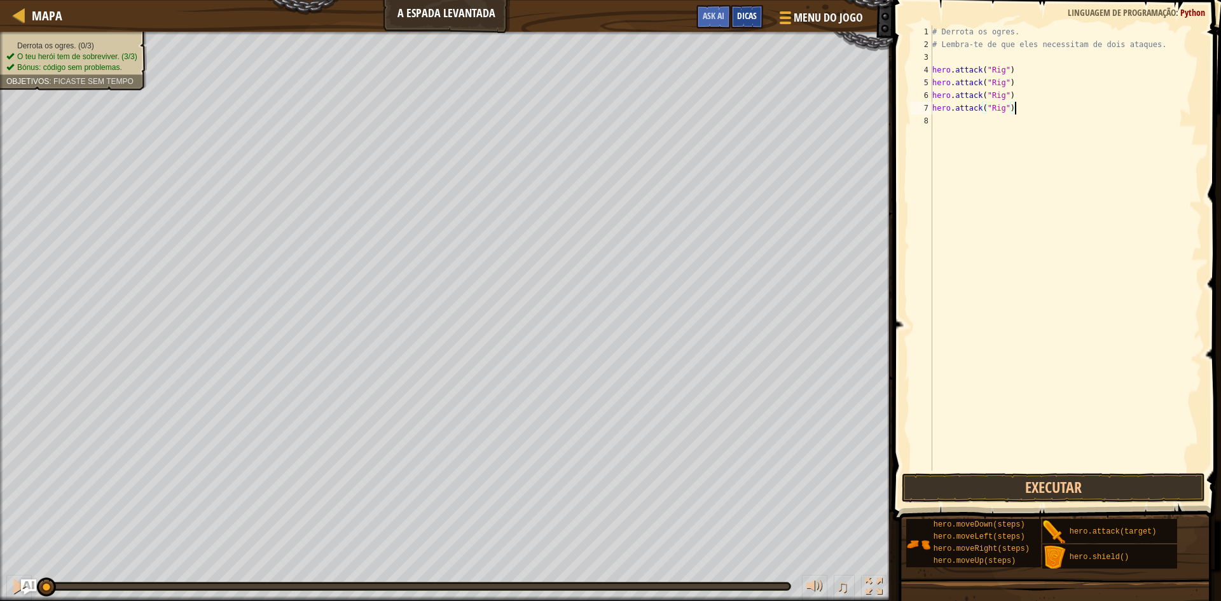
click at [743, 22] on div "Dicas" at bounding box center [747, 17] width 32 height 24
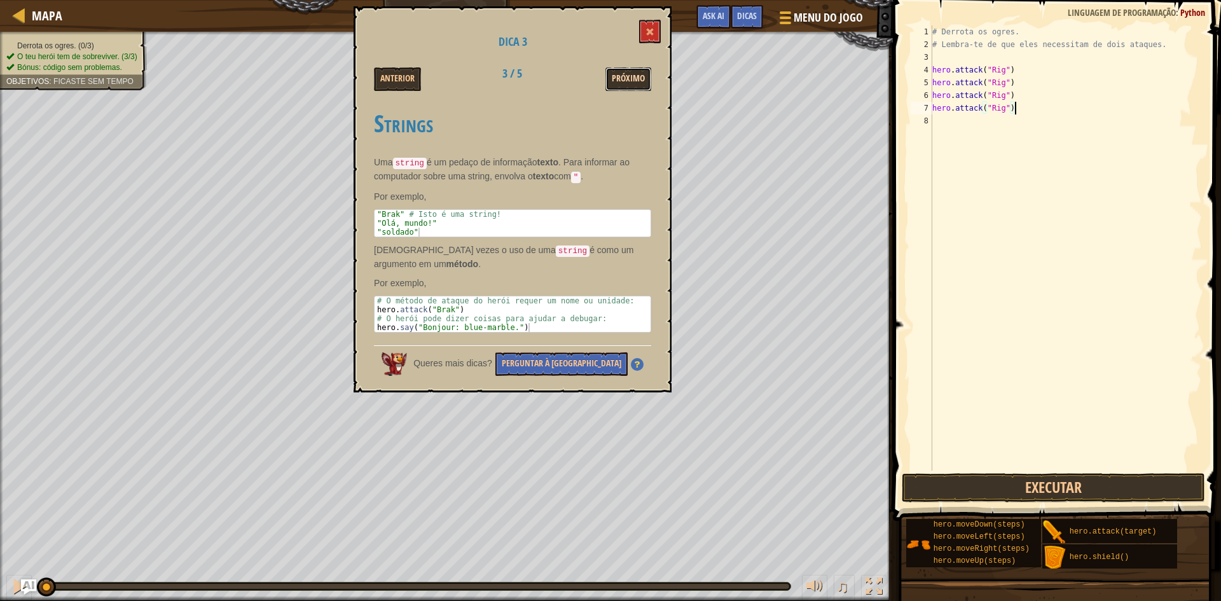
click at [632, 84] on button "Próximo" at bounding box center [628, 79] width 46 height 24
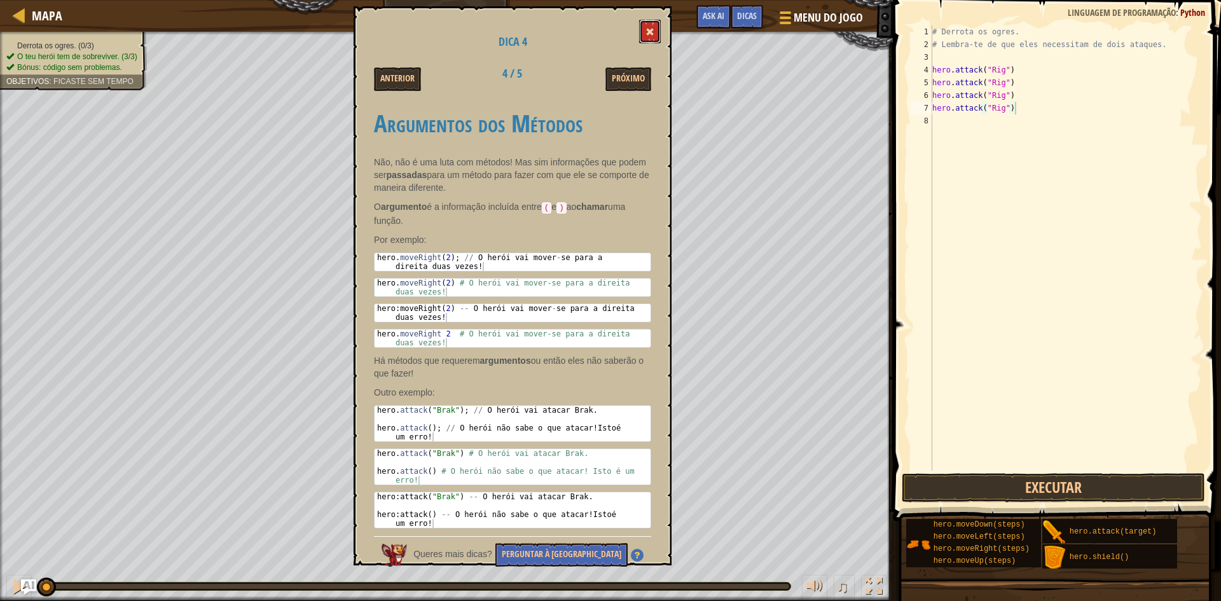
click at [657, 26] on button at bounding box center [650, 32] width 22 height 24
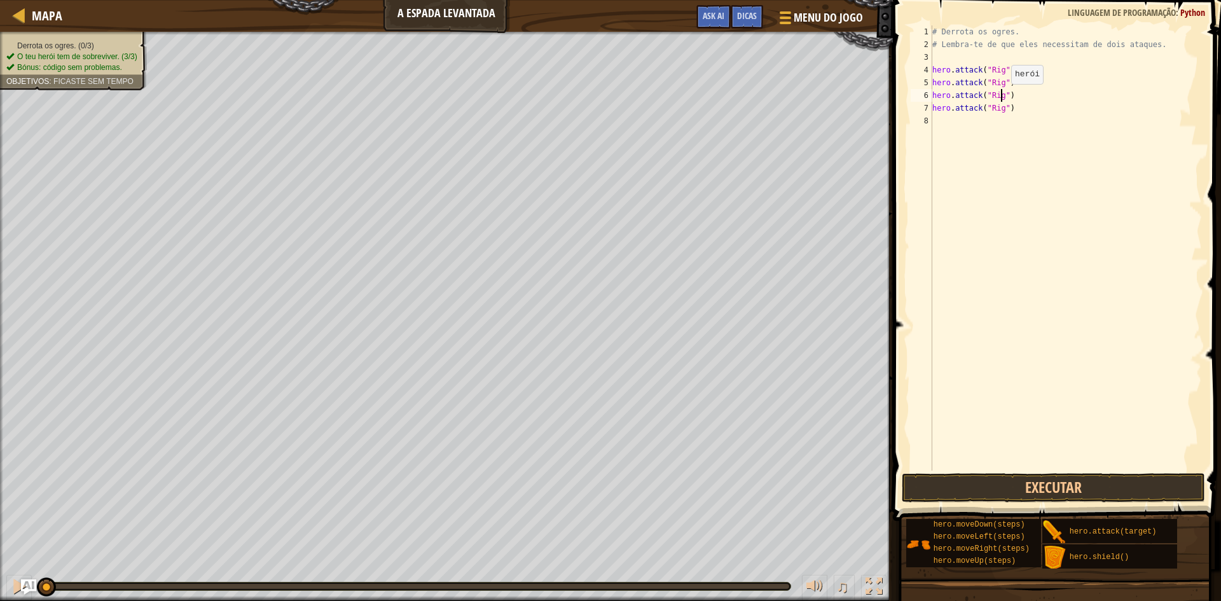
click at [1001, 97] on div "# Derrota os ogres. # Lembra-te de que eles necessitam de dois ataques. hero . …" at bounding box center [1066, 260] width 272 height 471
click at [1004, 96] on div "# Derrota os ogres. # Lembra-te de que eles necessitam de dois ataques. hero . …" at bounding box center [1066, 260] width 272 height 471
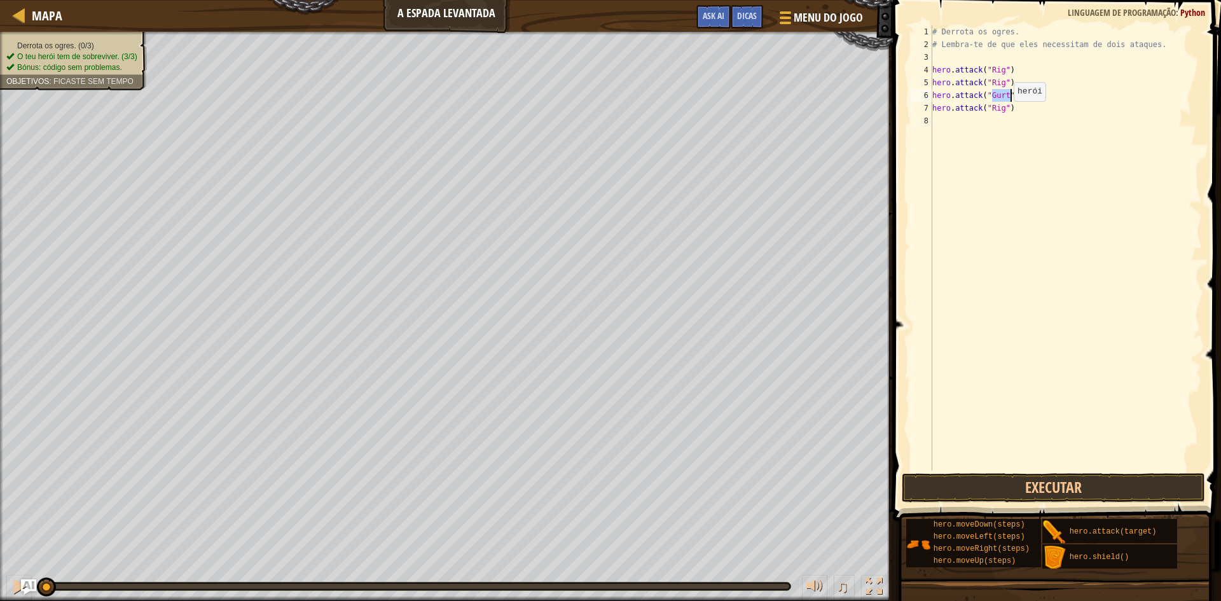
click at [1003, 114] on div "# Derrota os ogres. # Lembra-te de que eles necessitam de dois ataques. hero . …" at bounding box center [1066, 260] width 272 height 471
click at [999, 106] on div "# Derrota os ogres. # Lembra-te de que eles necessitam de dois ataques. hero . …" at bounding box center [1066, 260] width 272 height 471
click at [1000, 107] on div "# Derrota os ogres. # Lembra-te de que eles necessitam de dois ataques. hero . …" at bounding box center [1066, 260] width 272 height 471
paste textarea "Gurt"
drag, startPoint x: 1023, startPoint y: 107, endPoint x: 932, endPoint y: 97, distance: 91.5
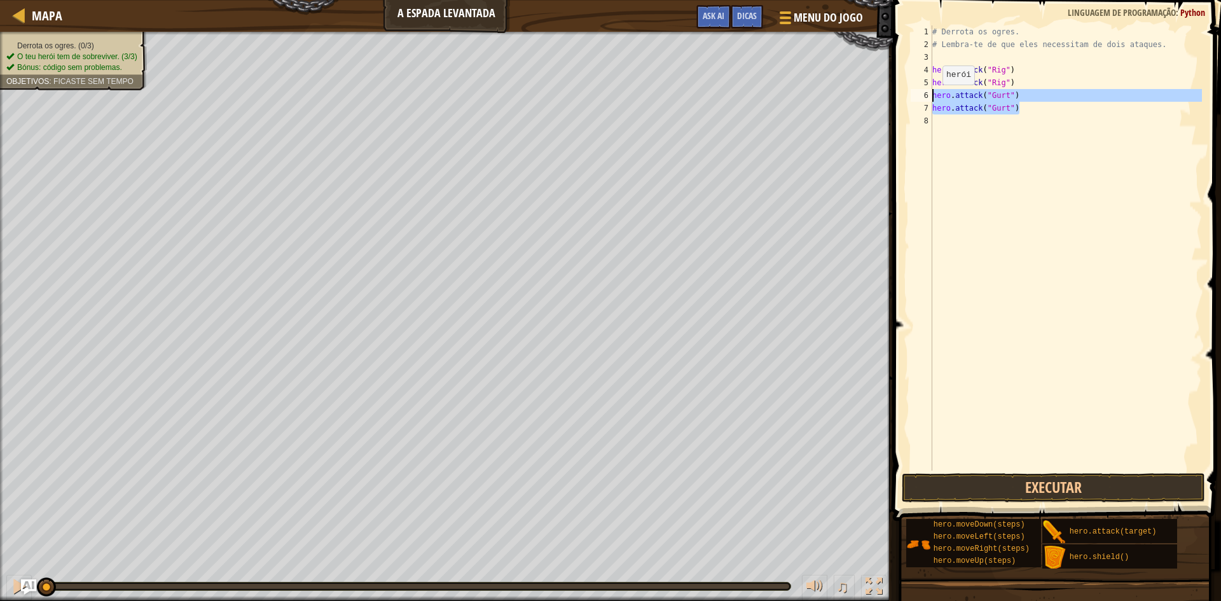
click at [932, 97] on div "# Derrota os ogres. # Lembra-te de que eles necessitam de dois ataques. hero . …" at bounding box center [1066, 260] width 272 height 471
click at [1041, 106] on div "# Derrota os ogres. # Lembra-te de que eles necessitam de dois ataques. hero . …" at bounding box center [1066, 247] width 272 height 445
type textarea "hero.attack("Gurt")"
paste textarea "hero.attack("Gurt")"
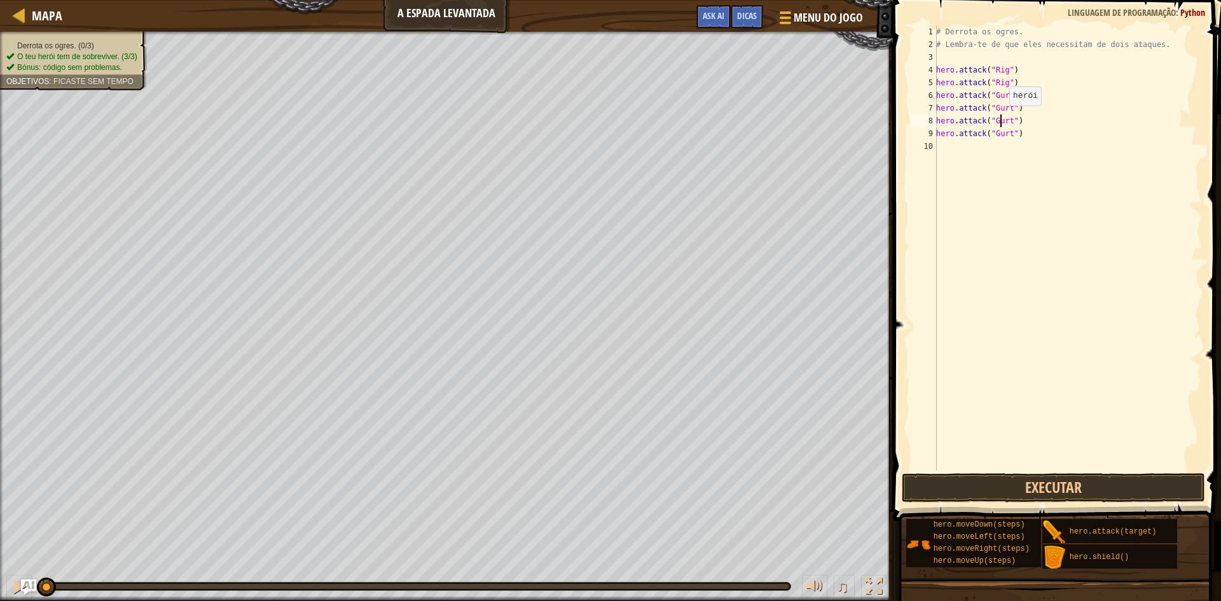
click at [1003, 118] on div "# Derrota os ogres. # Lembra-te de que eles necessitam de dois ataques. hero . …" at bounding box center [1067, 260] width 268 height 471
click at [1012, 139] on div "# Derrota os ogres. # Lembra-te de que eles necessitam de dois ataques. hero . …" at bounding box center [1067, 260] width 268 height 471
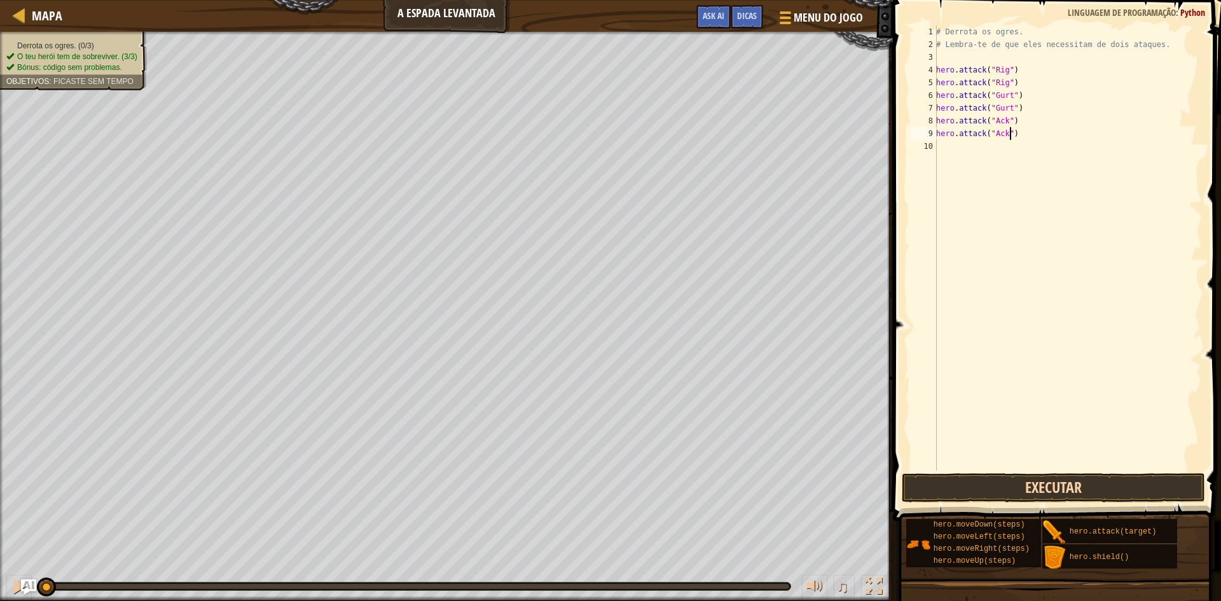
type textarea "hero.attack("Ack")"
click at [1087, 484] on button "Executar" at bounding box center [1053, 487] width 303 height 29
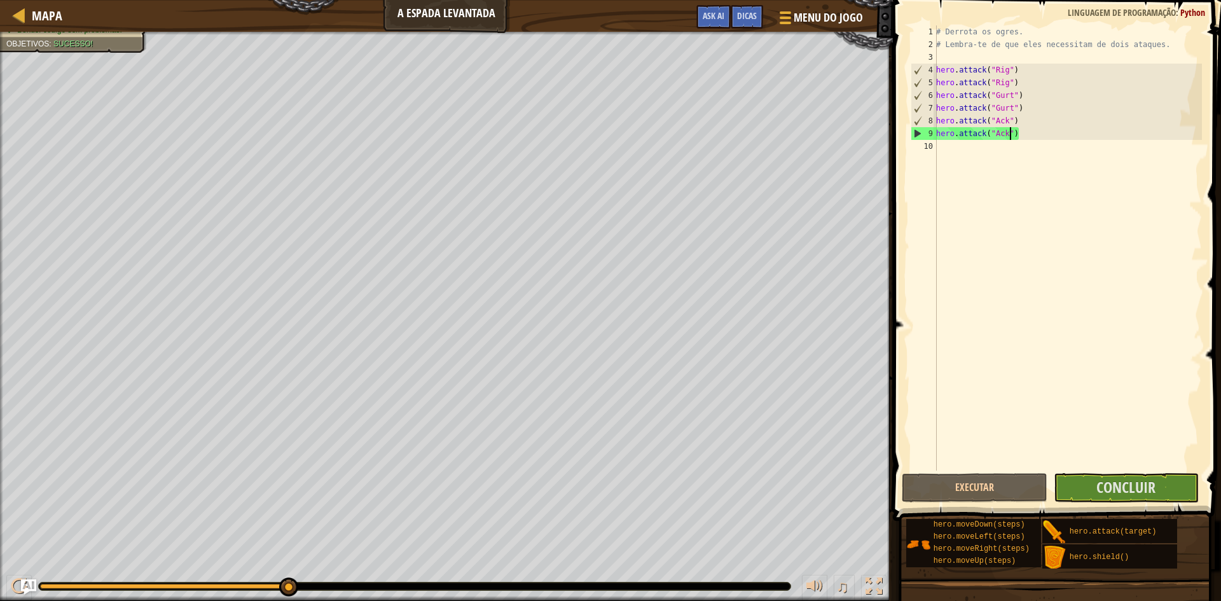
click at [1014, 149] on div "# Derrota os ogres. # Lembra-te de que eles necessitam de dois ataques. hero . …" at bounding box center [1067, 260] width 268 height 471
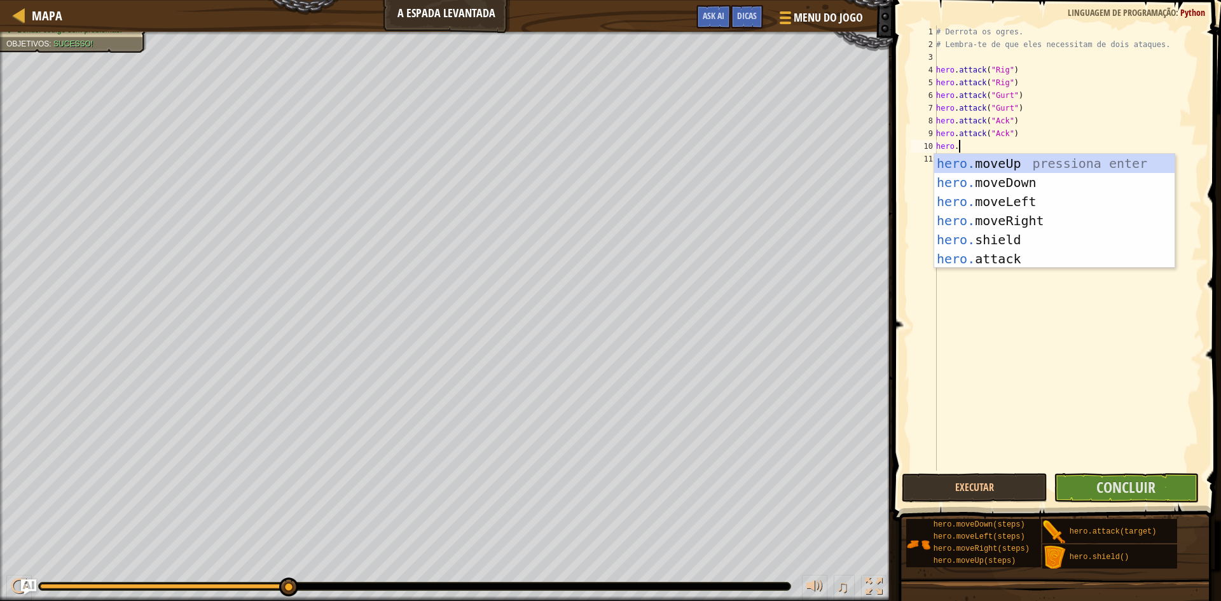
scroll to position [6, 2]
type textarea "[DOMAIN_NAME]"
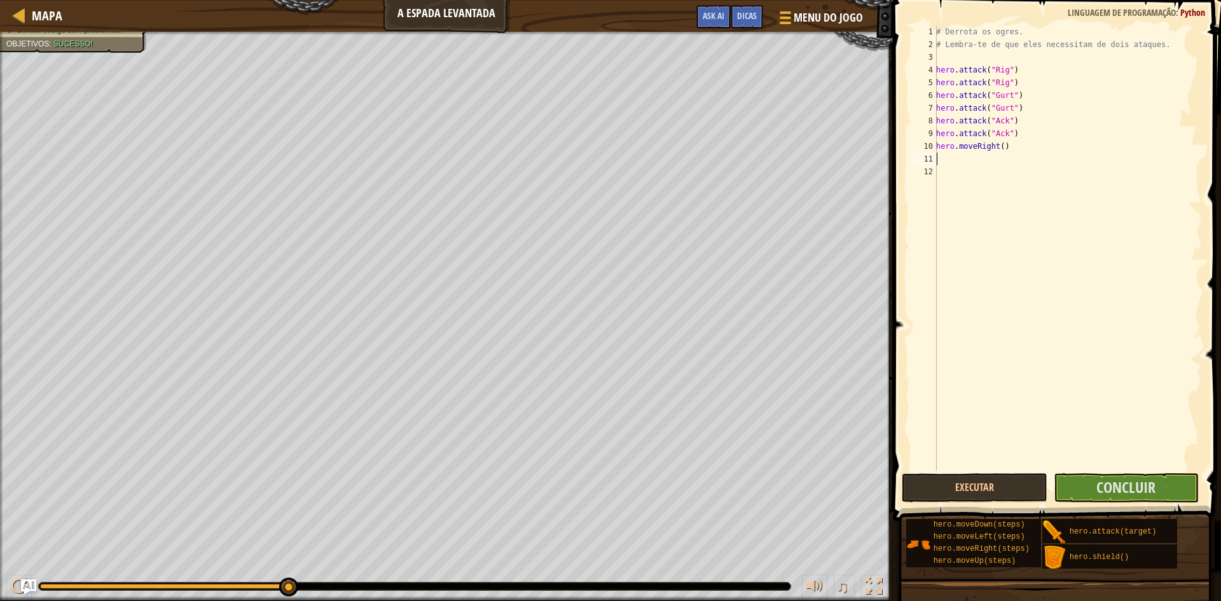
scroll to position [6, 0]
click at [1003, 146] on div "# Derrota os ogres. # Lembra-te de que eles necessitam de dois ataques. hero . …" at bounding box center [1067, 260] width 268 height 471
type textarea "hero.moveRight(2)"
click at [1034, 149] on div "# Derrota os ogres. # Lembra-te de que eles necessitam de dois ataques. hero . …" at bounding box center [1067, 260] width 268 height 471
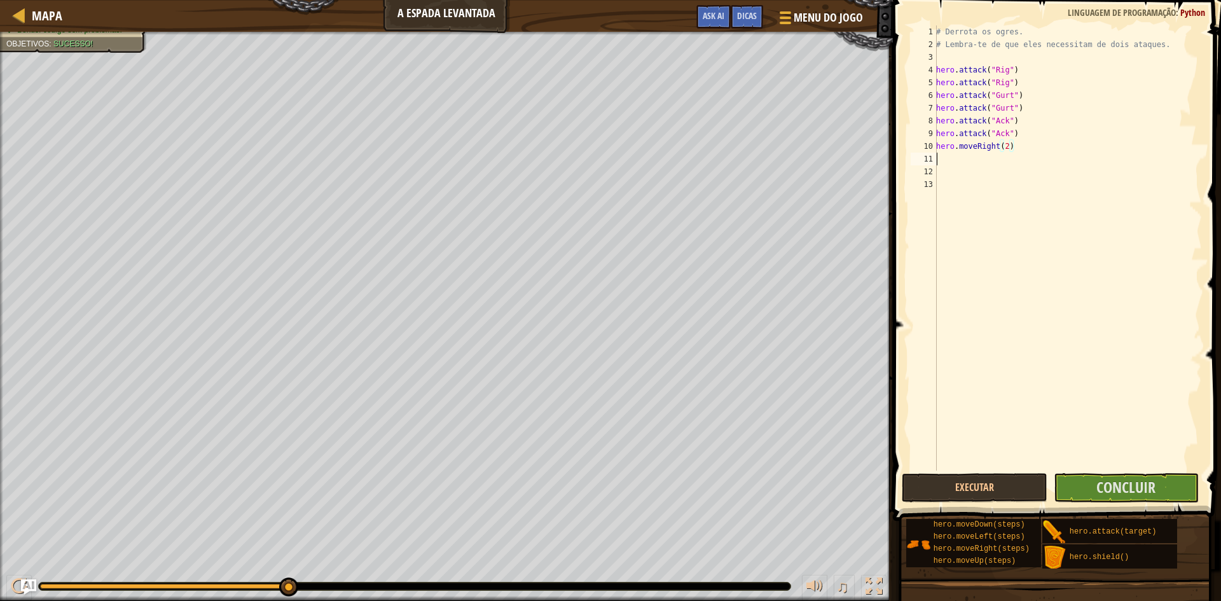
scroll to position [6, 0]
click at [1019, 491] on button "Executar" at bounding box center [975, 487] width 146 height 29
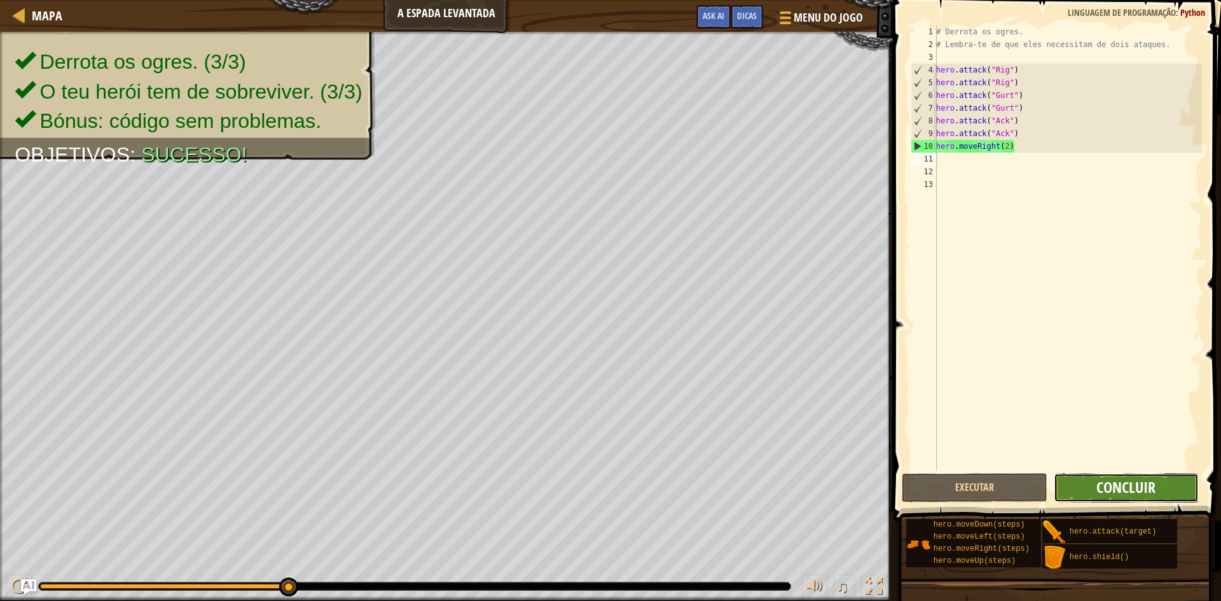
click at [1106, 485] on span "Concluir" at bounding box center [1125, 487] width 59 height 20
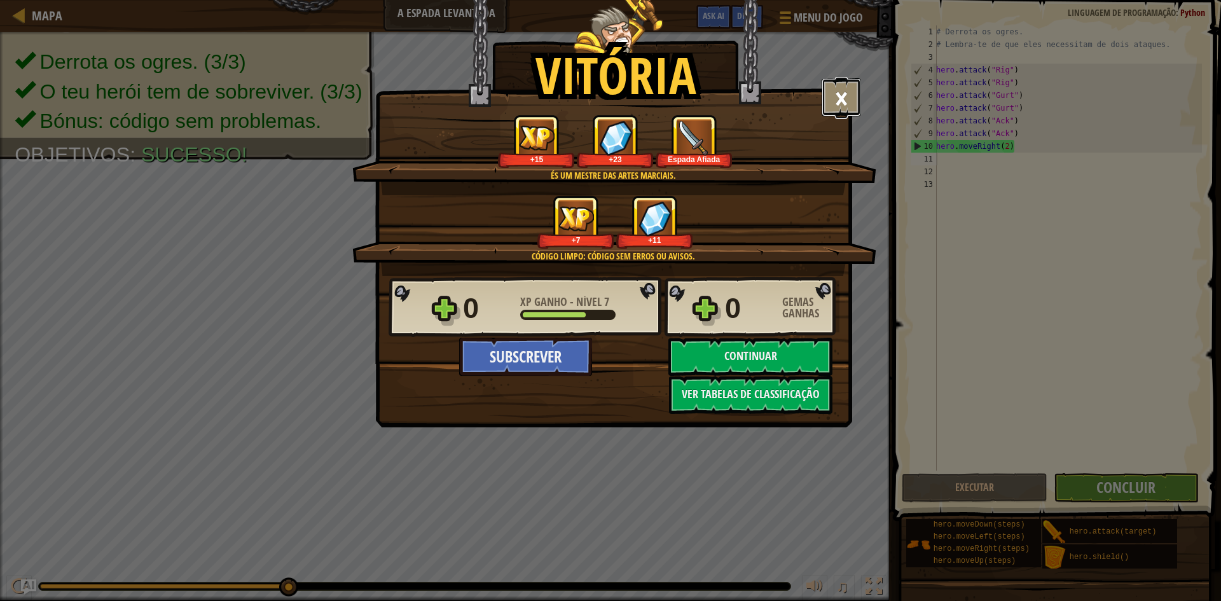
click at [846, 97] on button "×" at bounding box center [841, 97] width 39 height 38
